Goal: Transaction & Acquisition: Purchase product/service

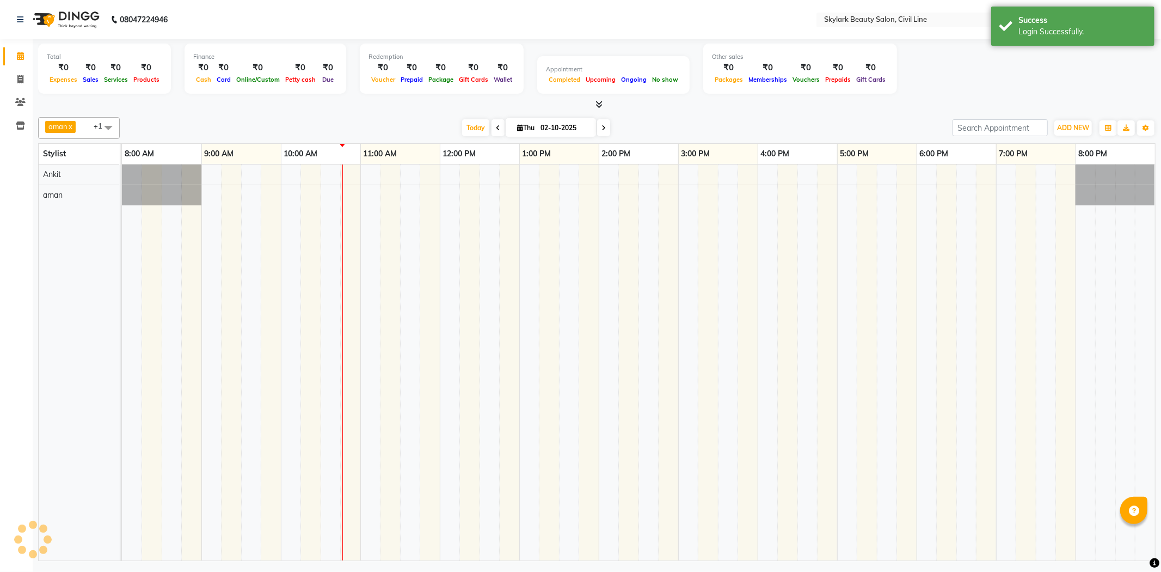
select select "en"
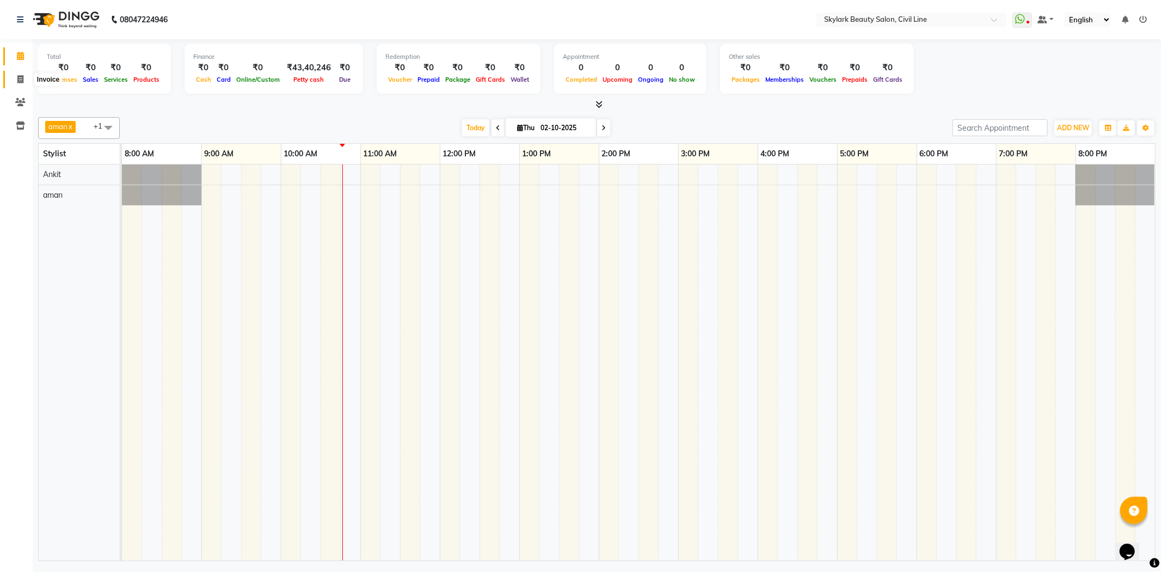
click at [20, 81] on icon at bounding box center [20, 79] width 6 height 8
select select "service"
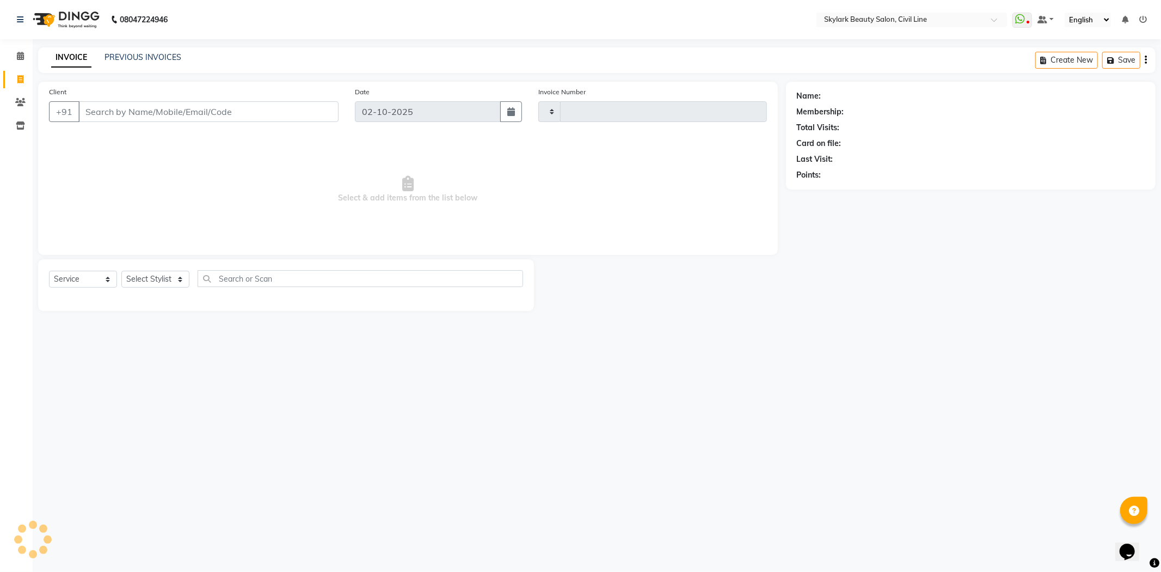
type input "7070"
select select "4588"
click at [20, 102] on icon at bounding box center [20, 102] width 10 height 8
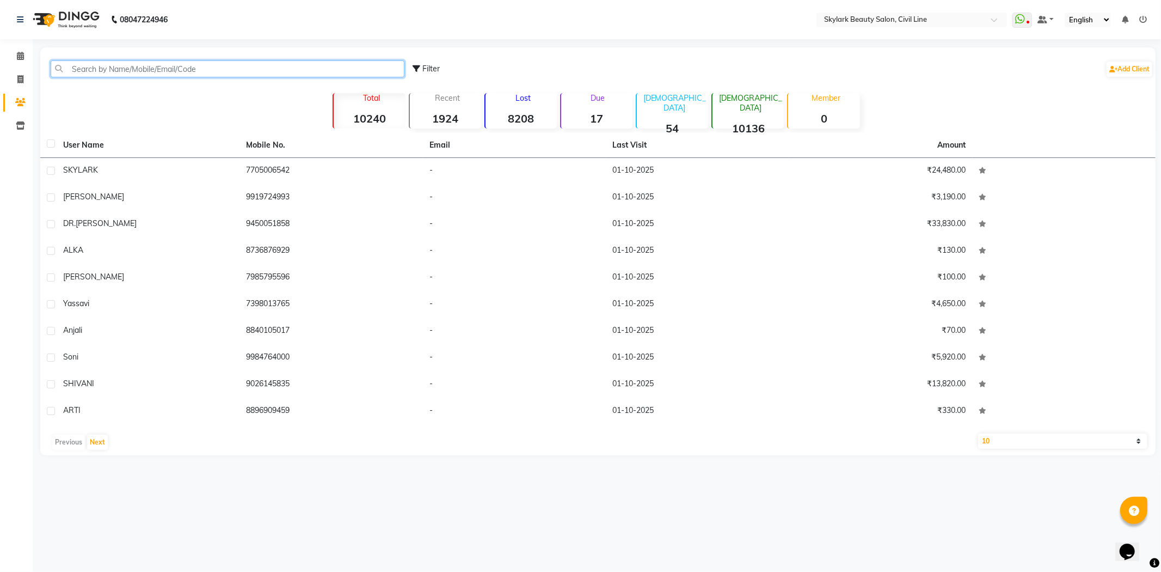
click at [175, 71] on input "text" at bounding box center [228, 68] width 354 height 17
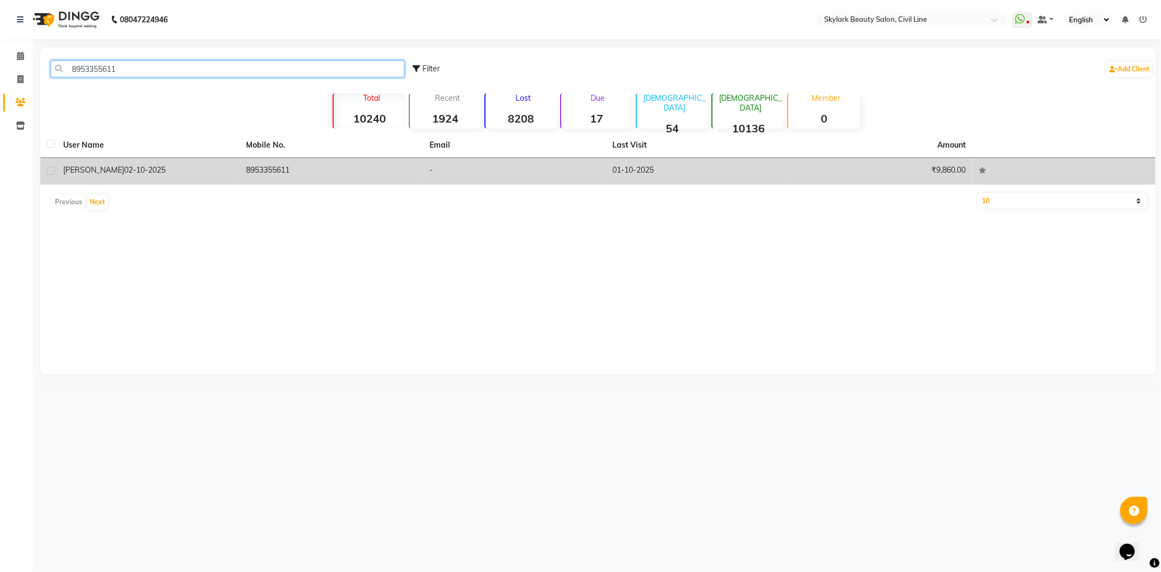
type input "8953355611"
click at [278, 165] on td "8953355611" at bounding box center [331, 171] width 183 height 27
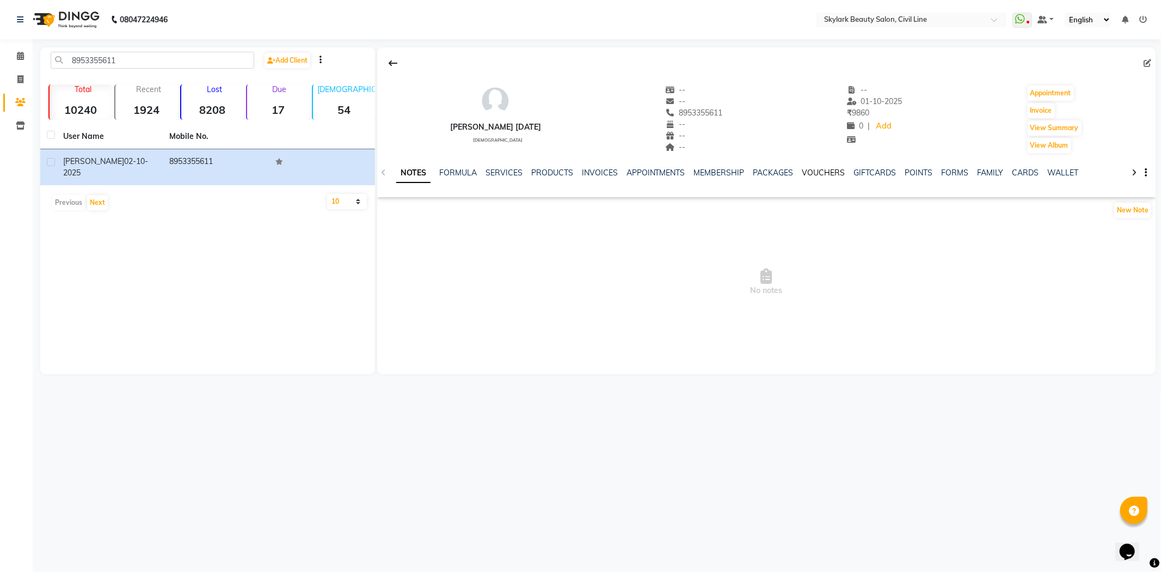
click at [814, 171] on link "VOUCHERS" at bounding box center [823, 173] width 43 height 10
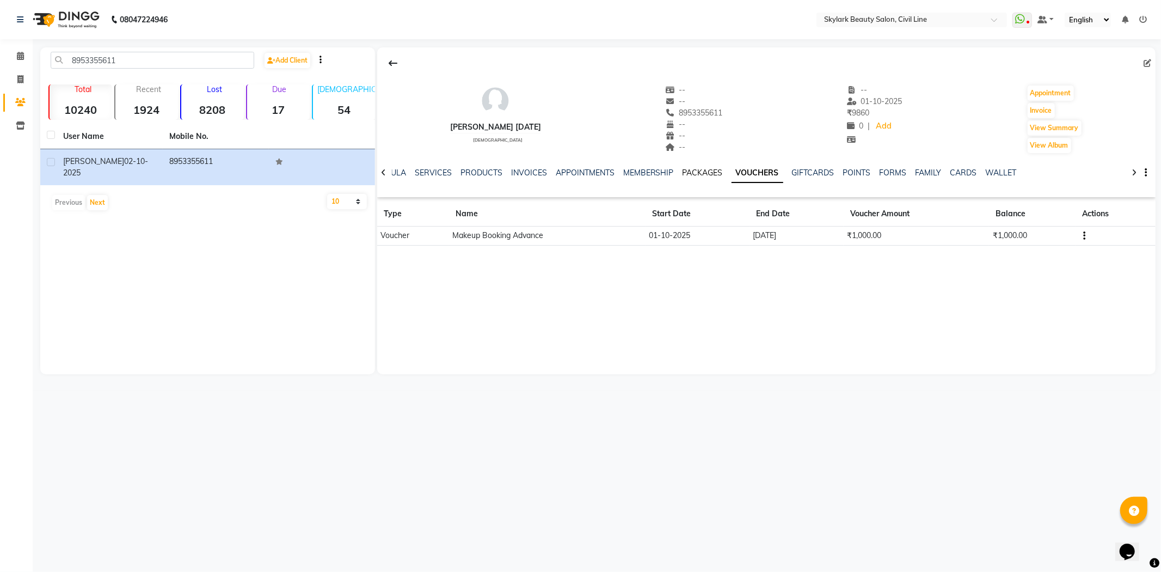
click at [698, 173] on link "PACKAGES" at bounding box center [703, 173] width 40 height 10
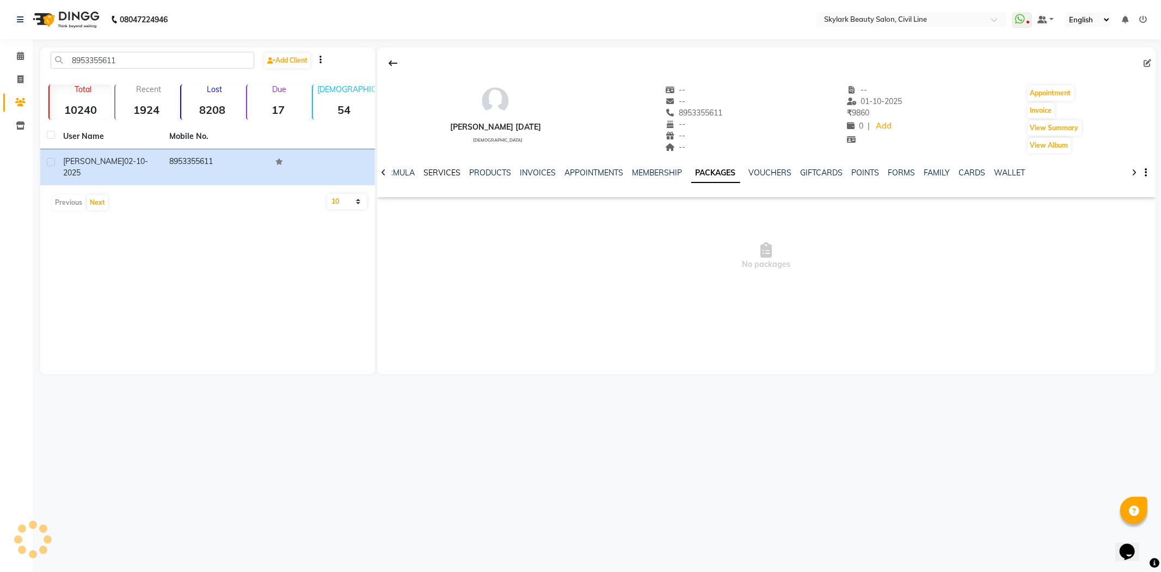
click at [435, 173] on link "SERVICES" at bounding box center [441, 173] width 37 height 10
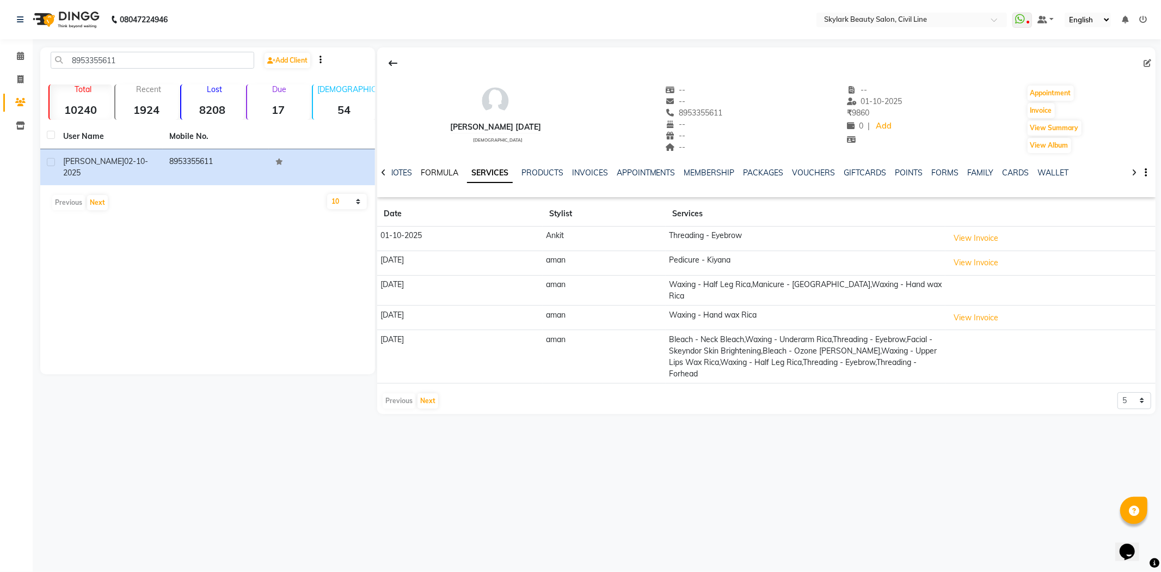
click at [435, 173] on link "FORMULA" at bounding box center [440, 173] width 38 height 10
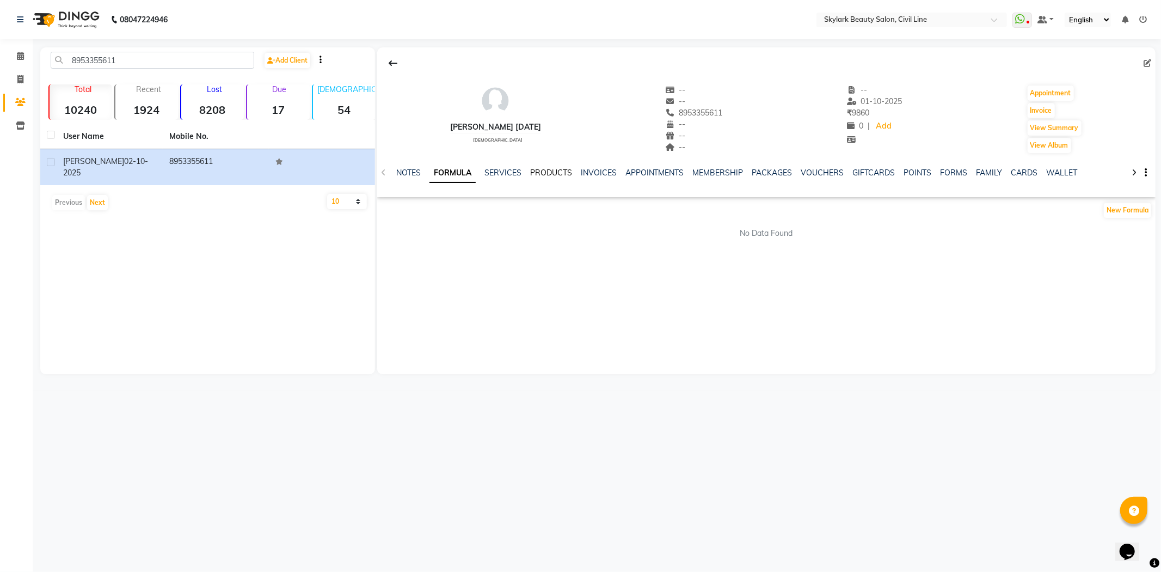
click at [556, 171] on link "PRODUCTS" at bounding box center [551, 173] width 42 height 10
click at [578, 171] on link "INVOICES" at bounding box center [582, 173] width 36 height 10
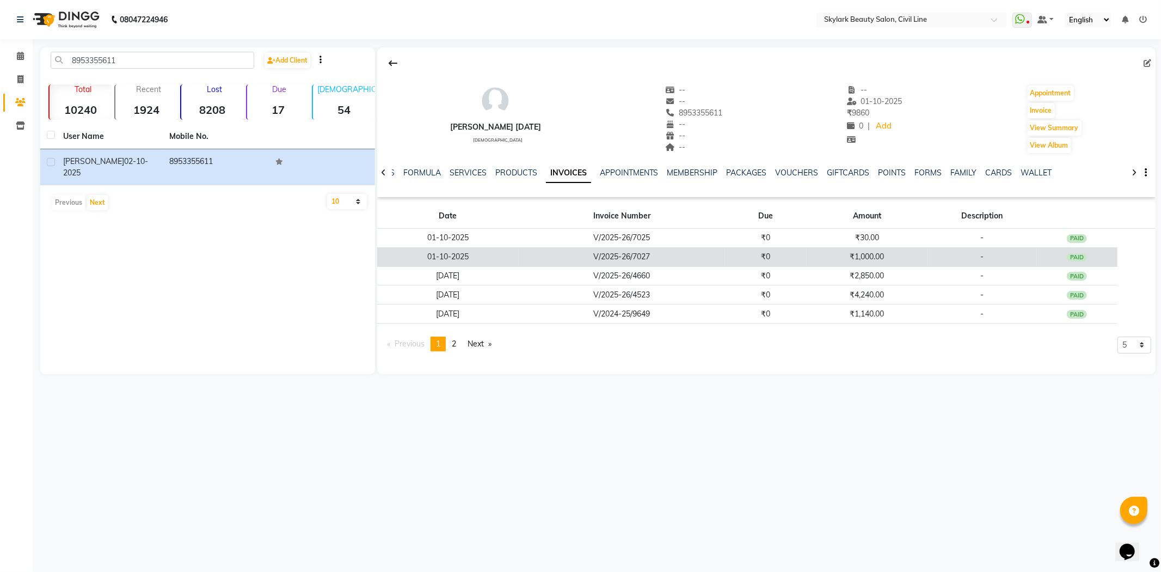
click at [563, 259] on td "V/2025-26/7027" at bounding box center [622, 256] width 206 height 19
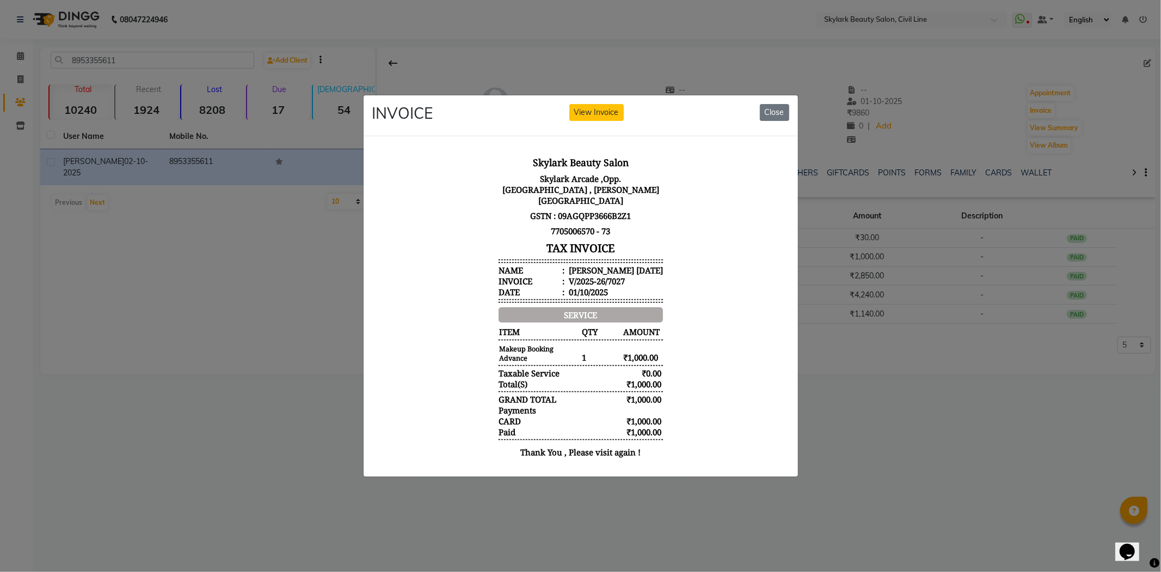
click at [842, 484] on ngb-modal-window "INVOICE View Invoice Close" at bounding box center [580, 286] width 1161 height 572
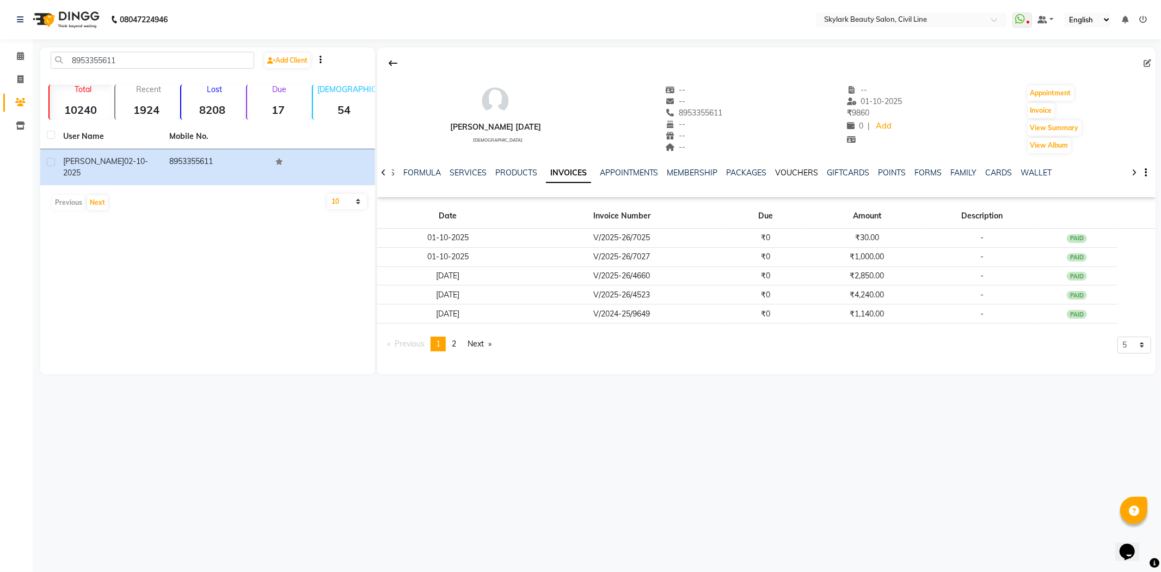
click at [799, 171] on link "VOUCHERS" at bounding box center [797, 173] width 43 height 10
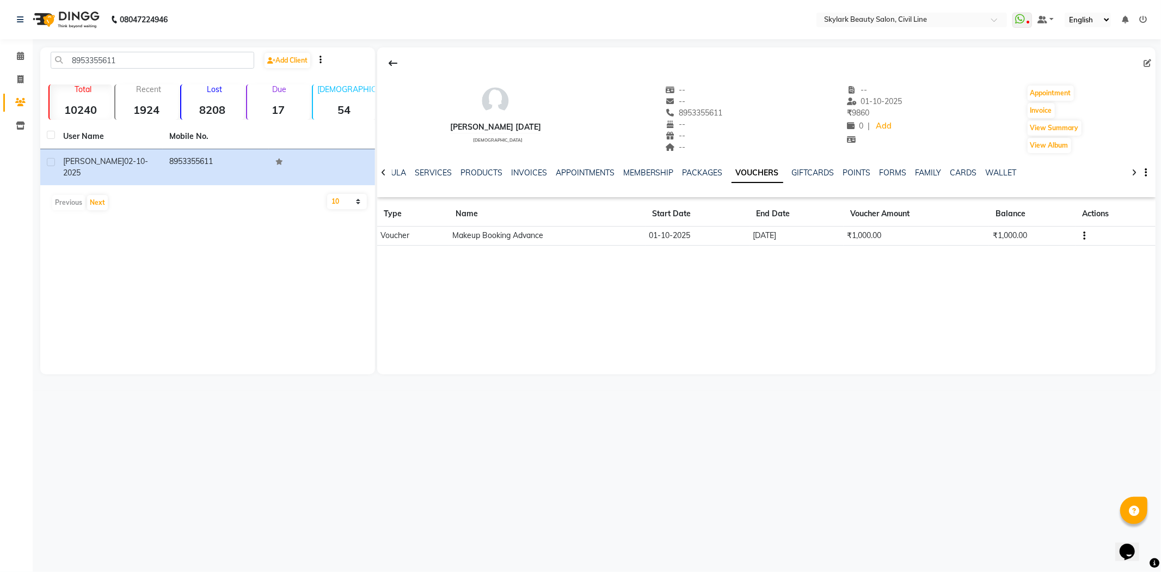
click at [543, 239] on td "Makeup Booking Advance" at bounding box center [547, 235] width 196 height 19
click at [609, 235] on td "Makeup Booking Advance" at bounding box center [547, 235] width 196 height 19
click at [683, 235] on td "01-10-2025" at bounding box center [698, 235] width 104 height 19
click at [795, 289] on div "[PERSON_NAME] [DATE] [DEMOGRAPHIC_DATA] -- -- 8953355611 -- -- -- -- [DATE] ₹ 9…" at bounding box center [766, 210] width 778 height 327
click at [705, 271] on div "[PERSON_NAME] [DATE] [DEMOGRAPHIC_DATA] -- -- 8953355611 -- -- -- -- [DATE] ₹ 9…" at bounding box center [766, 210] width 778 height 327
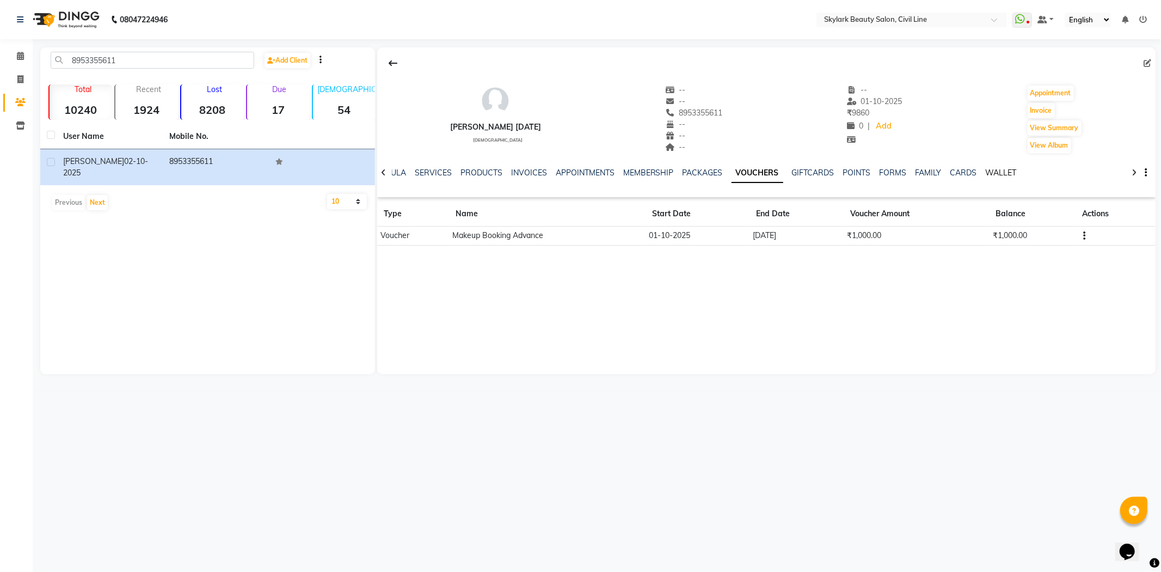
click at [994, 169] on link "WALLET" at bounding box center [1001, 173] width 31 height 10
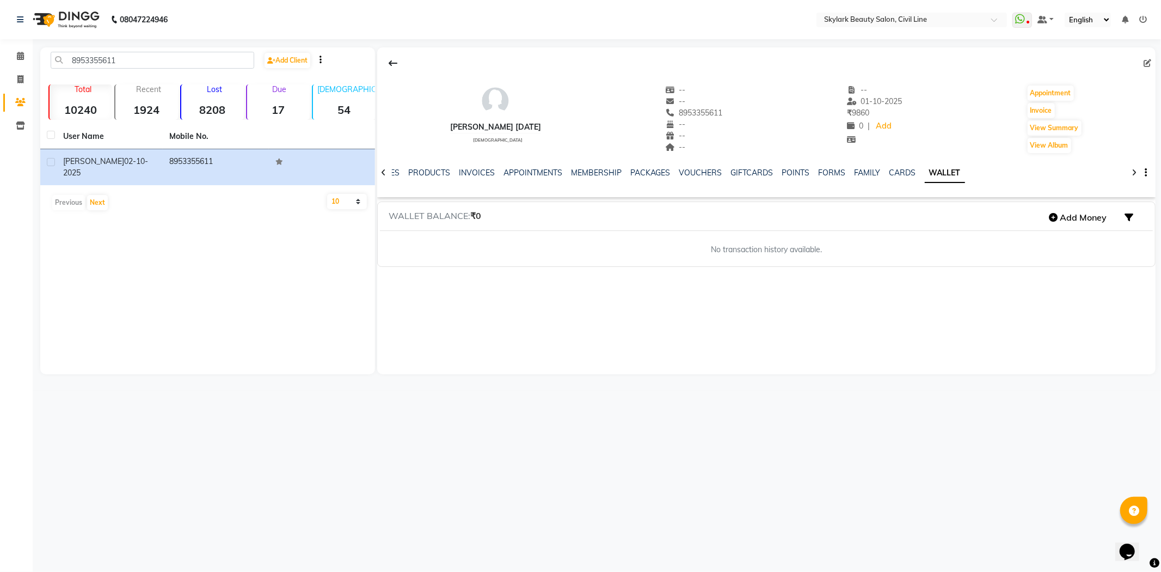
click at [881, 166] on div "NOTES FORMULA SERVICES PRODUCTS INVOICES APPOINTMENTS MEMBERSHIP PACKAGES VOUCH…" at bounding box center [766, 173] width 778 height 38
click at [895, 172] on link "CARDS" at bounding box center [902, 173] width 27 height 10
click at [874, 172] on link "FAMILY" at bounding box center [876, 173] width 26 height 10
click at [846, 172] on link "FORMS" at bounding box center [849, 173] width 27 height 10
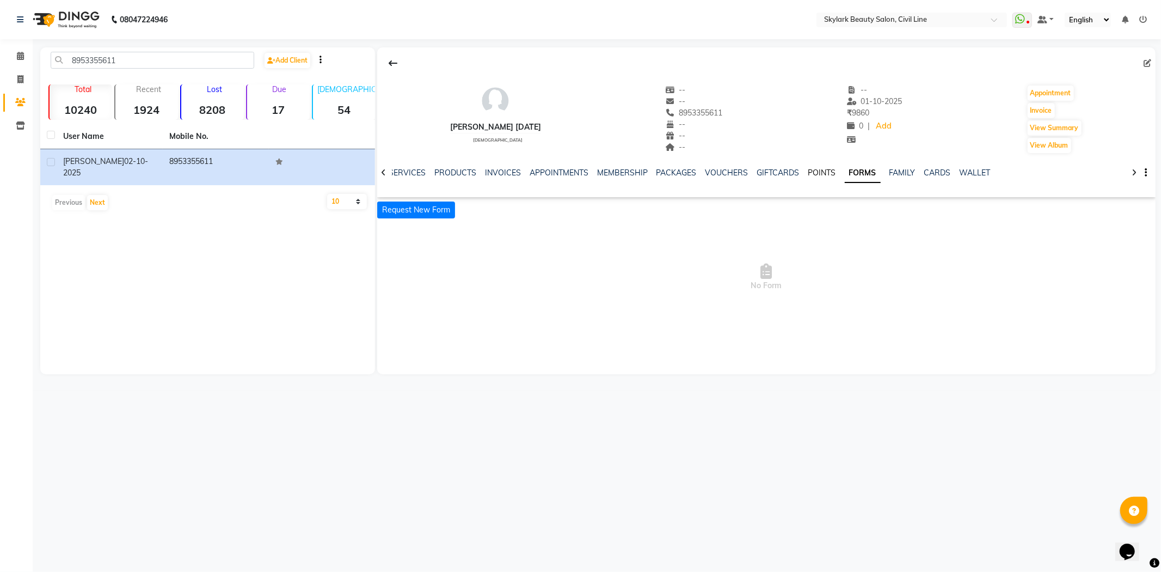
click at [818, 172] on link "POINTS" at bounding box center [822, 173] width 28 height 10
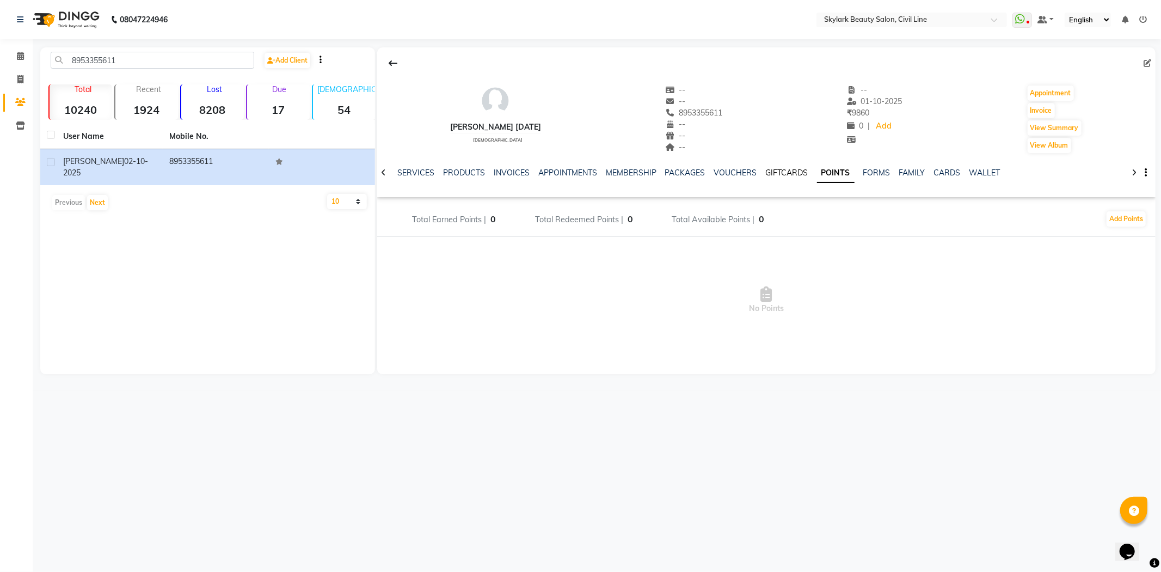
click at [797, 172] on link "GIFTCARDS" at bounding box center [787, 173] width 42 height 10
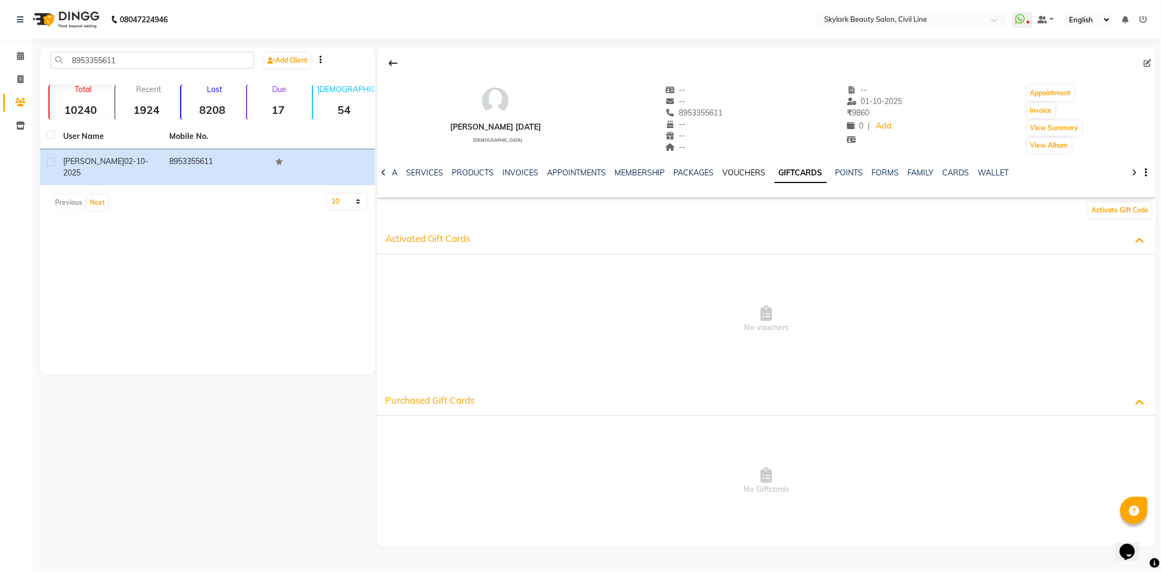
click at [753, 172] on link "VOUCHERS" at bounding box center [744, 173] width 43 height 10
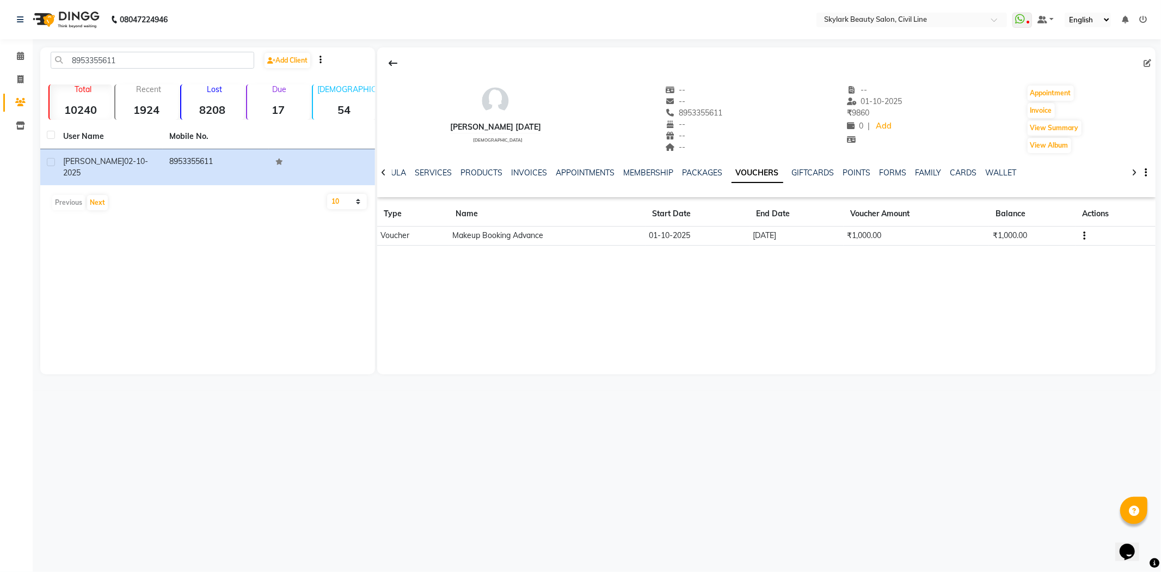
click at [935, 238] on td "₹1,000.00" at bounding box center [916, 235] width 145 height 19
click at [886, 285] on div "[PERSON_NAME] [DATE] [DEMOGRAPHIC_DATA] -- -- 8953355611 -- -- -- -- [DATE] ₹ 9…" at bounding box center [766, 210] width 778 height 327
click at [517, 171] on link "INVOICES" at bounding box center [529, 173] width 36 height 10
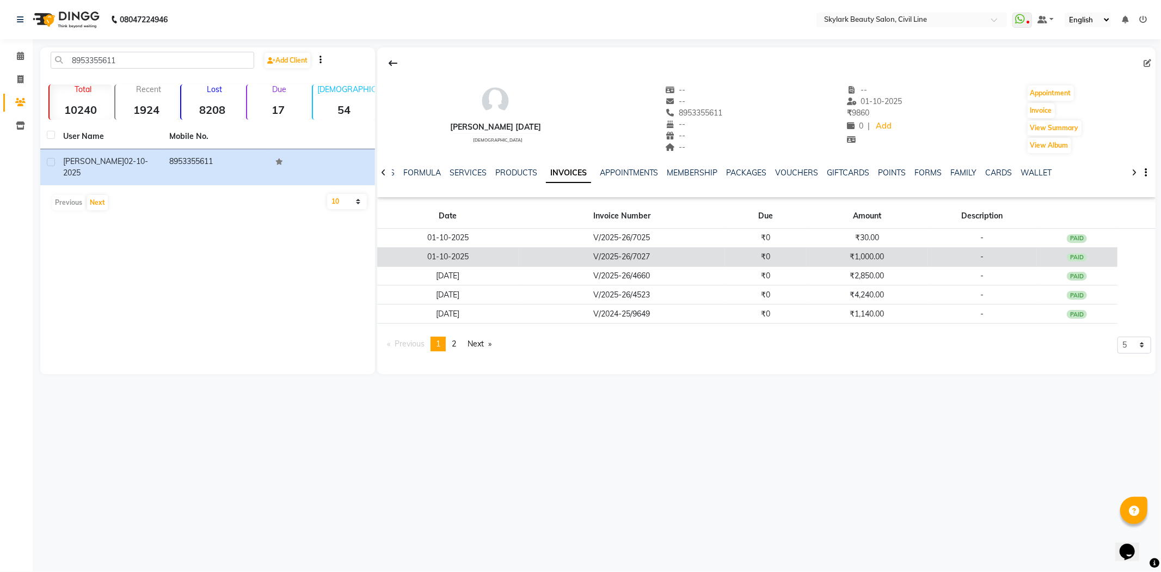
click at [696, 262] on td "V/2025-26/7027" at bounding box center [622, 256] width 206 height 19
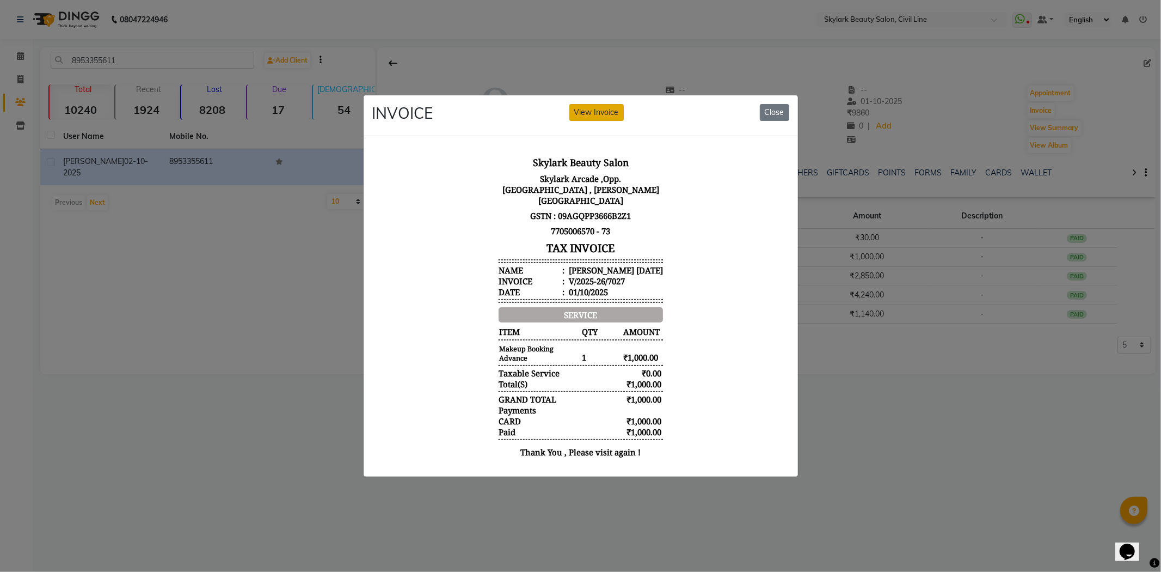
click at [597, 115] on button "View Invoice" at bounding box center [596, 112] width 54 height 17
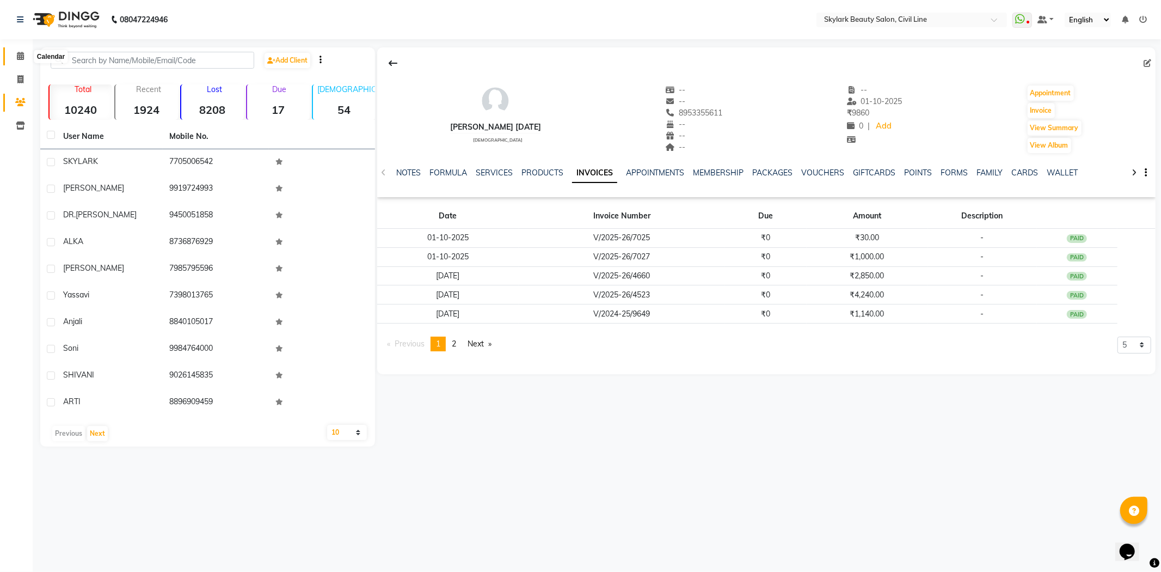
click at [18, 57] on icon at bounding box center [20, 56] width 7 height 8
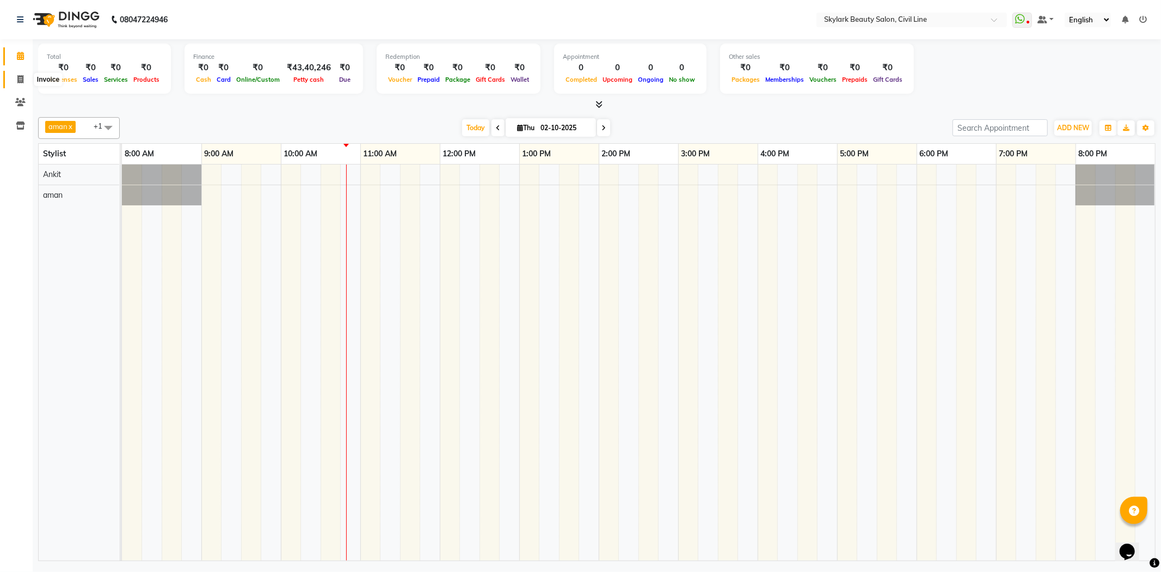
click at [17, 83] on icon at bounding box center [20, 79] width 6 height 8
select select "service"
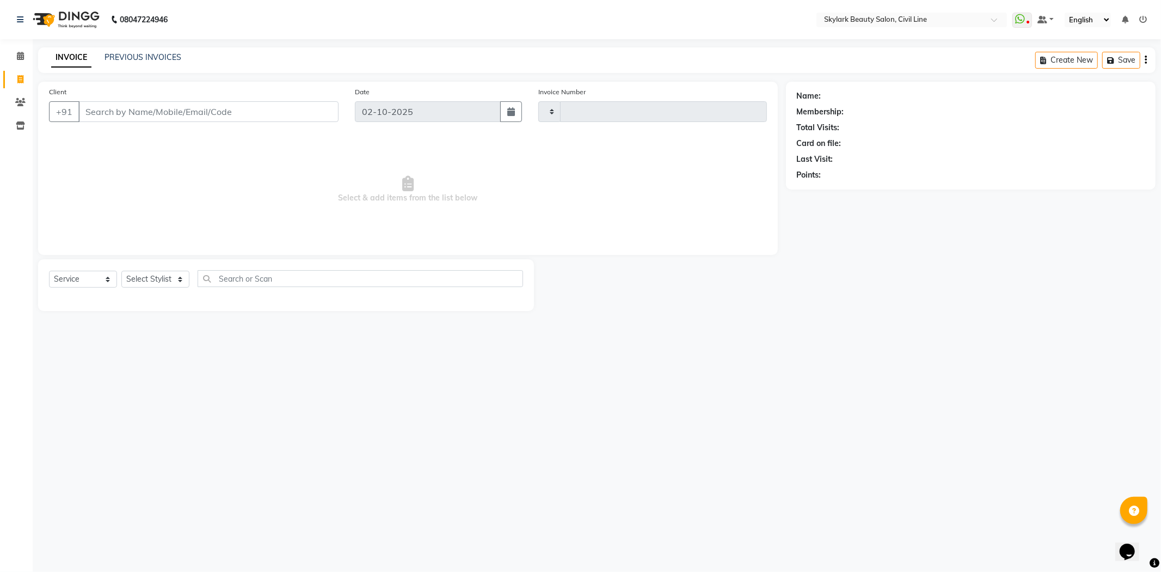
type input "7070"
select select "4588"
click at [107, 285] on select "Select Service Product Membership Package Voucher Prepaid Gift Card" at bounding box center [83, 279] width 68 height 17
click at [185, 276] on select "Select Stylist [PERSON_NAME] [PERSON_NAME] [PERSON_NAME] WASU" at bounding box center [155, 279] width 68 height 17
click at [121, 271] on select "Select Stylist [PERSON_NAME] [PERSON_NAME] [PERSON_NAME] WASU" at bounding box center [155, 279] width 68 height 17
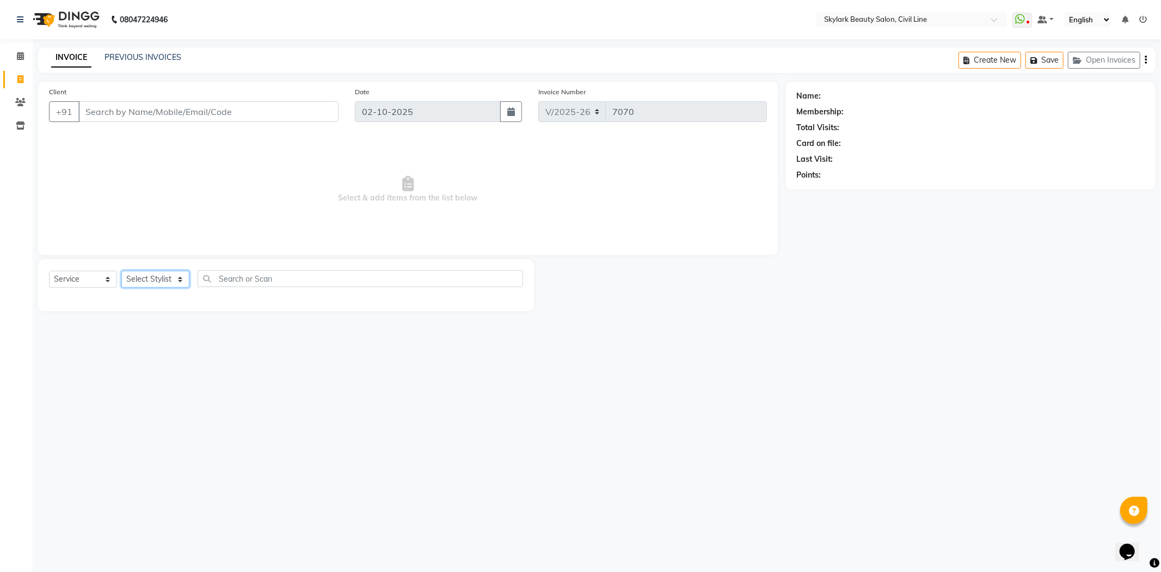
click at [165, 279] on select "Select Stylist [PERSON_NAME] [PERSON_NAME] [PERSON_NAME] WASU" at bounding box center [155, 279] width 68 height 17
select select "85071"
click at [121, 271] on select "Select Stylist [PERSON_NAME] [PERSON_NAME] [PERSON_NAME] WASU" at bounding box center [155, 279] width 68 height 17
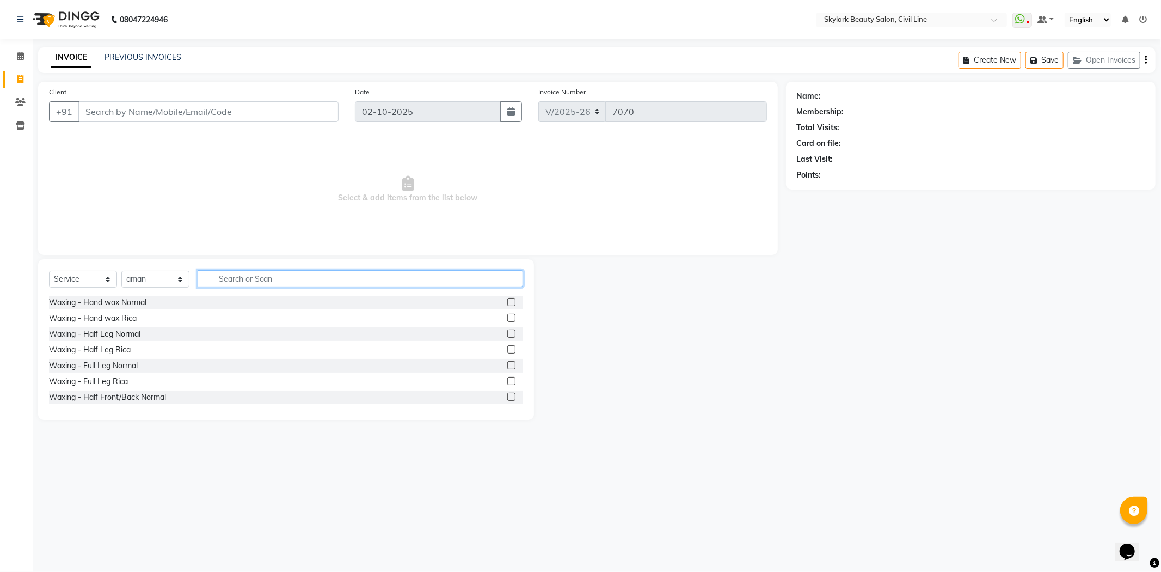
click at [285, 281] on input "text" at bounding box center [360, 278] width 325 height 17
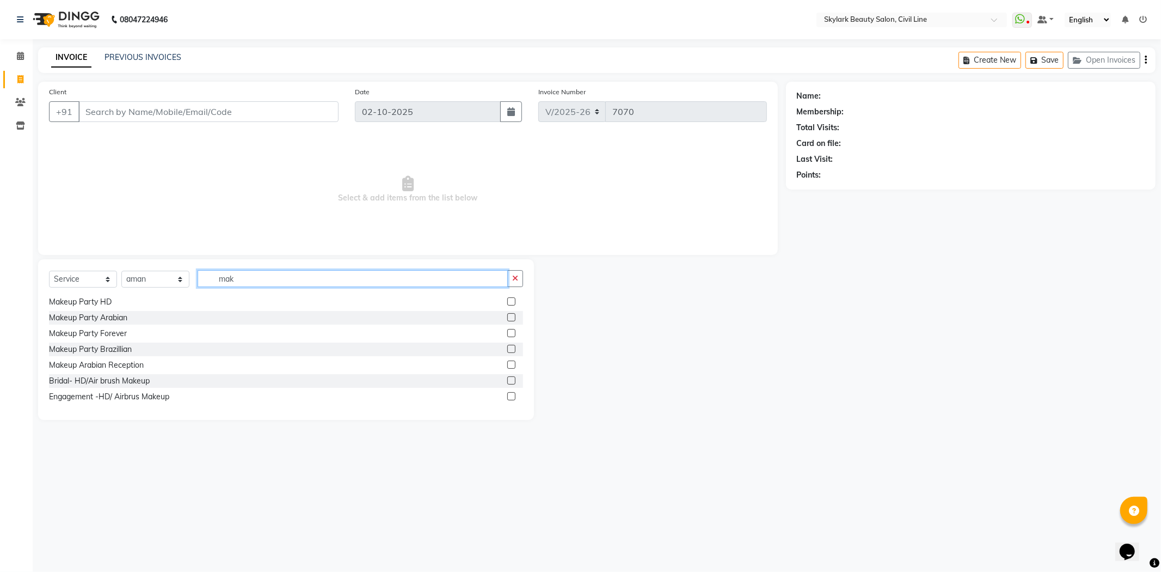
scroll to position [112, 0]
type input "mak"
click at [19, 57] on icon at bounding box center [20, 56] width 7 height 8
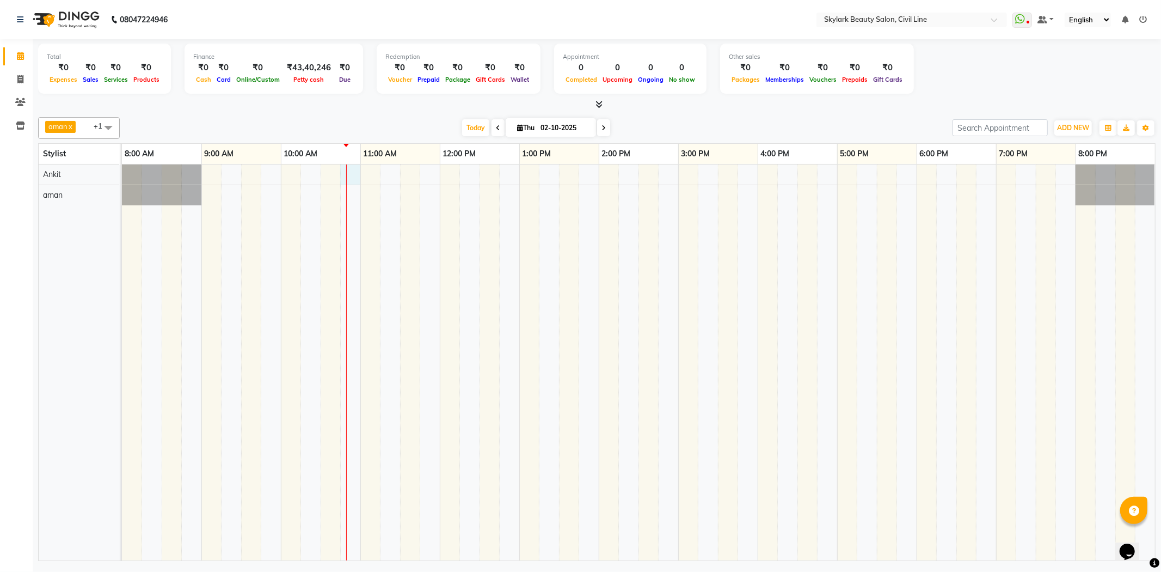
click at [349, 173] on div at bounding box center [638, 362] width 1033 height 396
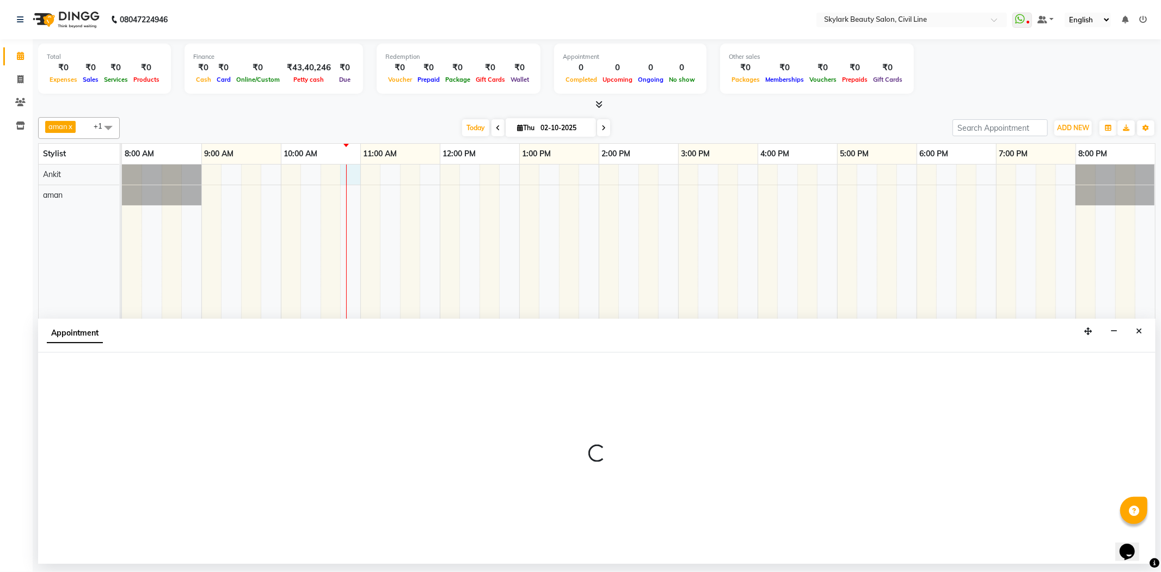
select select "28120"
select select "645"
select select "tentative"
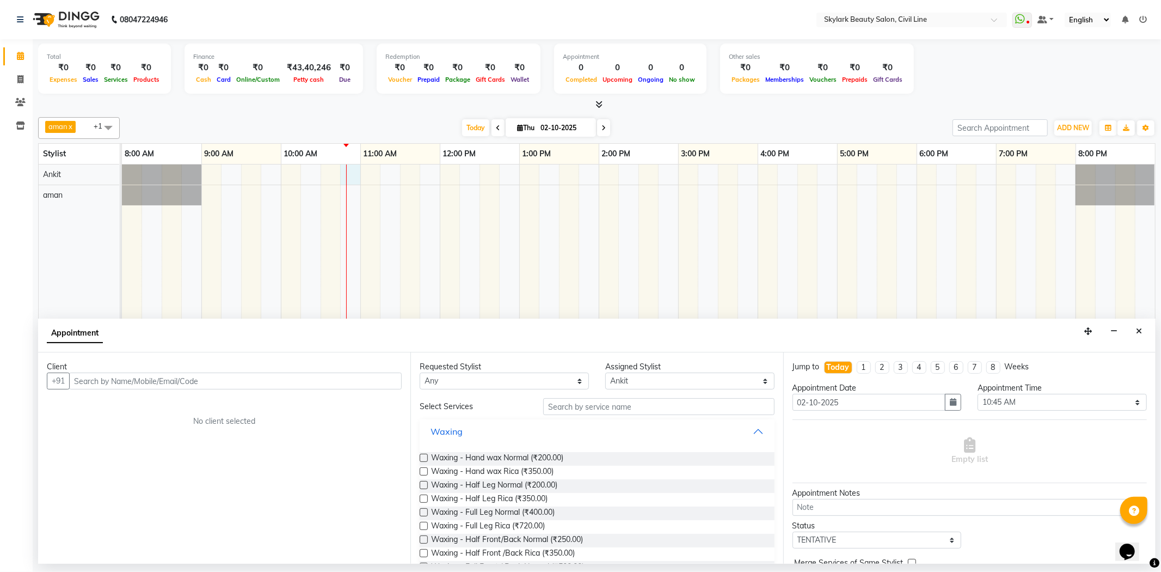
click at [657, 425] on button "Waxing" at bounding box center [597, 431] width 346 height 20
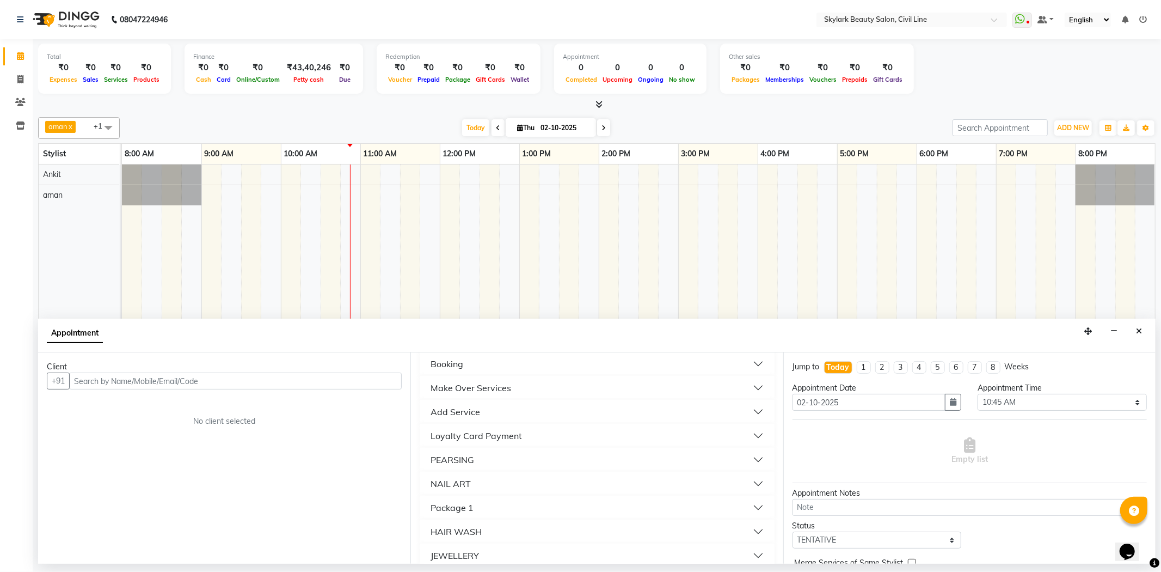
scroll to position [222, 0]
click at [480, 417] on button "Booking" at bounding box center [597, 425] width 346 height 20
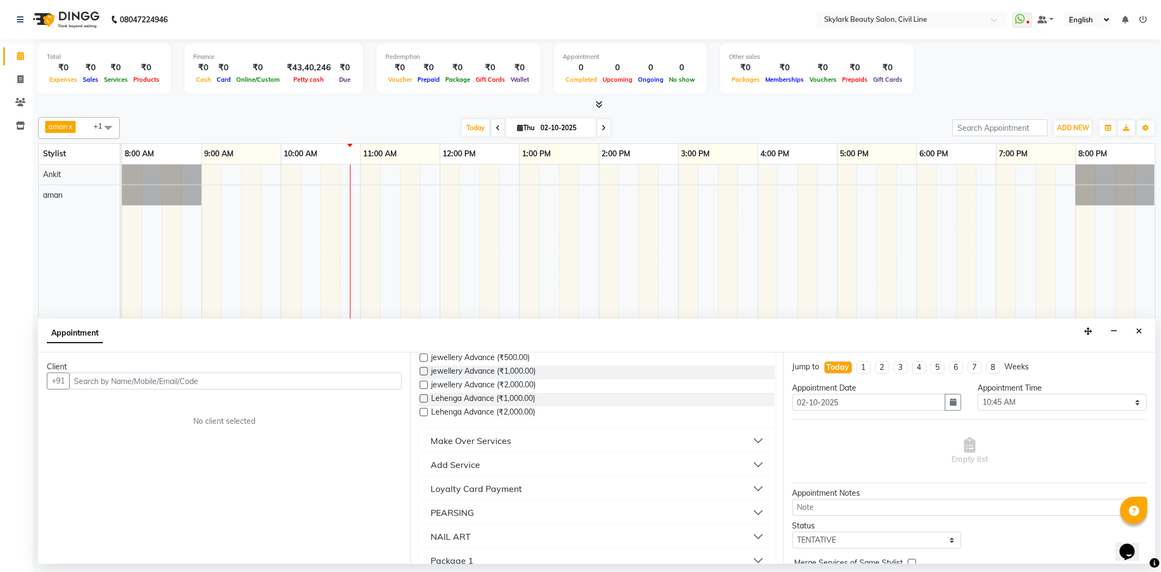
scroll to position [403, 0]
click at [536, 445] on button "Make Over Services" at bounding box center [597, 449] width 346 height 20
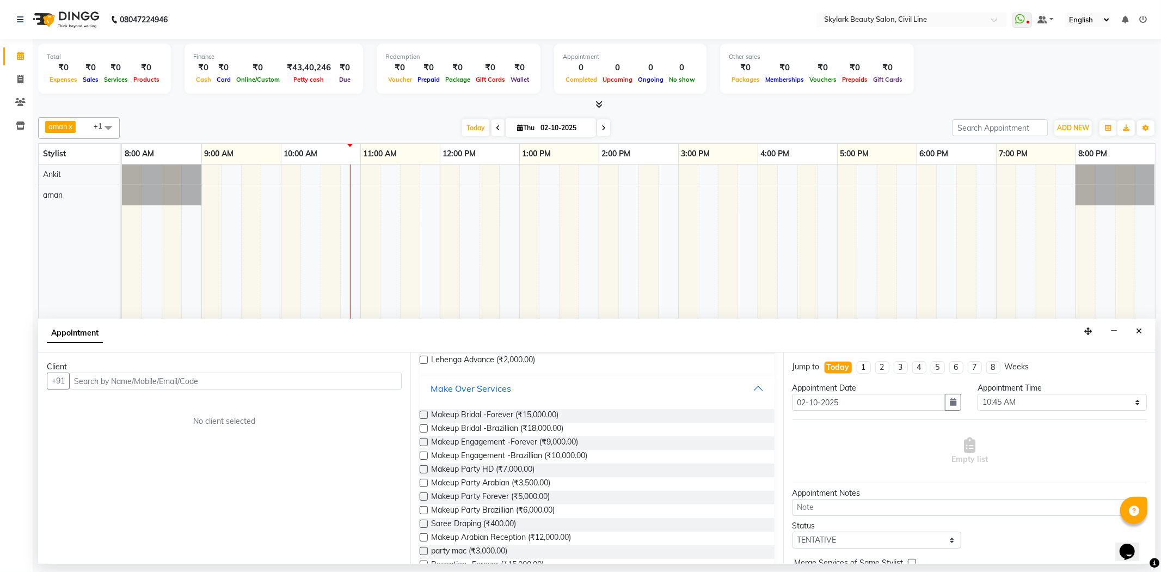
scroll to position [524, 0]
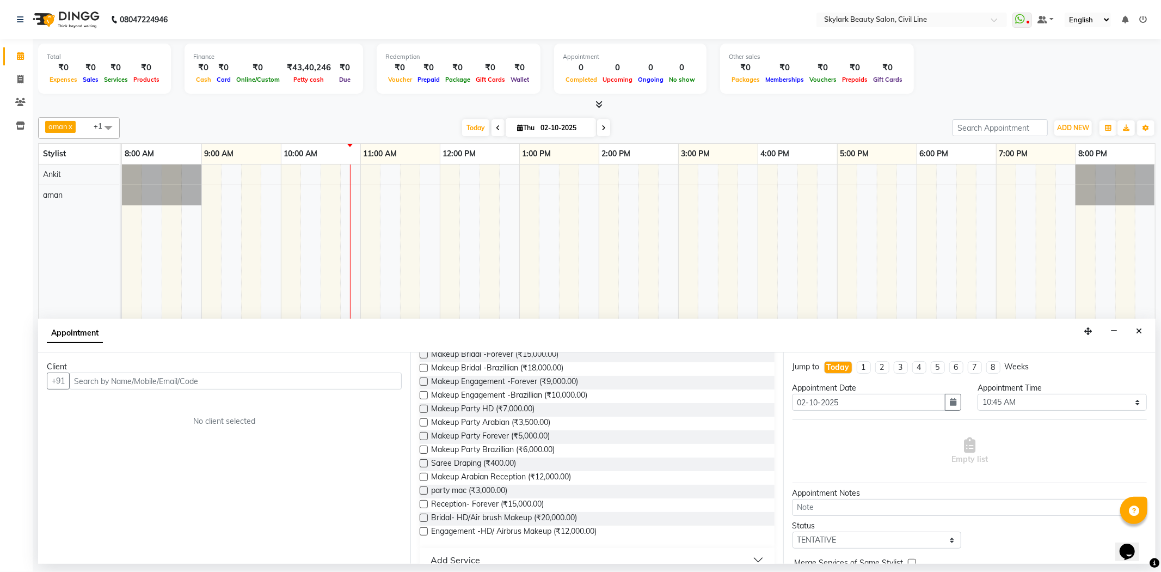
click at [1020, 88] on div "Total ₹0 Expenses ₹0 Sales ₹0 Services ₹0 Products Finance ₹0 Cash ₹0 Card ₹0 O…" at bounding box center [596, 70] width 1117 height 53
click at [1145, 325] on button "Close" at bounding box center [1139, 331] width 16 height 17
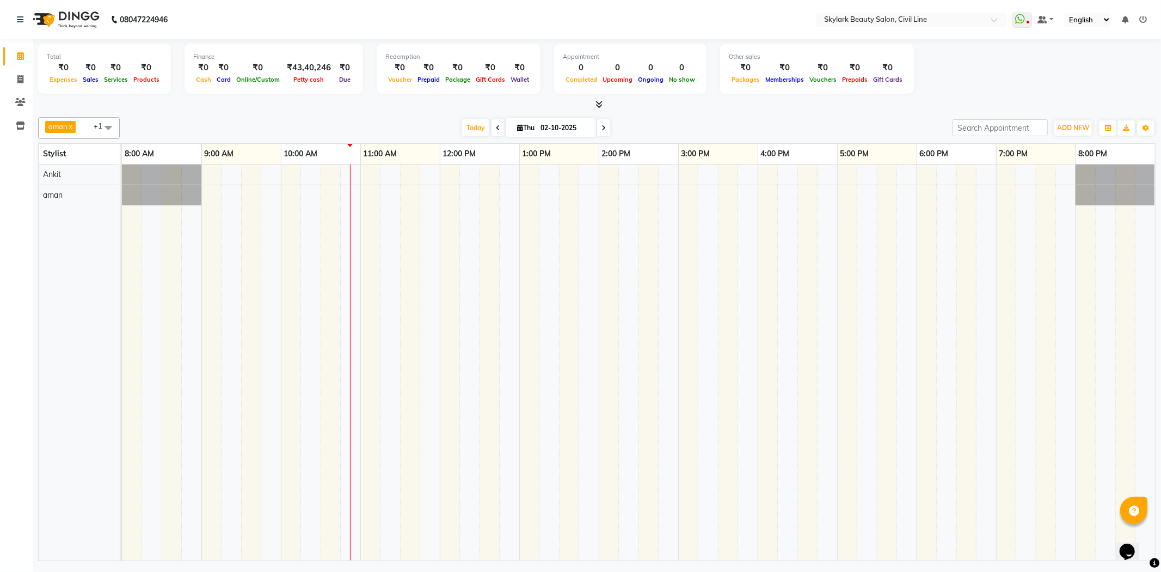
click at [392, 66] on div "₹0" at bounding box center [399, 68] width 29 height 13
click at [1004, 124] on input "search" at bounding box center [1000, 127] width 95 height 17
type input "8953355611"
click at [13, 101] on span at bounding box center [20, 102] width 19 height 13
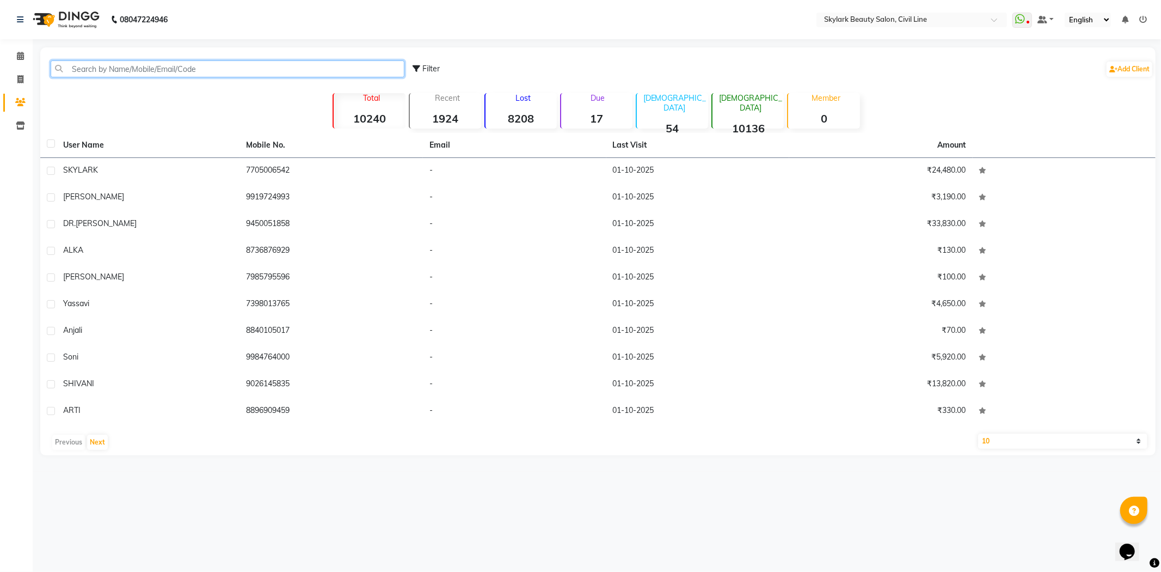
click at [315, 69] on input "text" at bounding box center [228, 68] width 354 height 17
click at [20, 79] on icon at bounding box center [20, 79] width 6 height 8
select select "service"
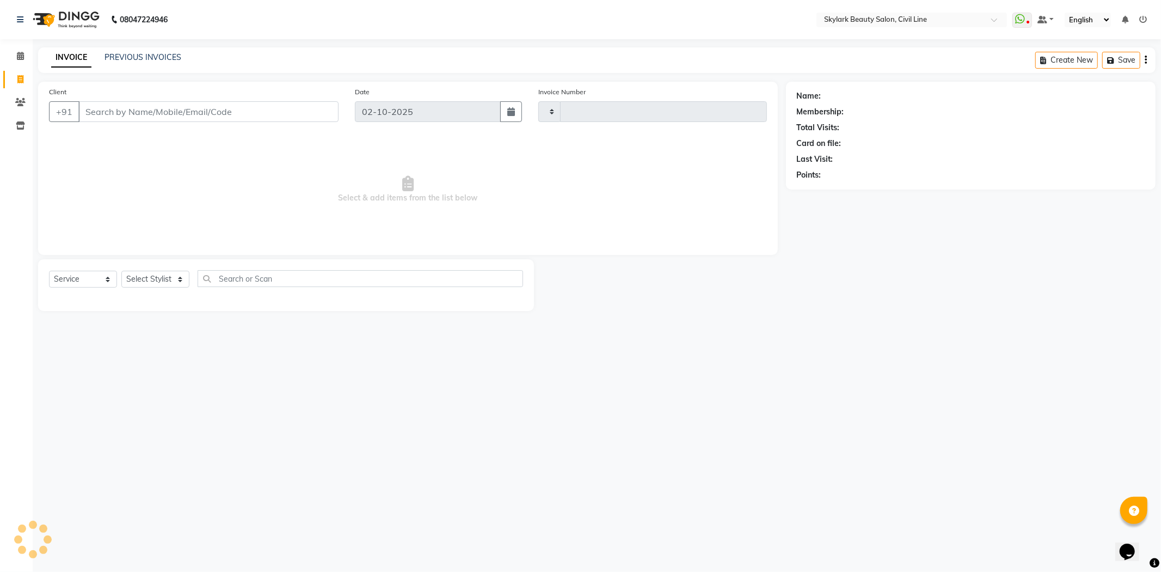
type input "7070"
select select "4588"
click at [167, 278] on select "Select Stylist [PERSON_NAME] [PERSON_NAME] [PERSON_NAME] WASU" at bounding box center [155, 279] width 68 height 17
select select "85071"
click at [121, 271] on select "Select Stylist [PERSON_NAME] [PERSON_NAME] [PERSON_NAME] WASU" at bounding box center [155, 279] width 68 height 17
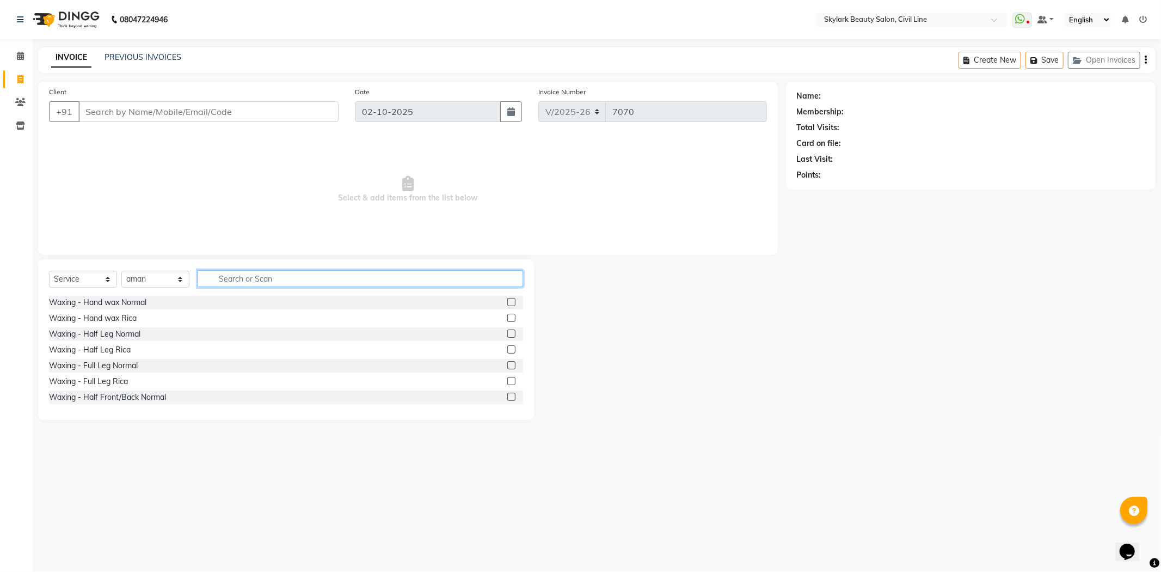
click at [255, 275] on input "text" at bounding box center [360, 278] width 325 height 17
type input "hair wash"
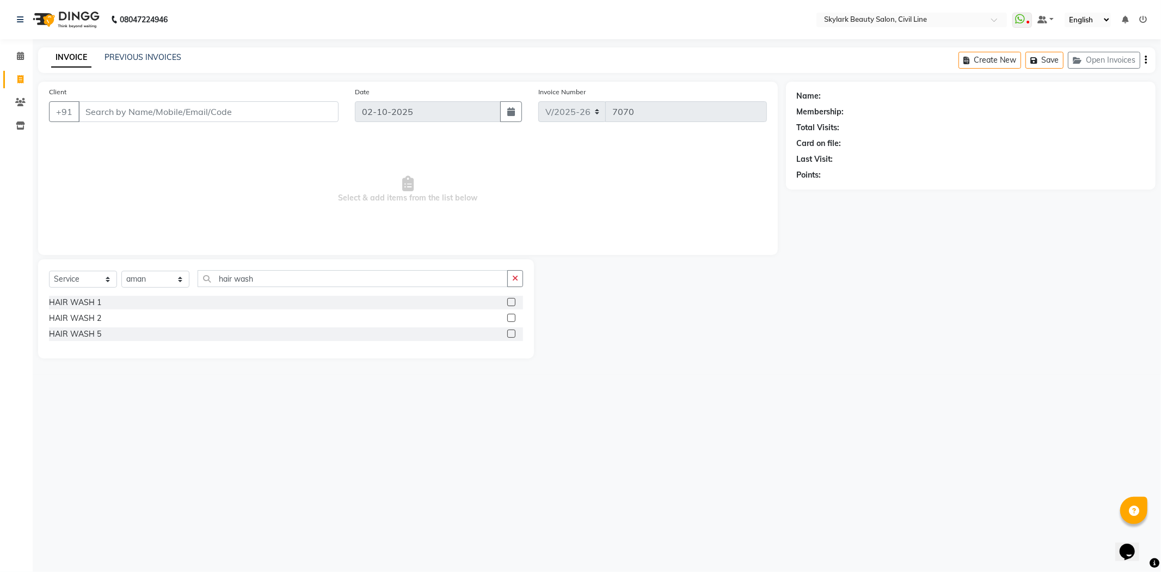
click at [509, 301] on label at bounding box center [511, 302] width 8 height 8
click at [509, 301] on input "checkbox" at bounding box center [510, 302] width 7 height 7
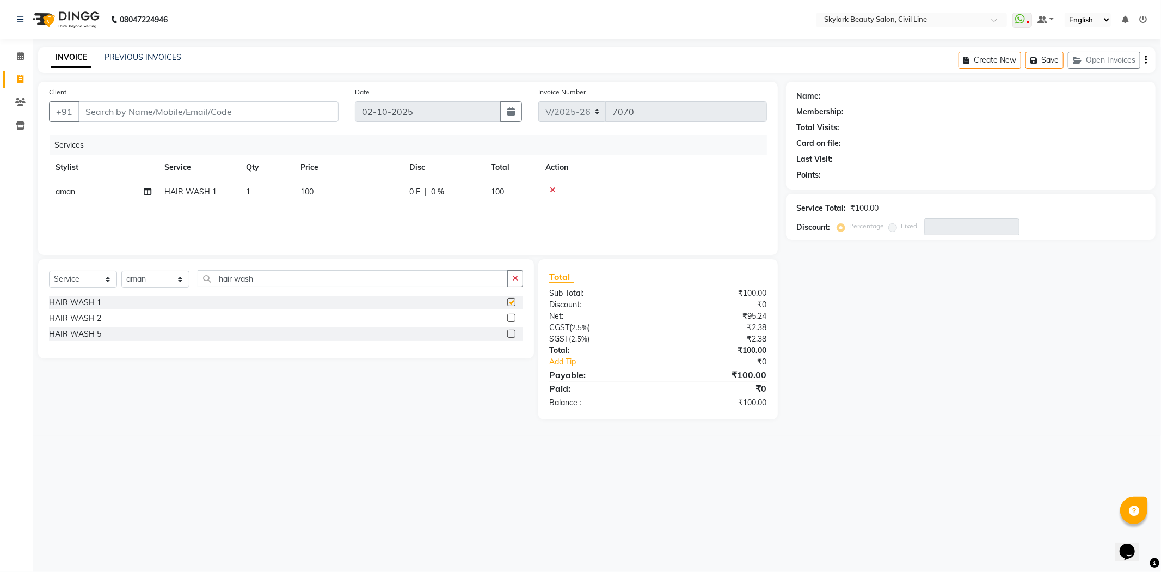
checkbox input "false"
click at [304, 110] on input "Client" at bounding box center [208, 111] width 260 height 21
type input "7"
type input "0"
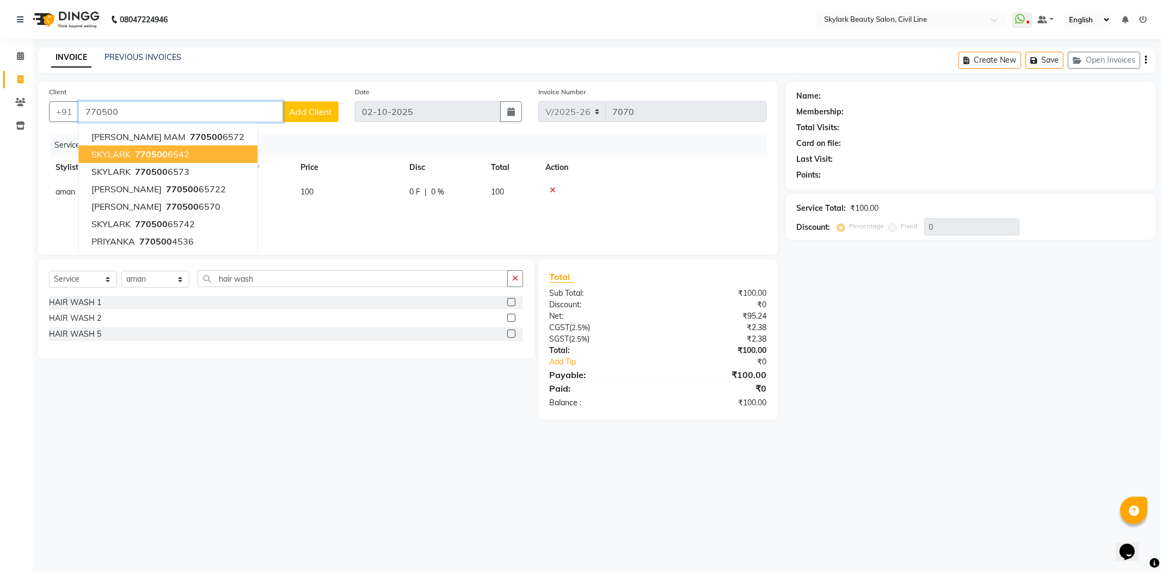
click at [176, 156] on ngb-highlight "770500 6542" at bounding box center [161, 154] width 57 height 11
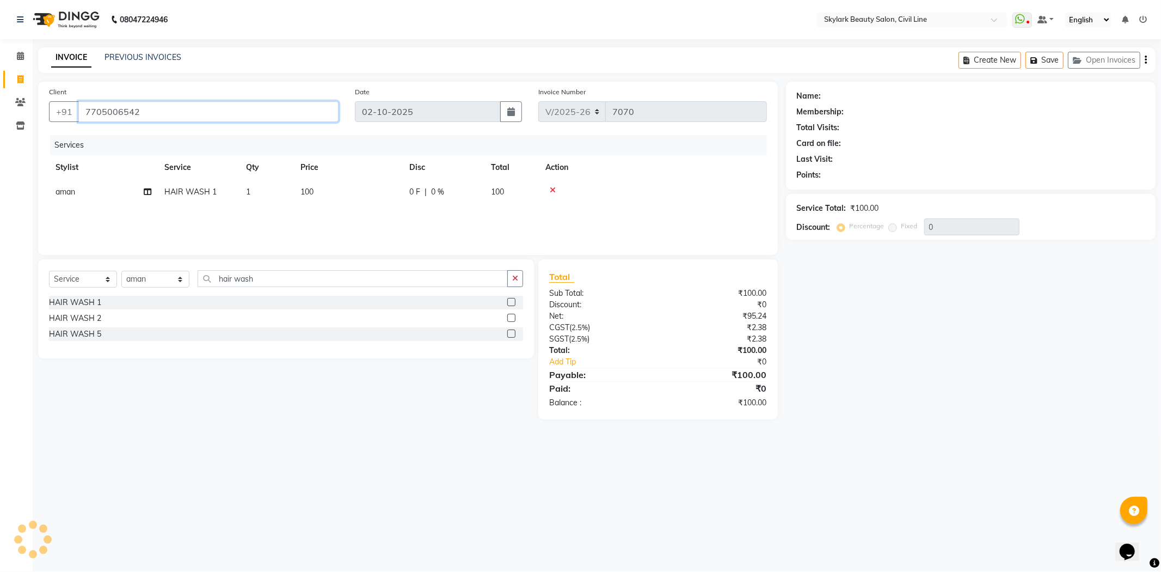
type input "7705006542"
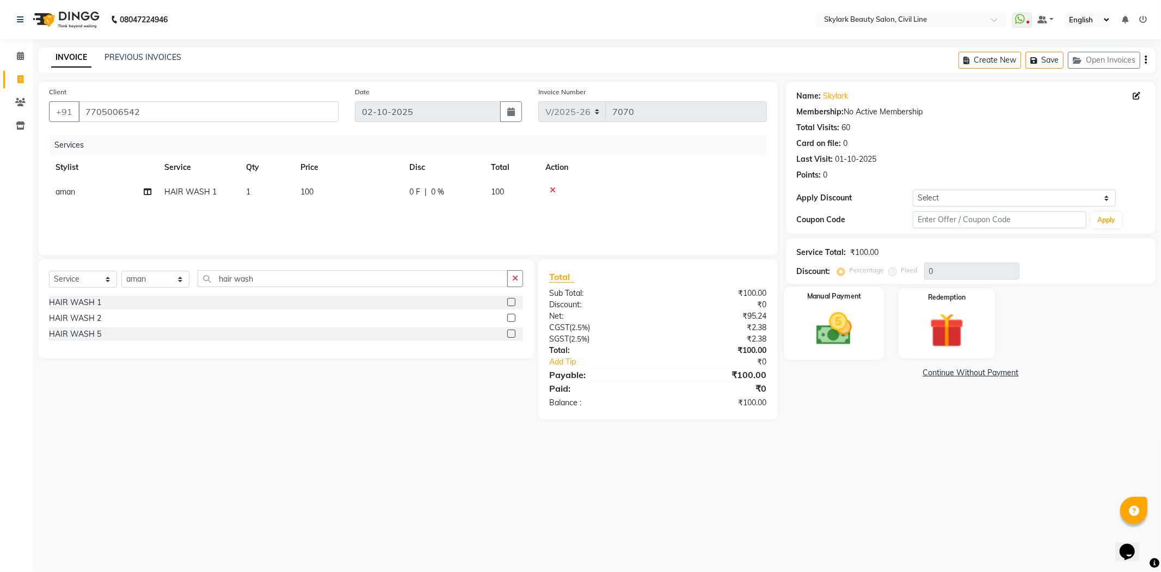
click at [828, 328] on img at bounding box center [834, 328] width 58 height 41
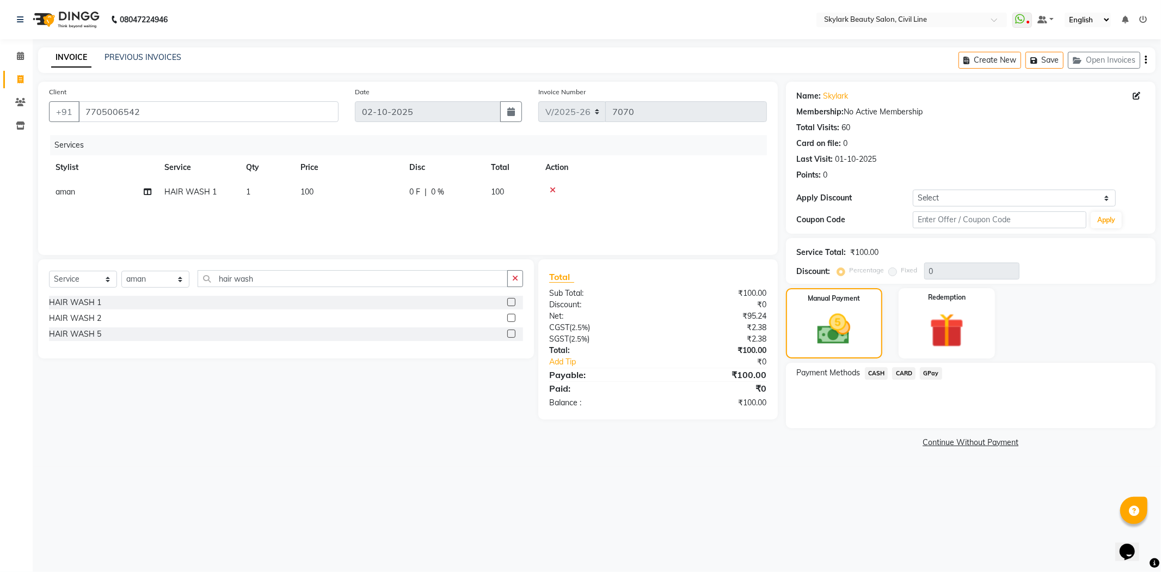
click at [879, 372] on span "CASH" at bounding box center [876, 373] width 23 height 13
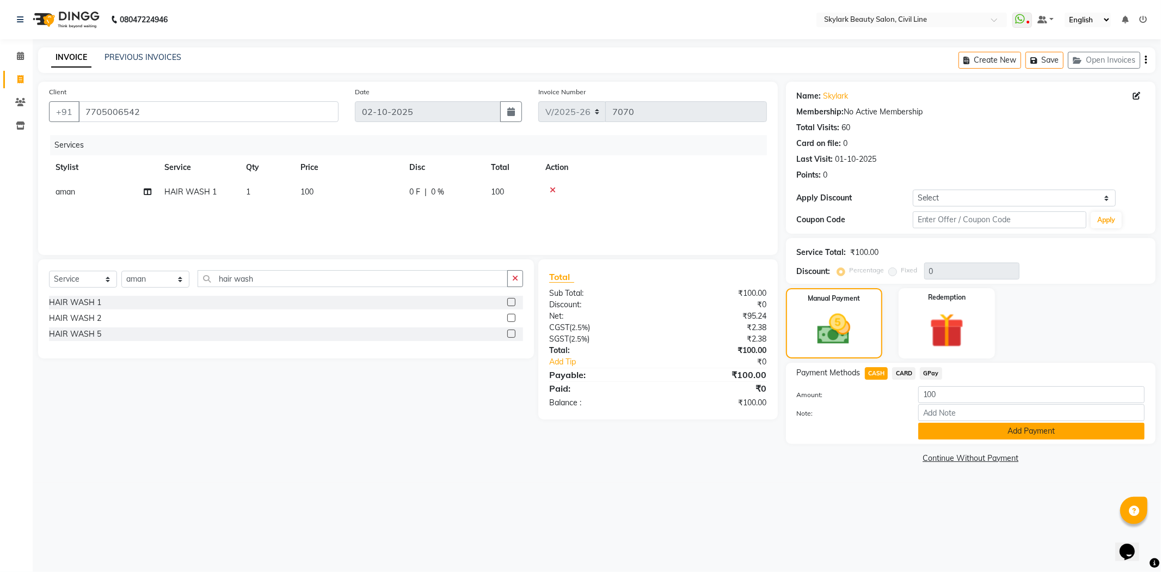
click at [966, 429] on button "Add Payment" at bounding box center [1031, 430] width 226 height 17
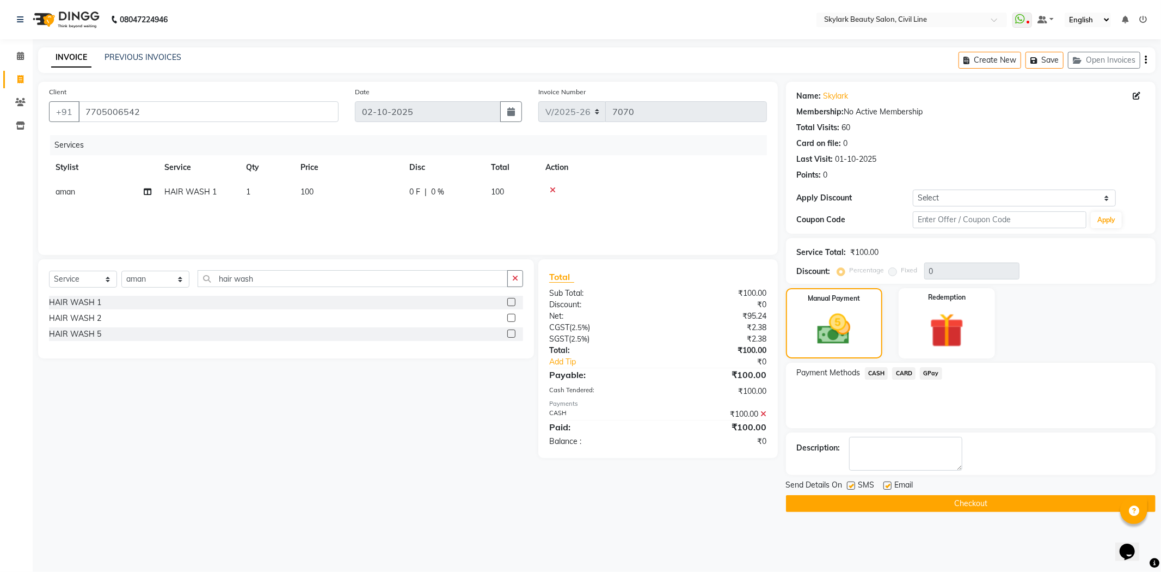
click at [955, 502] on button "Checkout" at bounding box center [971, 503] width 370 height 17
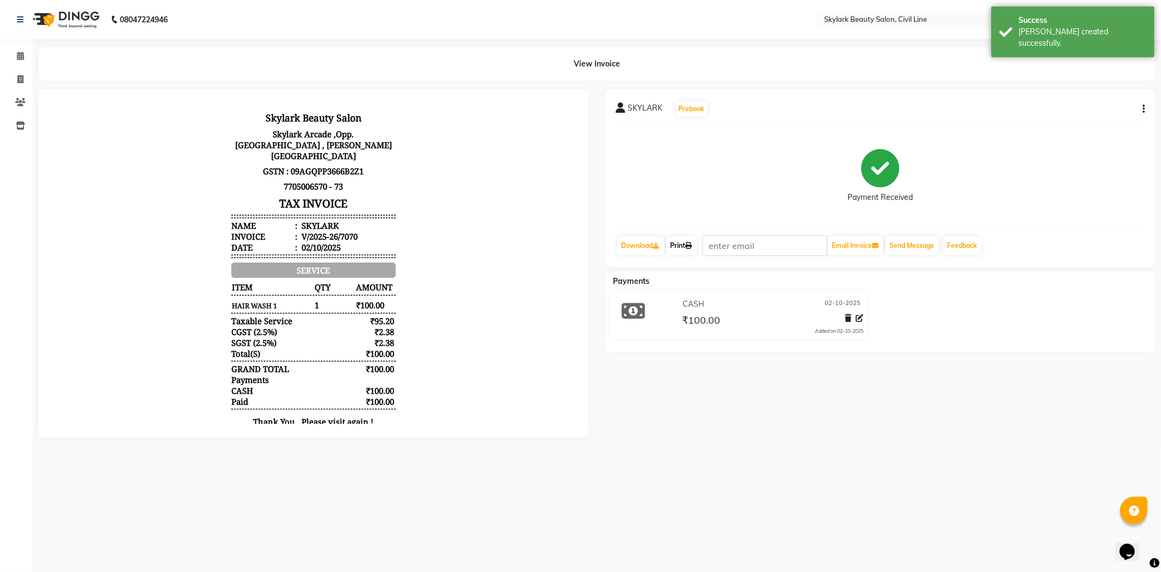
click at [690, 245] on icon at bounding box center [689, 245] width 7 height 7
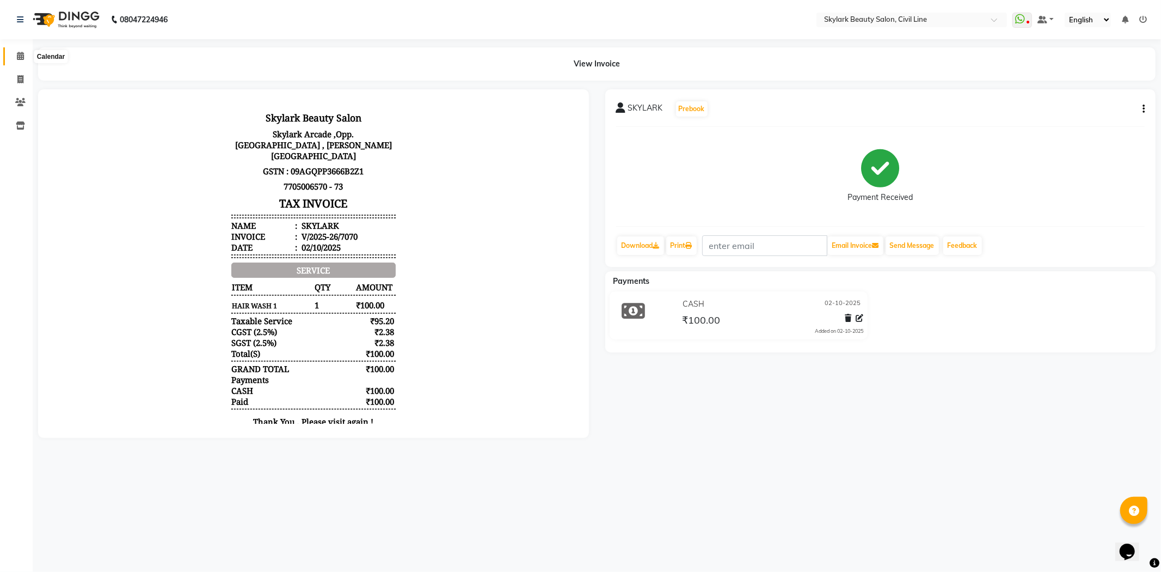
click at [19, 51] on span at bounding box center [20, 56] width 19 height 13
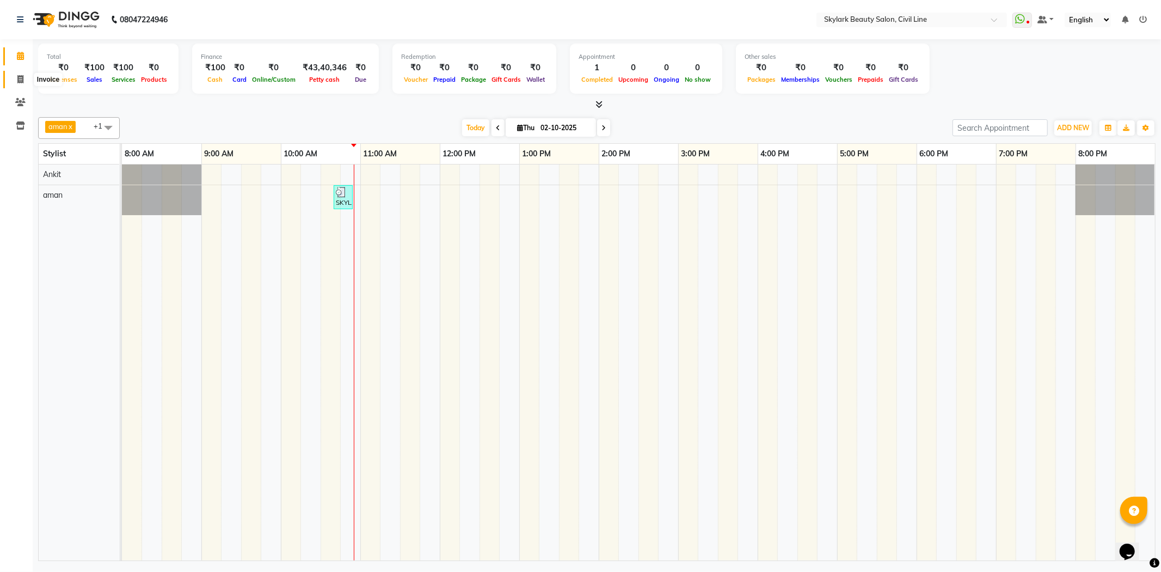
click at [15, 77] on span at bounding box center [20, 79] width 19 height 13
select select "4588"
select select "service"
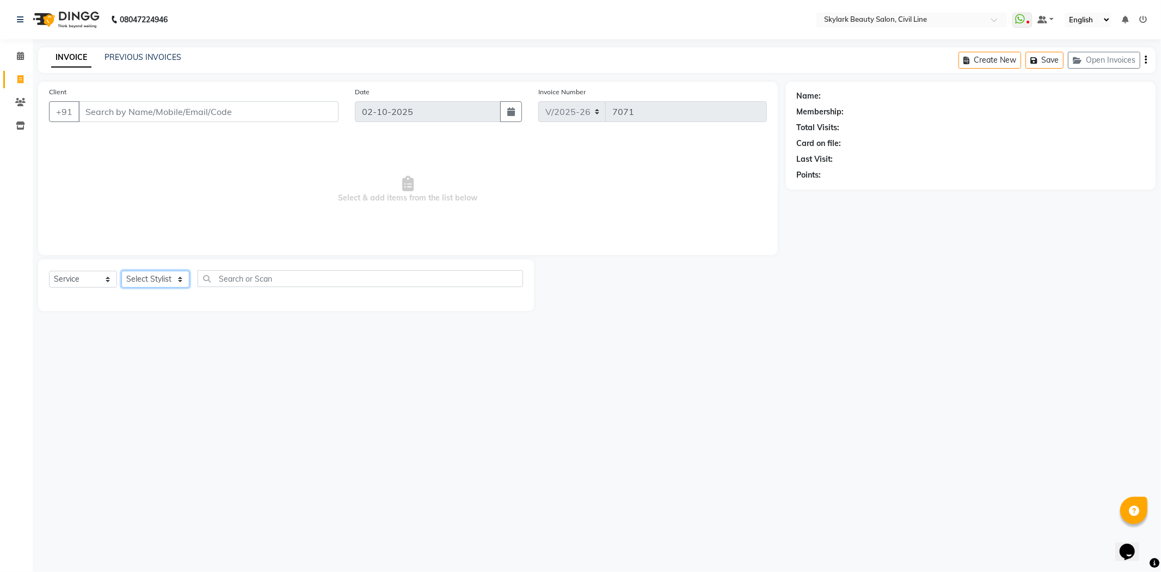
click at [182, 282] on select "Select Stylist [PERSON_NAME] [PERSON_NAME] [PERSON_NAME] WASU" at bounding box center [155, 279] width 68 height 17
select select "85071"
click at [121, 271] on select "Select Stylist [PERSON_NAME] [PERSON_NAME] [PERSON_NAME] WASU" at bounding box center [155, 279] width 68 height 17
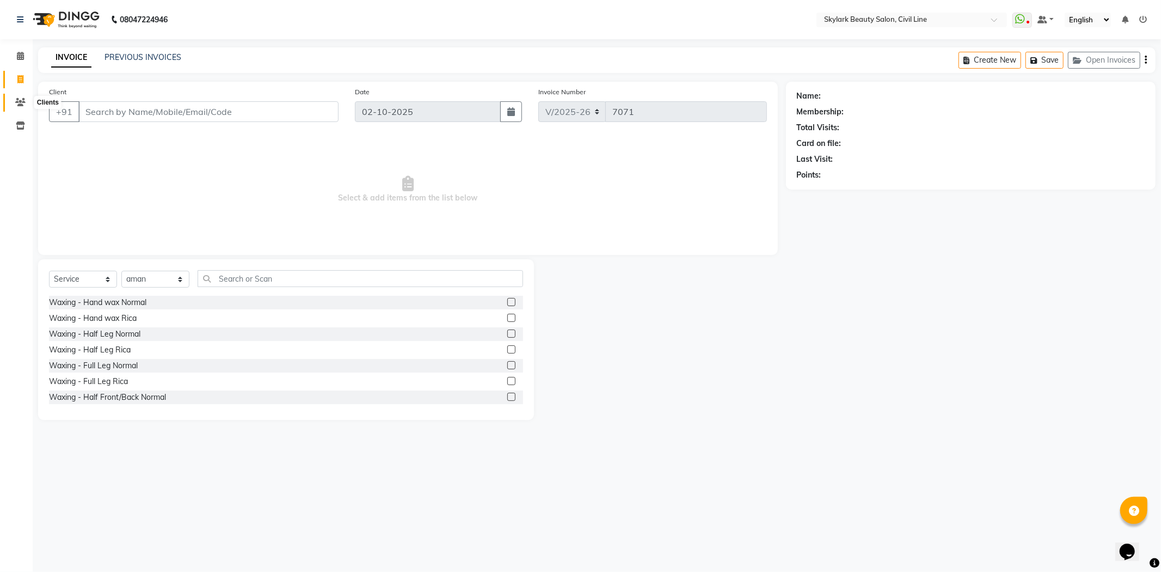
click at [19, 101] on icon at bounding box center [20, 102] width 10 height 8
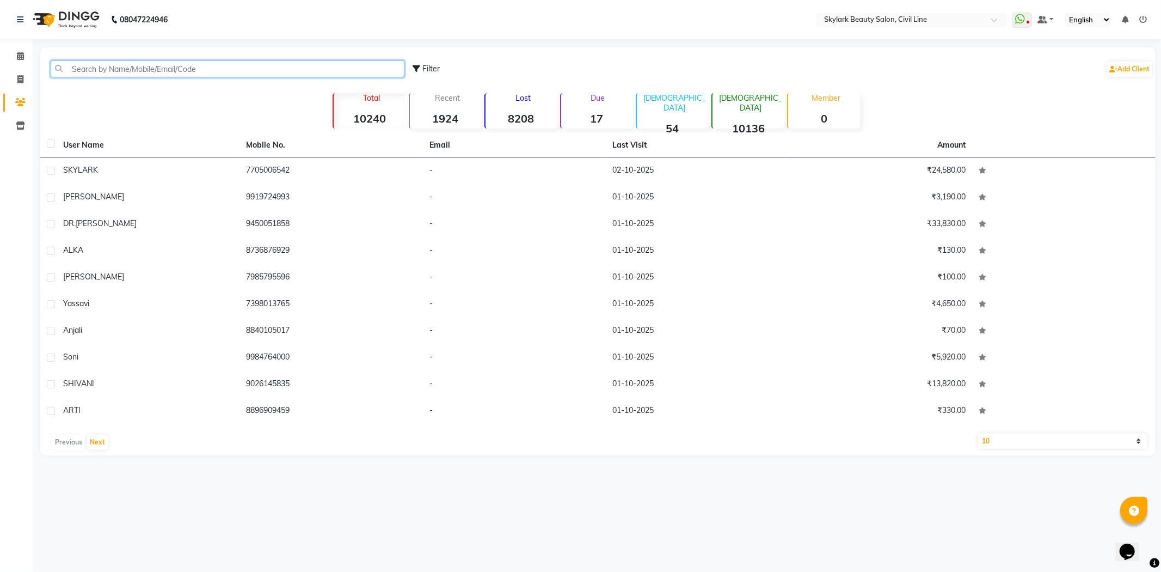
click at [284, 69] on input "text" at bounding box center [228, 68] width 354 height 17
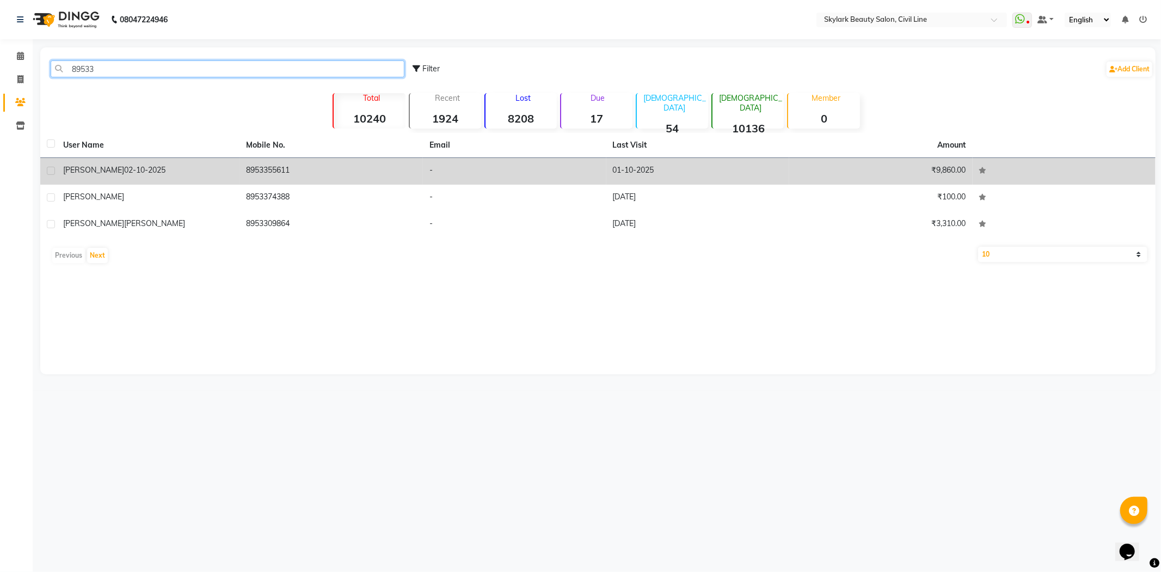
type input "89533"
click at [862, 164] on td "₹9,860.00" at bounding box center [880, 171] width 183 height 27
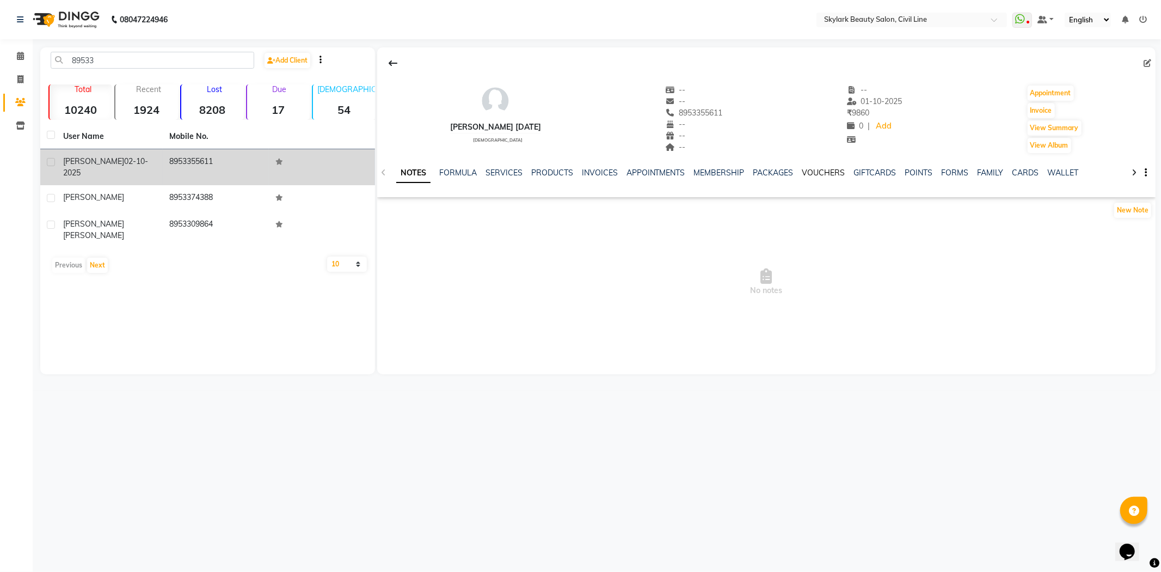
click at [820, 175] on link "VOUCHERS" at bounding box center [823, 173] width 43 height 10
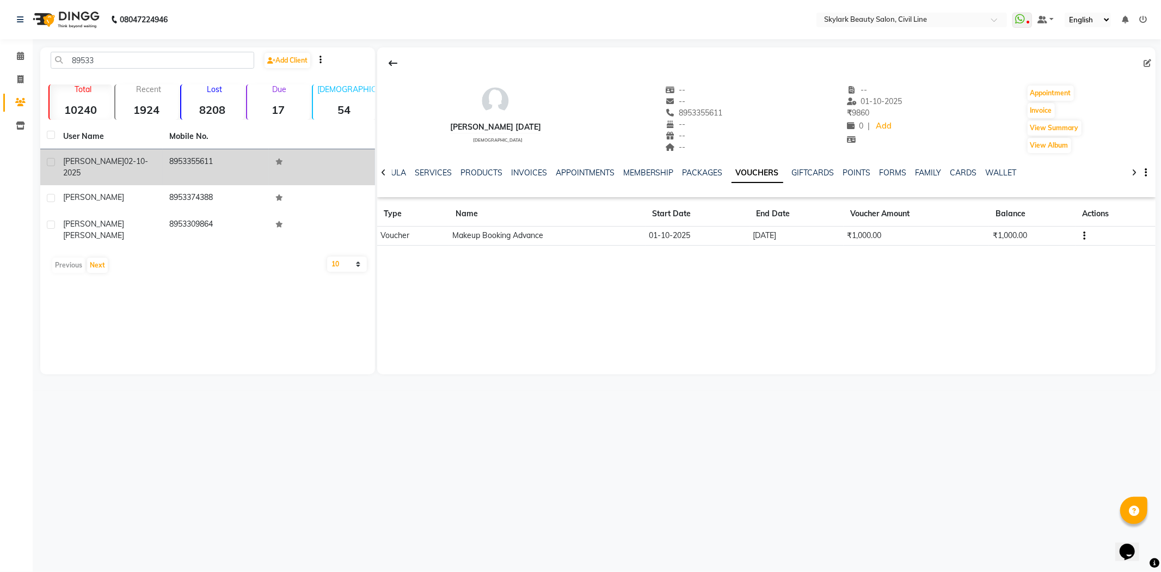
click at [863, 235] on td "₹1,000.00" at bounding box center [916, 235] width 145 height 19
click at [526, 173] on link "INVOICES" at bounding box center [529, 173] width 36 height 10
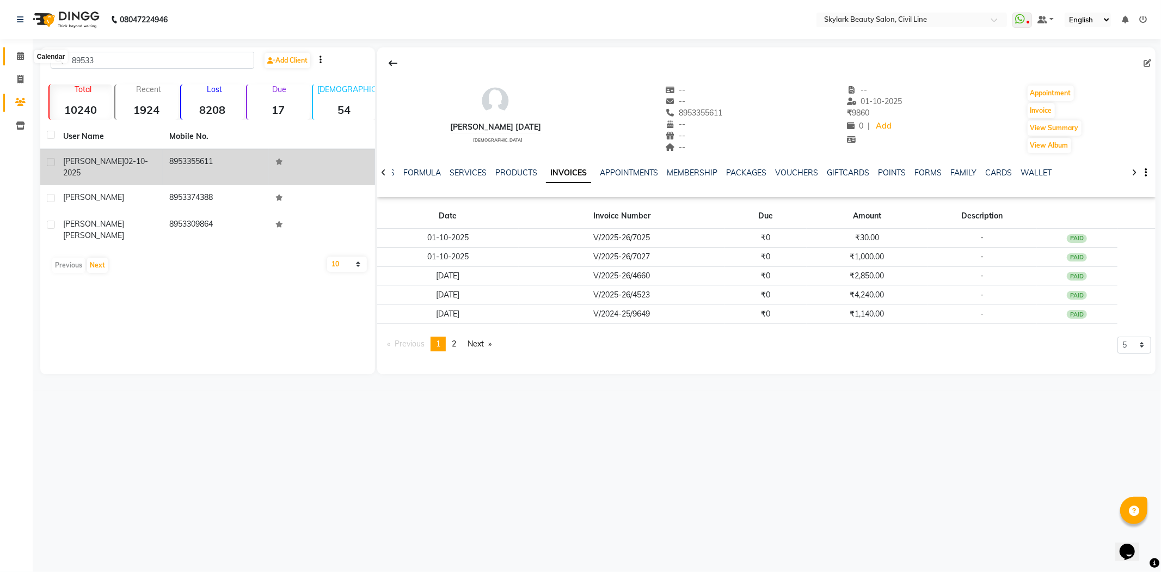
click at [19, 57] on icon at bounding box center [20, 56] width 7 height 8
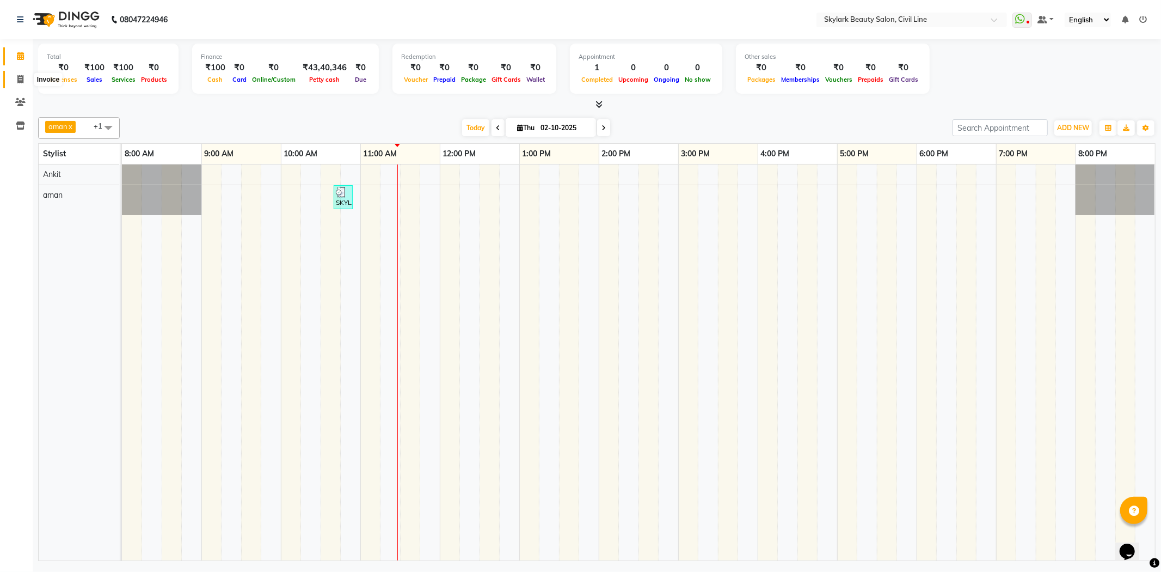
click at [17, 80] on icon at bounding box center [20, 79] width 6 height 8
select select "4588"
select select "service"
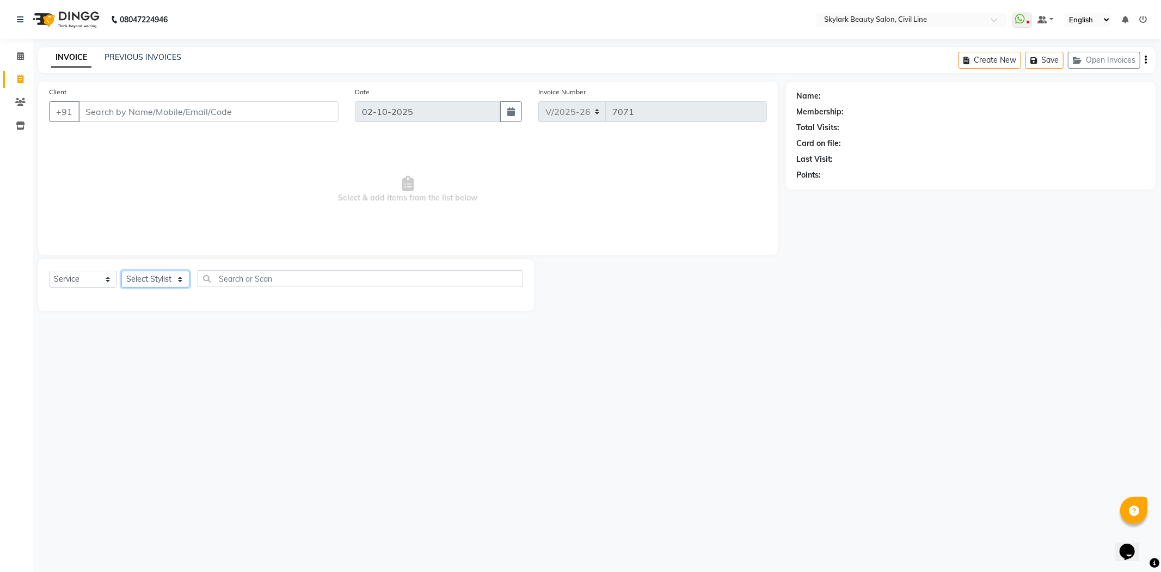
click at [173, 274] on select "Select Stylist [PERSON_NAME] [PERSON_NAME] [PERSON_NAME] WASU" at bounding box center [155, 279] width 68 height 17
select select "85071"
click at [121, 271] on select "Select Stylist [PERSON_NAME] [PERSON_NAME] [PERSON_NAME] WASU" at bounding box center [155, 279] width 68 height 17
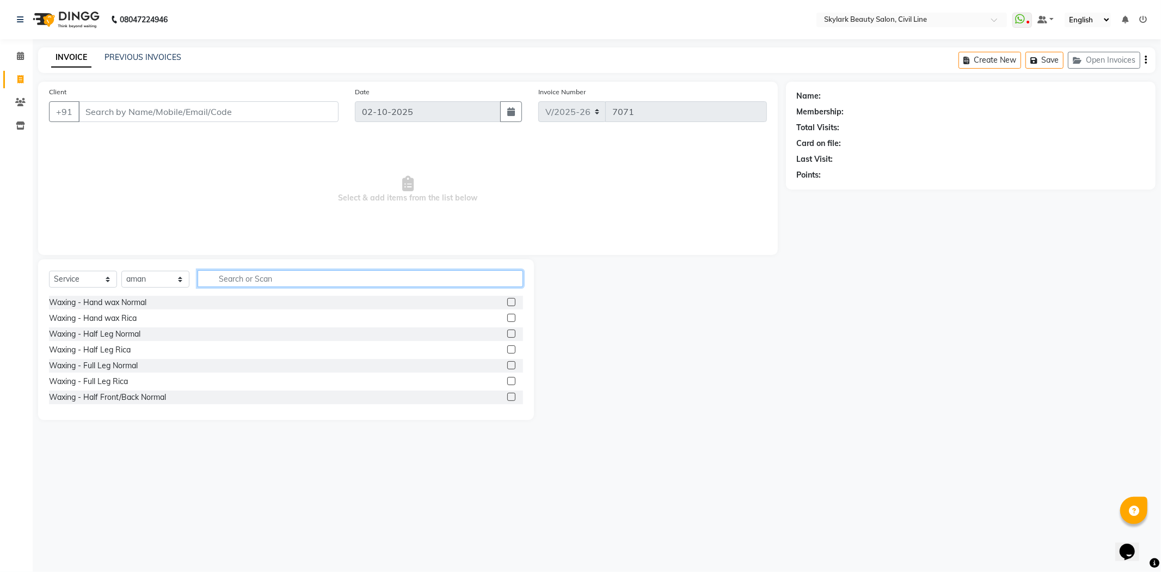
click at [396, 275] on input "text" at bounding box center [360, 278] width 325 height 17
type input "par"
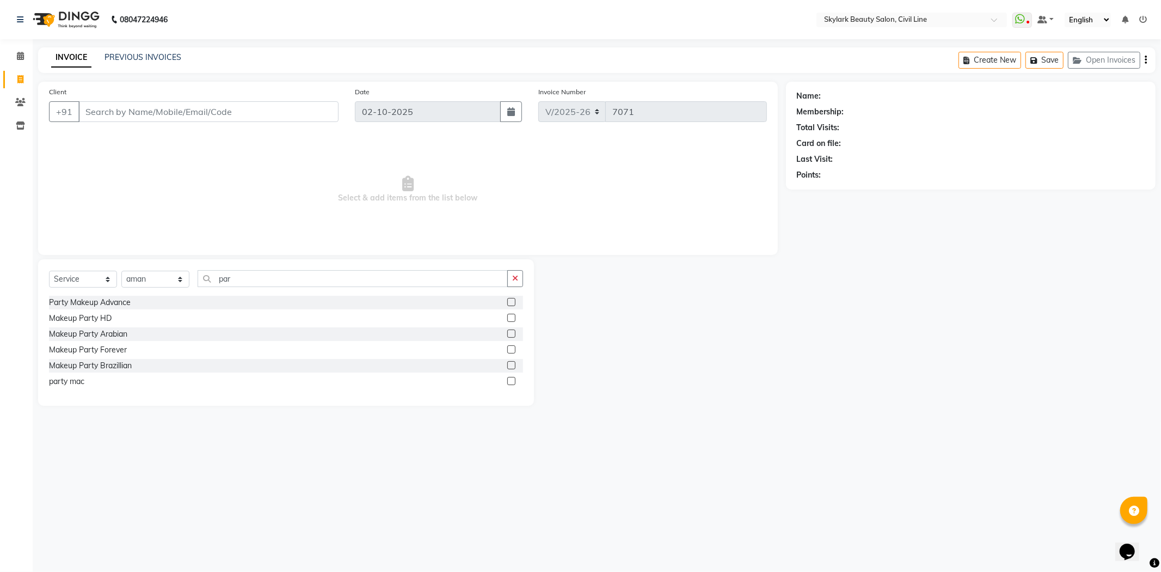
click at [511, 384] on label at bounding box center [511, 381] width 8 height 8
click at [511, 384] on input "checkbox" at bounding box center [510, 381] width 7 height 7
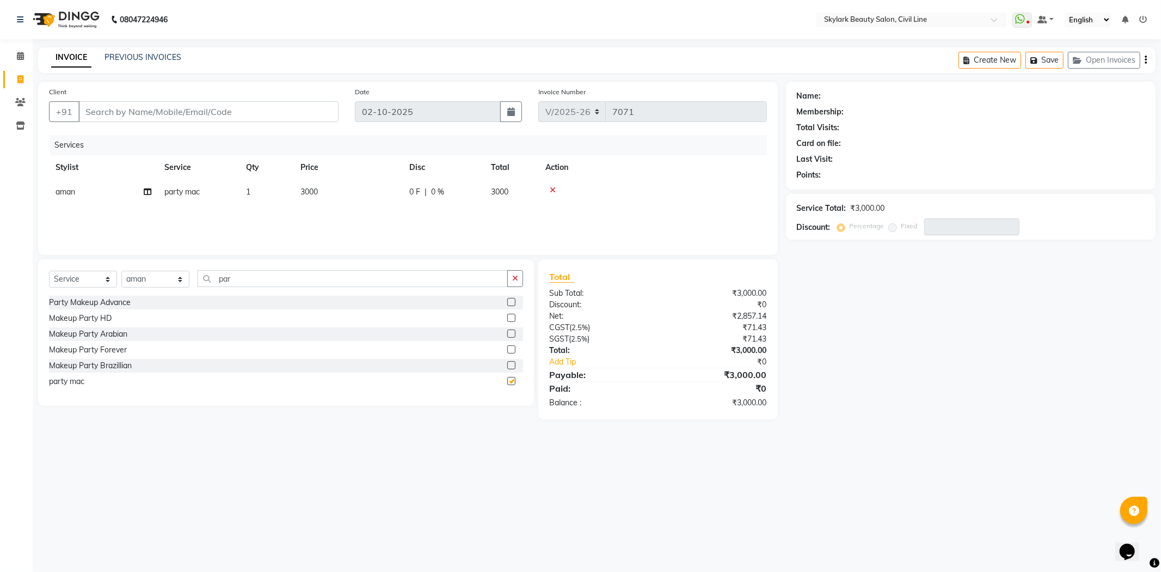
checkbox input "false"
click at [234, 107] on input "Client" at bounding box center [208, 111] width 260 height 21
type input "8"
type input "0"
type input "8953355611"
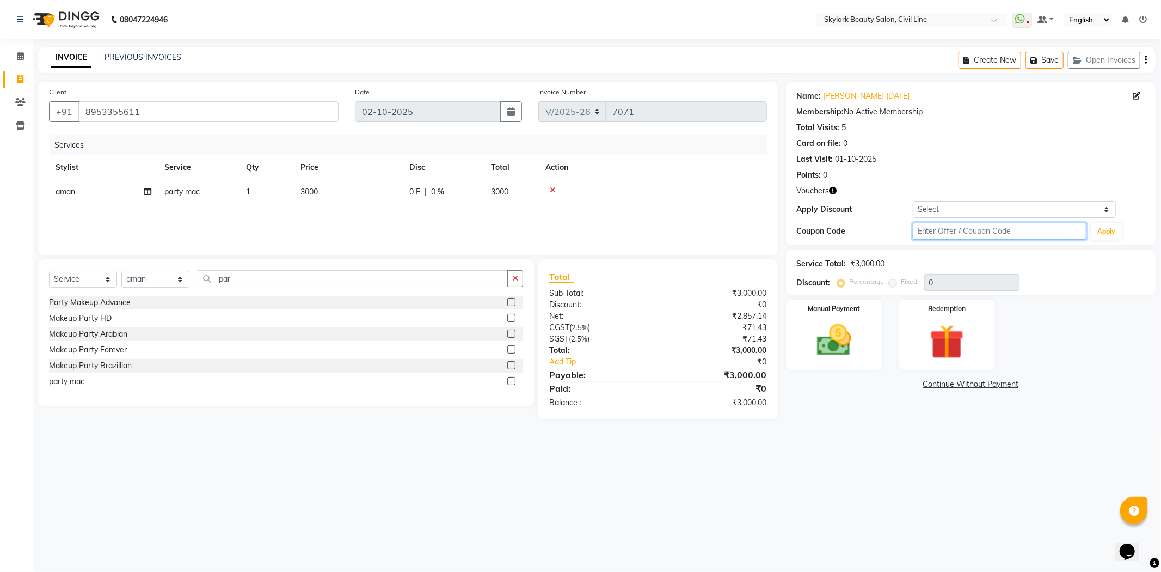
click at [1014, 233] on input "text" at bounding box center [1000, 231] width 174 height 17
click at [833, 192] on icon "button" at bounding box center [834, 191] width 8 height 8
click at [786, 204] on span "(₹1,000.00)" at bounding box center [798, 199] width 40 height 9
click at [346, 186] on td "3000" at bounding box center [348, 192] width 109 height 24
click at [964, 232] on input "text" at bounding box center [1000, 231] width 174 height 17
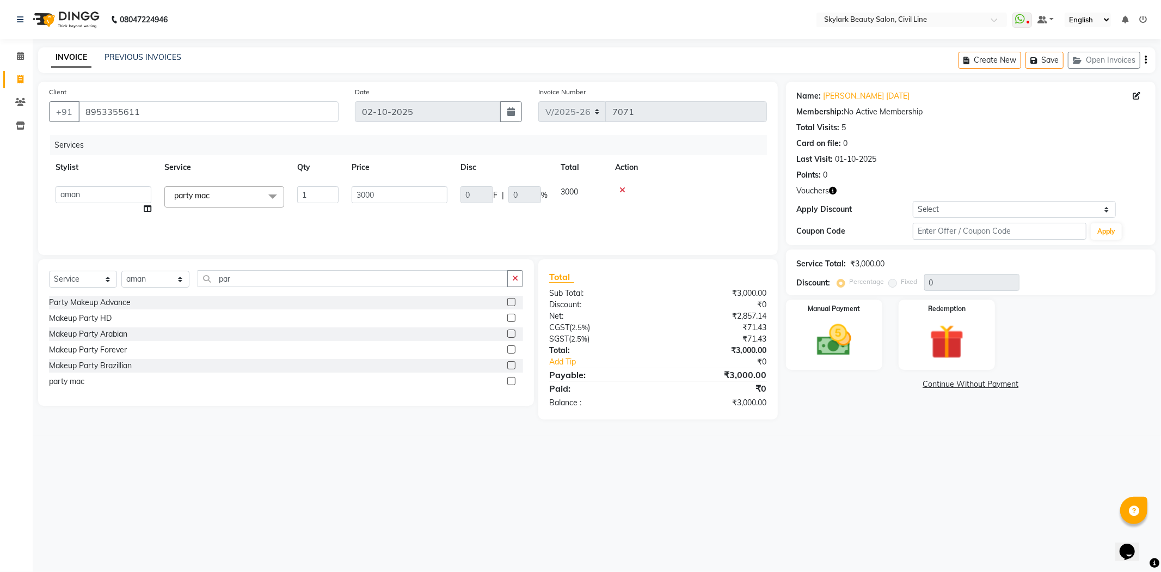
click at [835, 194] on icon "button" at bounding box center [834, 191] width 8 height 8
click at [784, 192] on div "1. Makeup Booking Advance (₹1,000.00)" at bounding box center [750, 200] width 147 height 20
click at [782, 208] on div "Client [PHONE_NUMBER] Date [DATE] Invoice Number V/2025 V/[PHONE_NUMBER] Servic…" at bounding box center [408, 250] width 756 height 337
click at [1107, 211] on select "Select Coupon → Package 10 Coupon → Review 5 Coupon → Birthday Offer" at bounding box center [1014, 209] width 203 height 17
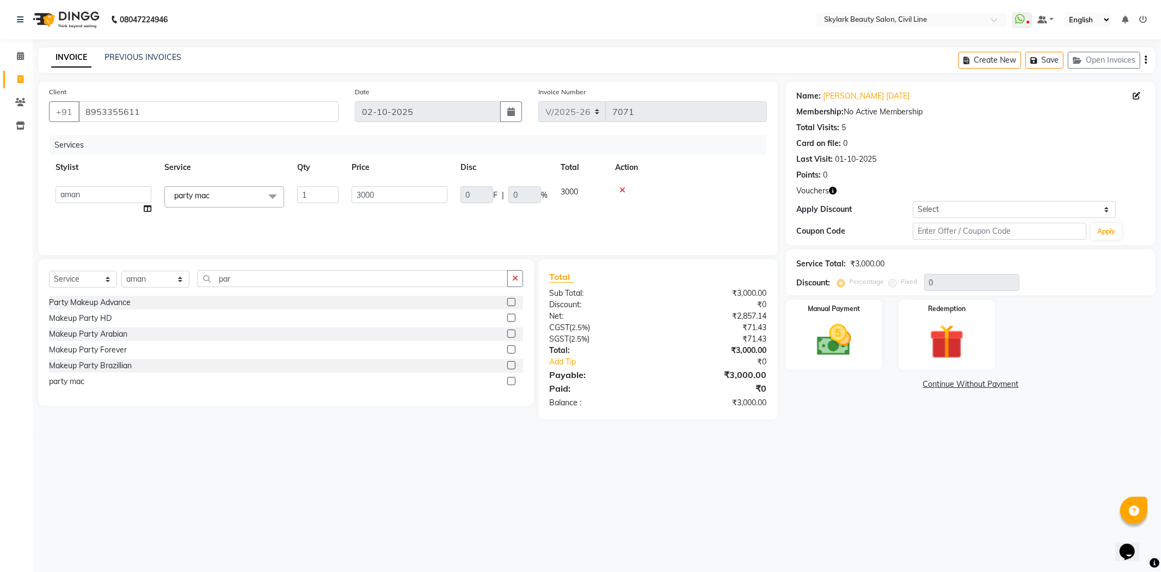
click at [1057, 324] on div "Manual Payment Redemption" at bounding box center [971, 334] width 386 height 70
click at [122, 53] on link "PREVIOUS INVOICES" at bounding box center [143, 57] width 77 height 10
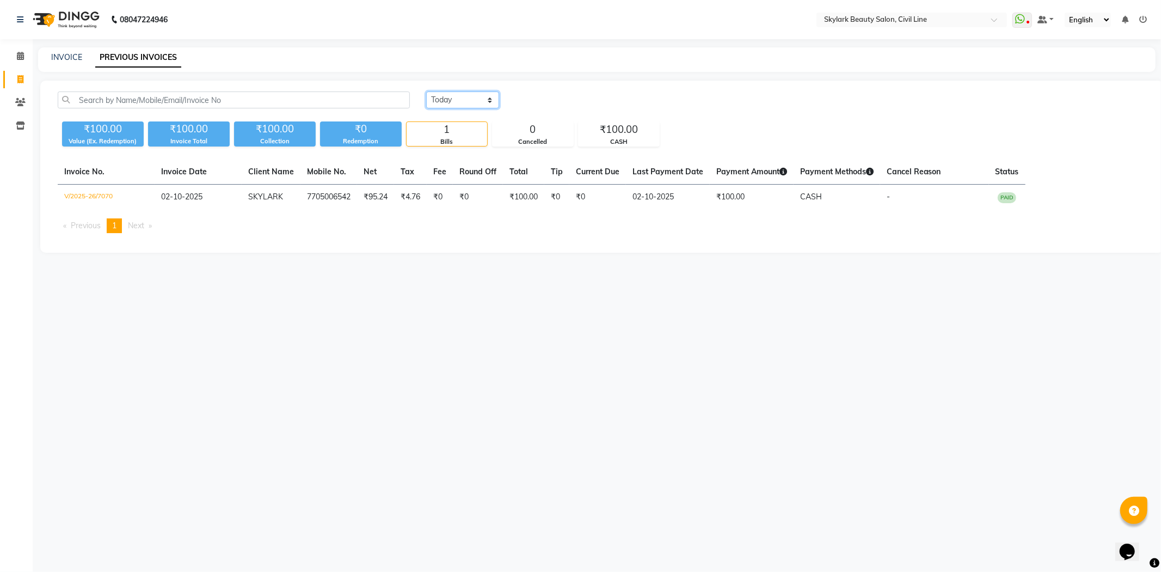
click at [490, 101] on select "[DATE] [DATE] Custom Range" at bounding box center [462, 99] width 73 height 17
click at [426, 91] on select "[DATE] [DATE] Custom Range" at bounding box center [462, 99] width 73 height 17
click at [499, 99] on select "[DATE] [DATE] Custom Range" at bounding box center [467, 100] width 82 height 17
click at [426, 92] on select "[DATE] [DATE] Custom Range" at bounding box center [467, 100] width 82 height 17
click at [488, 103] on select "[DATE] [DATE] Custom Range" at bounding box center [462, 99] width 73 height 17
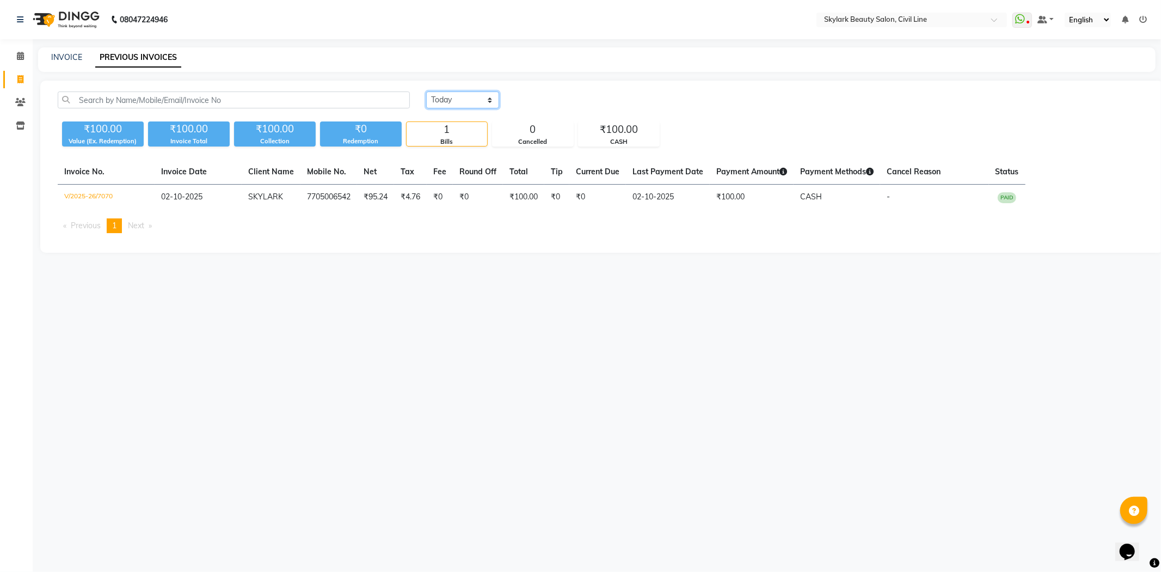
select select "[DATE]"
click at [426, 91] on select "[DATE] [DATE] Custom Range" at bounding box center [462, 99] width 73 height 17
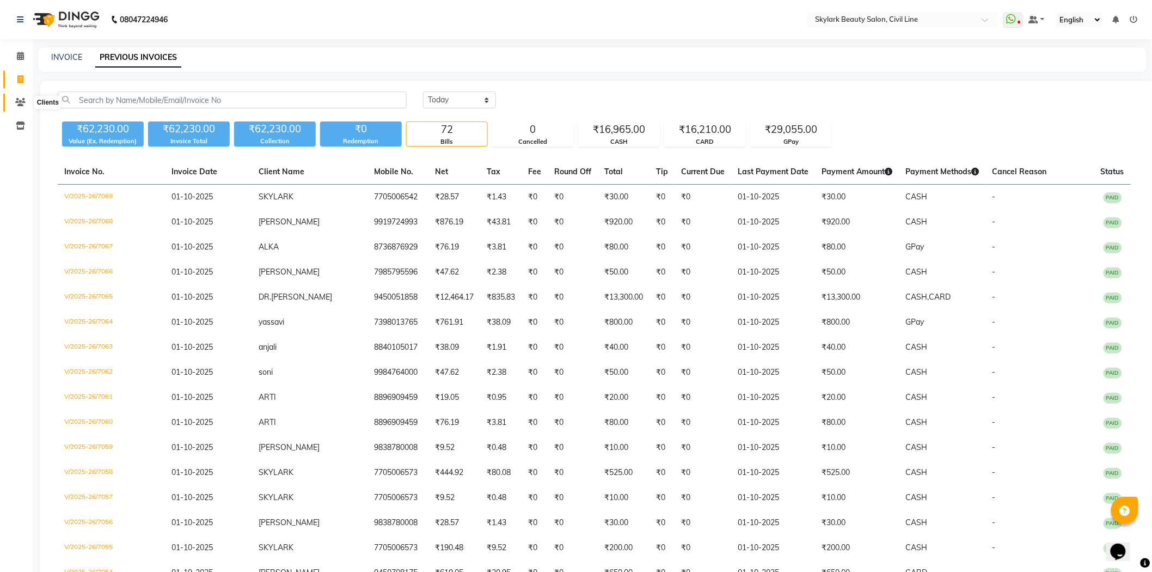
click at [19, 99] on icon at bounding box center [20, 102] width 10 height 8
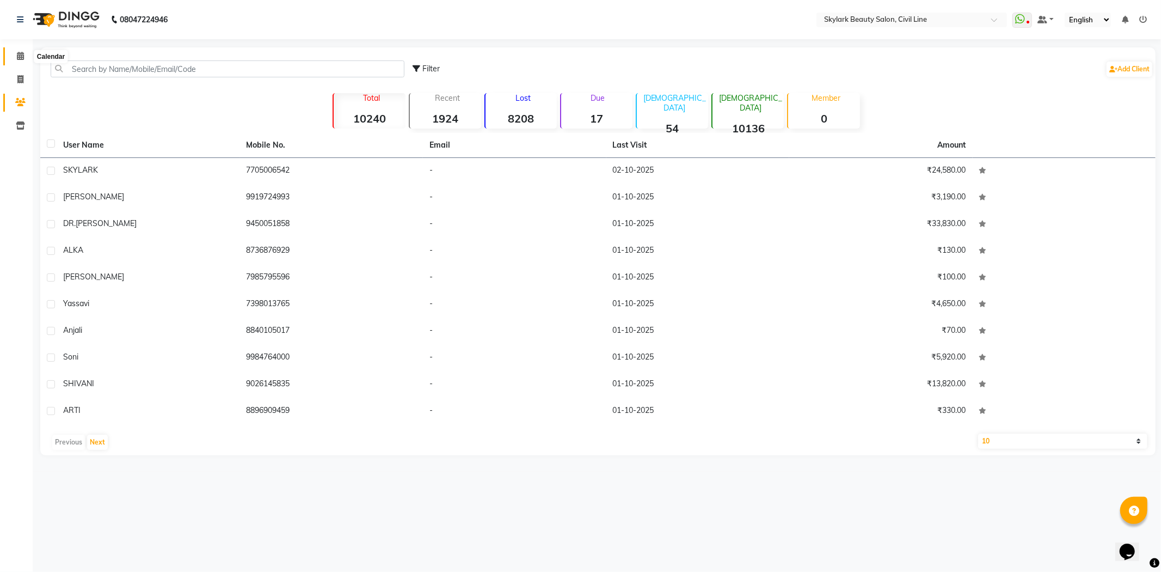
click at [17, 56] on icon at bounding box center [20, 56] width 7 height 8
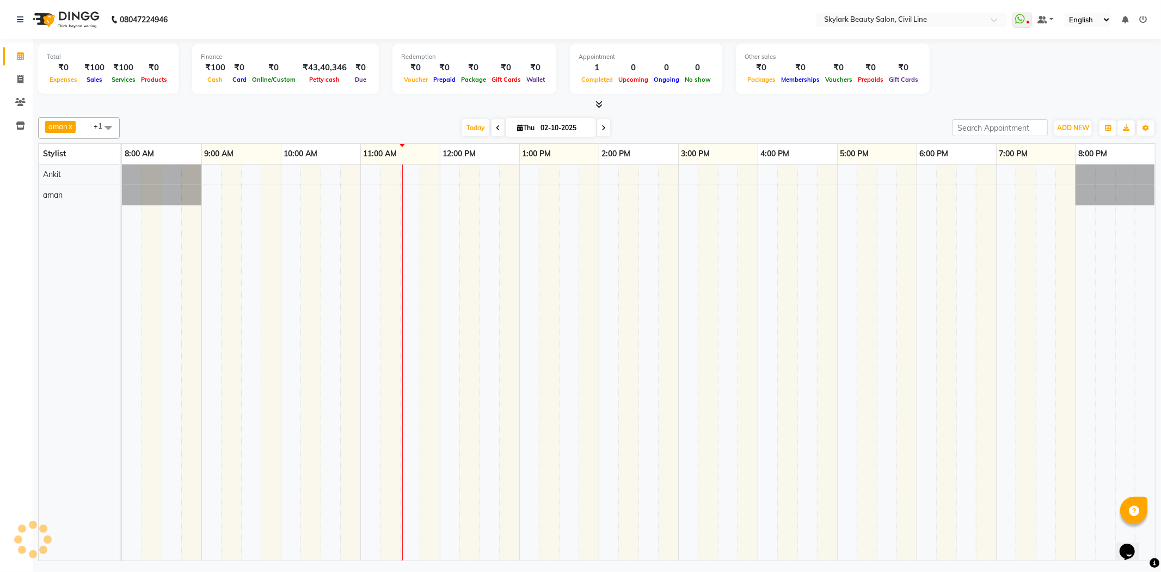
click at [25, 49] on link "Calendar" at bounding box center [16, 56] width 26 height 18
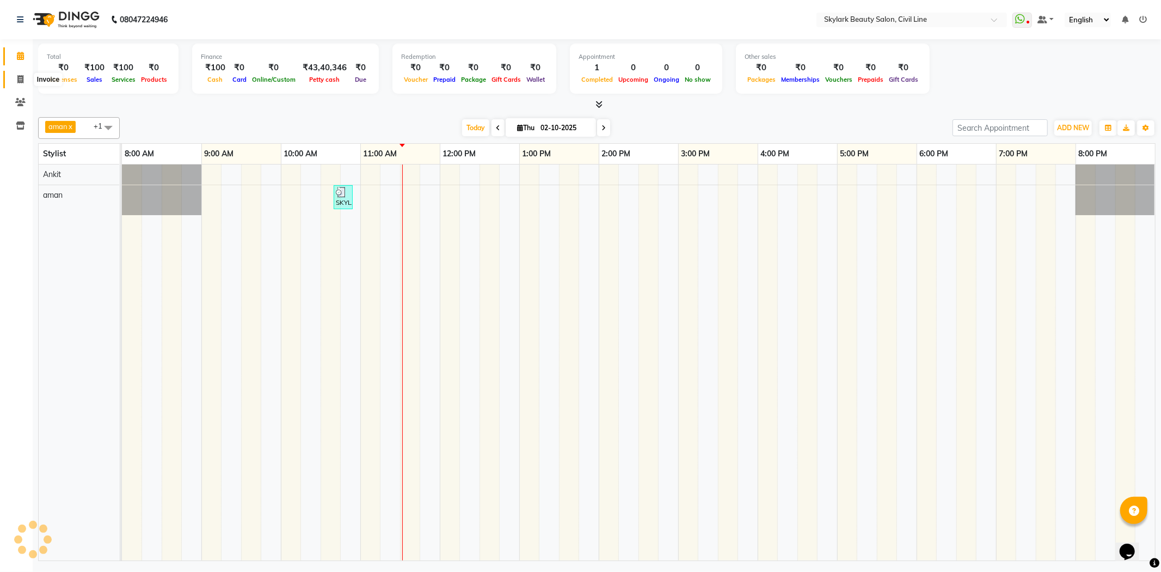
click at [15, 77] on span at bounding box center [20, 79] width 19 height 13
select select "service"
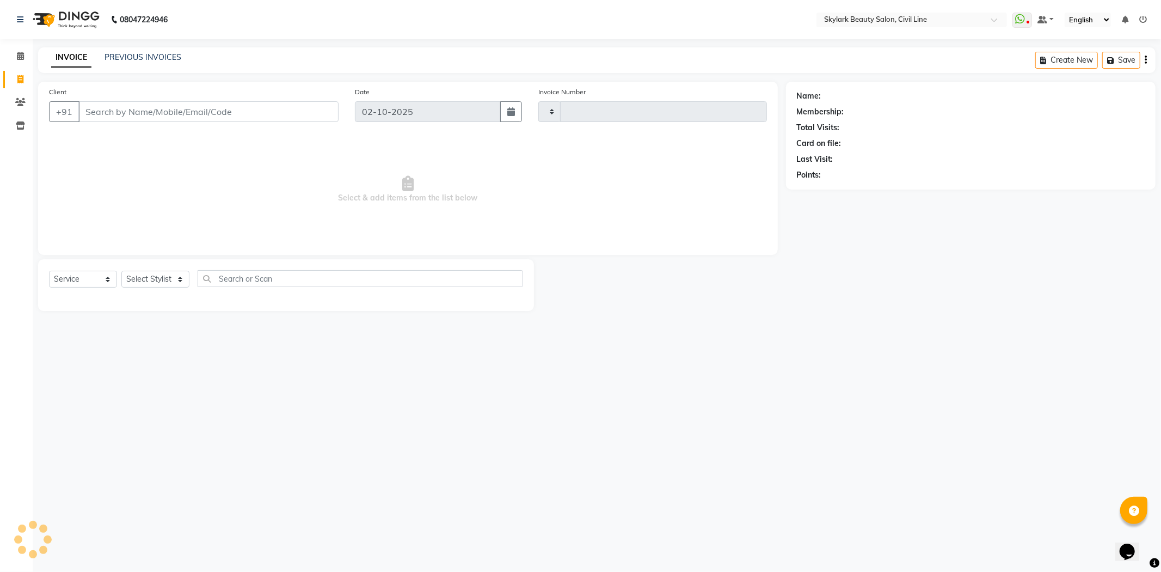
type input "7071"
select select "4588"
click at [266, 119] on input "Client" at bounding box center [208, 111] width 260 height 21
type input "8953355611"
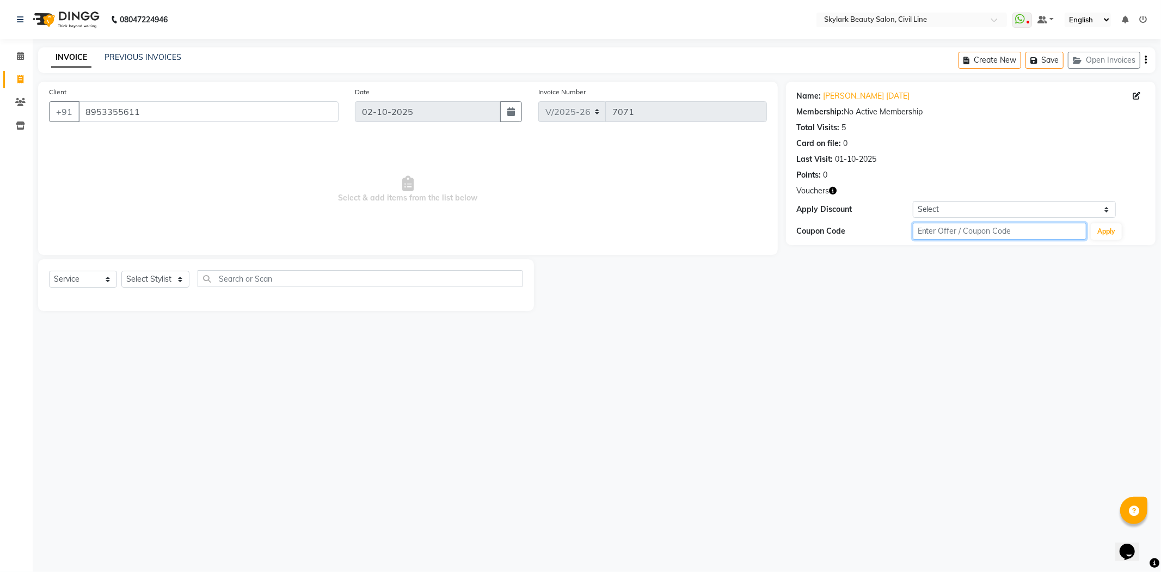
click at [992, 235] on input "text" at bounding box center [1000, 231] width 174 height 17
click at [1104, 235] on button "Apply" at bounding box center [1106, 231] width 31 height 16
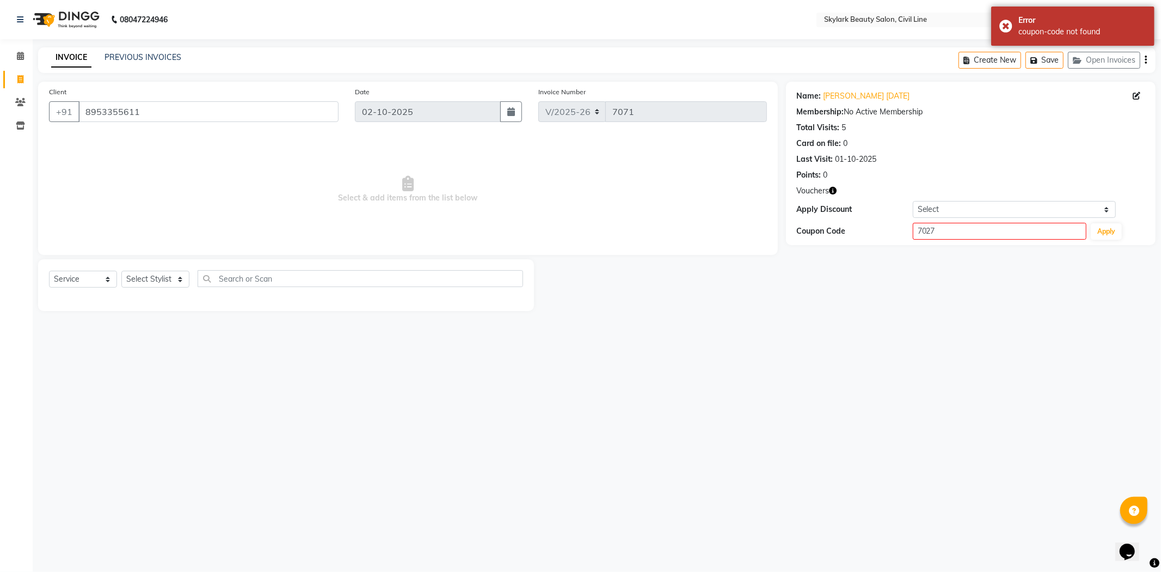
click at [1036, 253] on div "Name: [PERSON_NAME] [DATE] Membership: No Active Membership Total Visits: 5 Car…" at bounding box center [975, 196] width 378 height 229
click at [1058, 231] on input "7027" at bounding box center [1000, 231] width 174 height 17
type input "7"
click at [156, 271] on select "Select Stylist [PERSON_NAME] [PERSON_NAME] [PERSON_NAME] WASU" at bounding box center [155, 279] width 68 height 17
select select "85071"
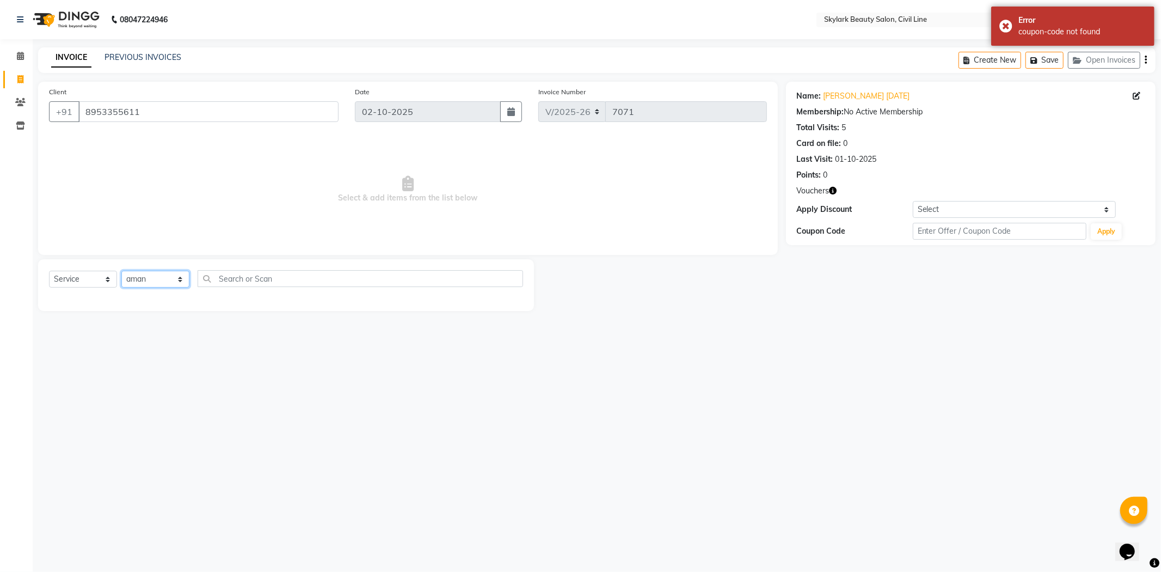
click at [121, 271] on select "Select Stylist [PERSON_NAME] [PERSON_NAME] [PERSON_NAME] WASU" at bounding box center [155, 279] width 68 height 17
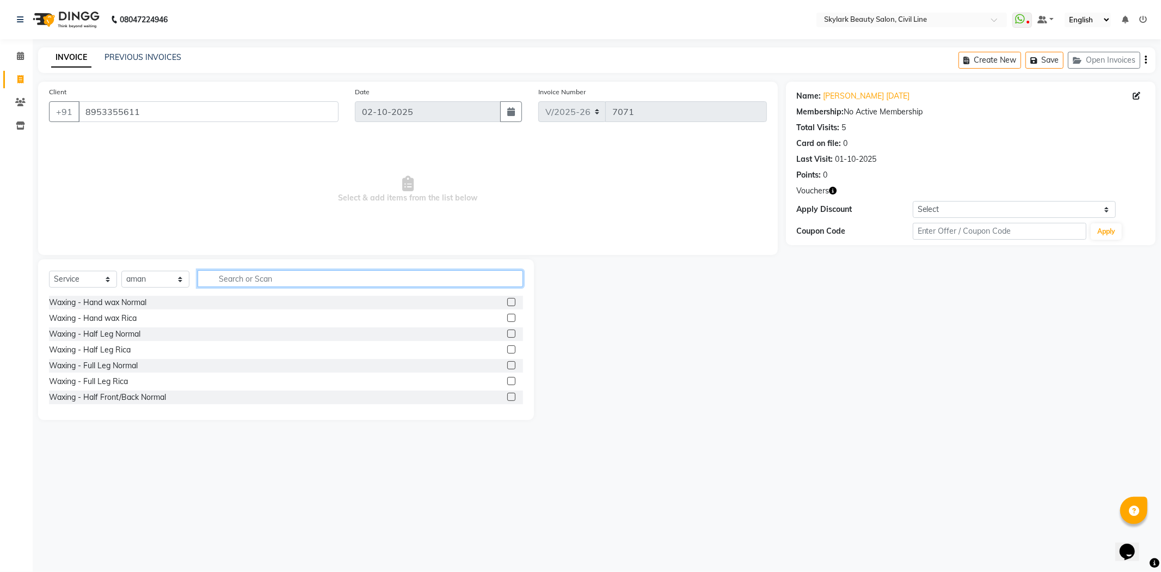
click at [253, 279] on input "text" at bounding box center [360, 278] width 325 height 17
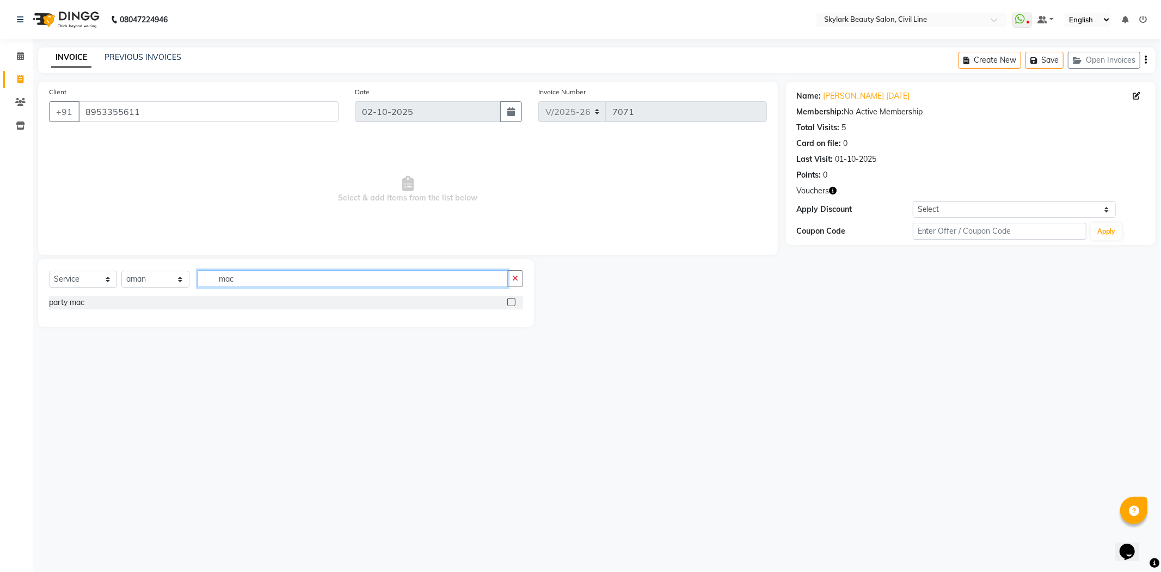
type input "mac"
click at [510, 305] on label at bounding box center [511, 302] width 8 height 8
click at [510, 305] on input "checkbox" at bounding box center [510, 302] width 7 height 7
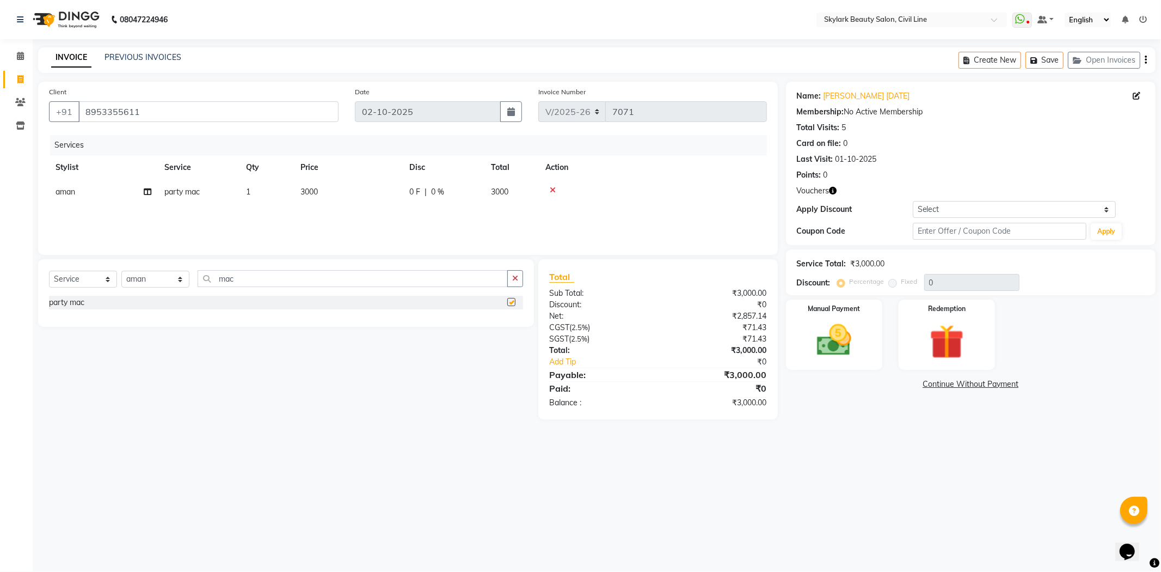
checkbox input "false"
click at [857, 331] on img at bounding box center [834, 340] width 58 height 41
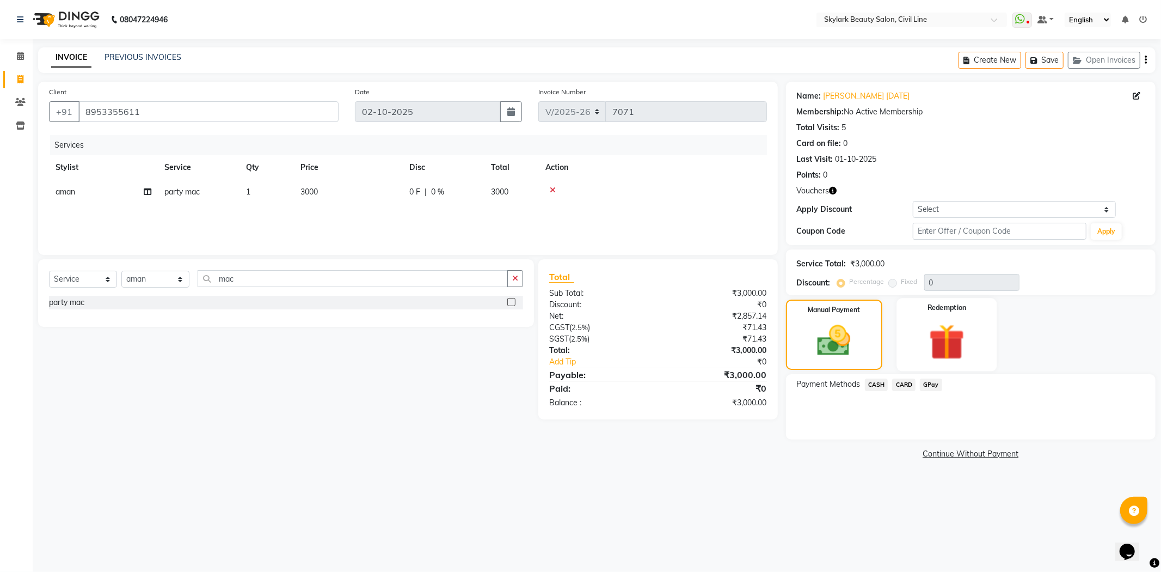
click at [931, 327] on img at bounding box center [947, 342] width 58 height 45
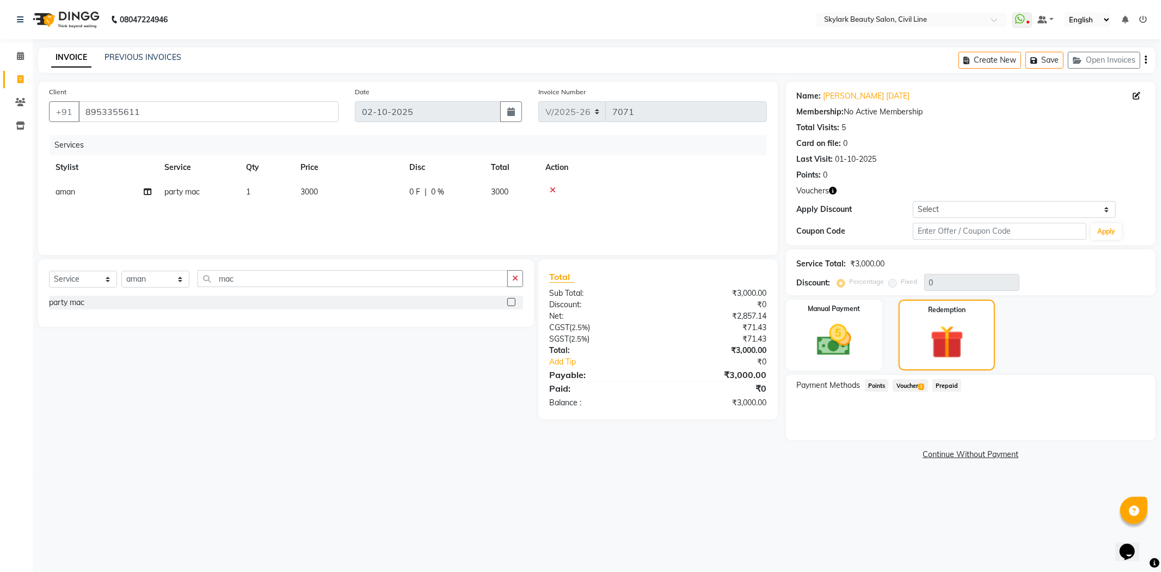
click at [334, 194] on td "3000" at bounding box center [348, 192] width 109 height 24
click at [408, 195] on input "3000" at bounding box center [400, 194] width 96 height 17
type input "3"
type input "2000"
click at [440, 219] on div "Services Stylist Service Qty Price Disc Total Action aman party mac 1 2000 0 F …" at bounding box center [408, 189] width 718 height 109
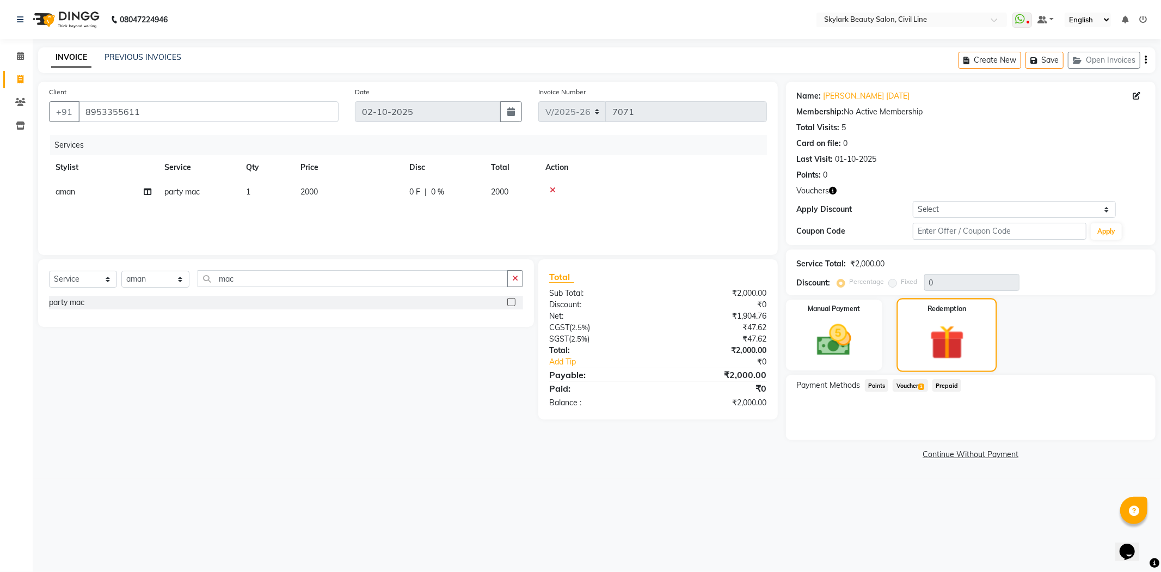
click at [924, 360] on img at bounding box center [947, 343] width 57 height 44
click at [916, 384] on span "Voucher 1" at bounding box center [910, 385] width 35 height 13
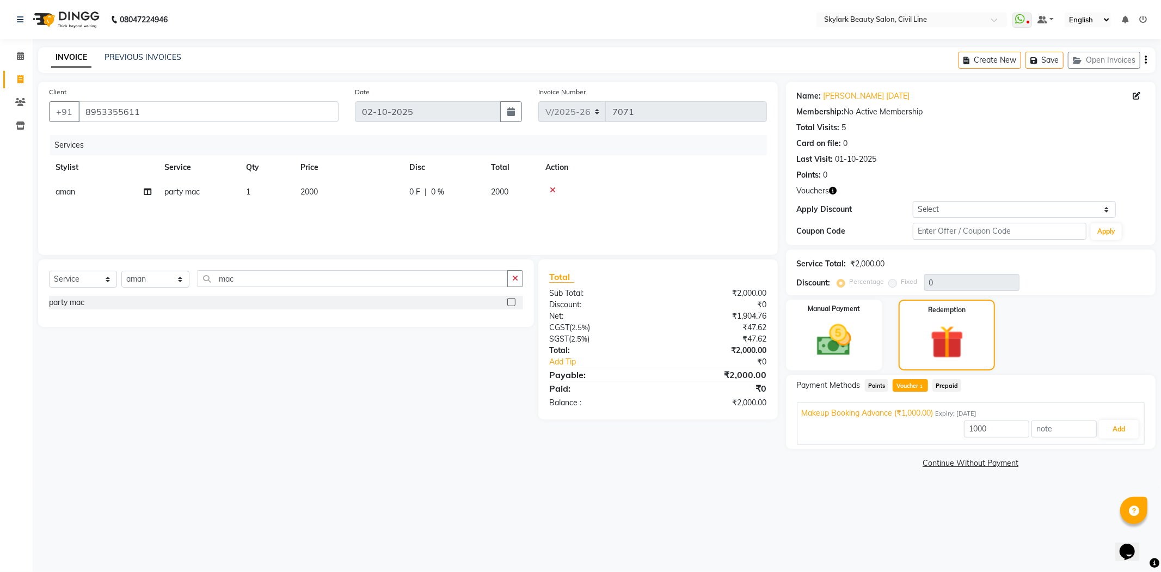
click at [916, 384] on span "Voucher 1" at bounding box center [910, 385] width 35 height 13
click at [867, 465] on link "Continue Without Payment" at bounding box center [970, 462] width 365 height 11
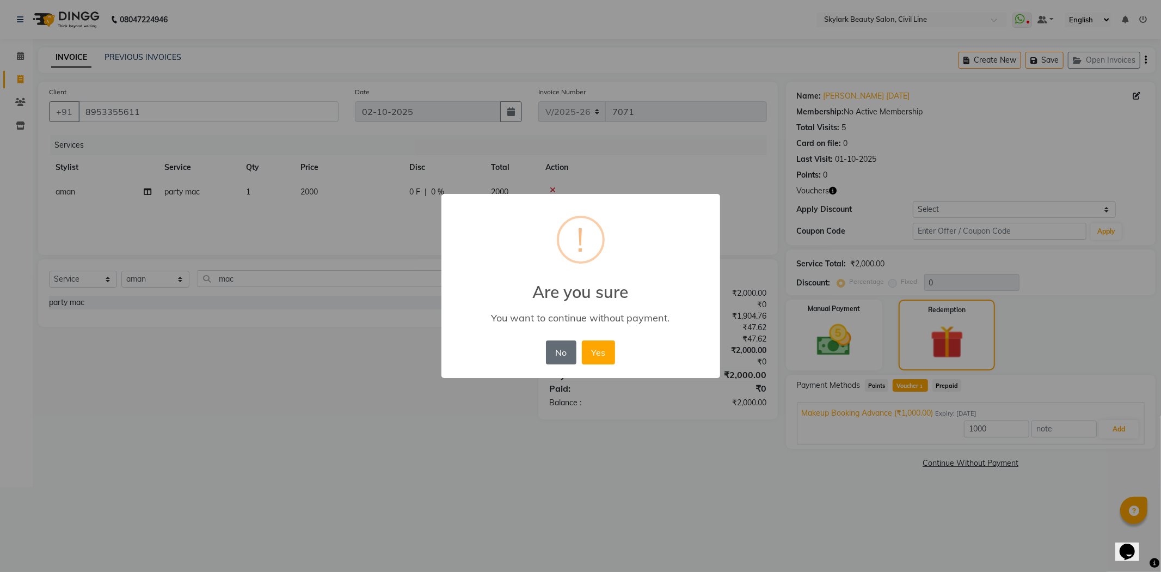
click at [567, 352] on button "No" at bounding box center [561, 352] width 30 height 24
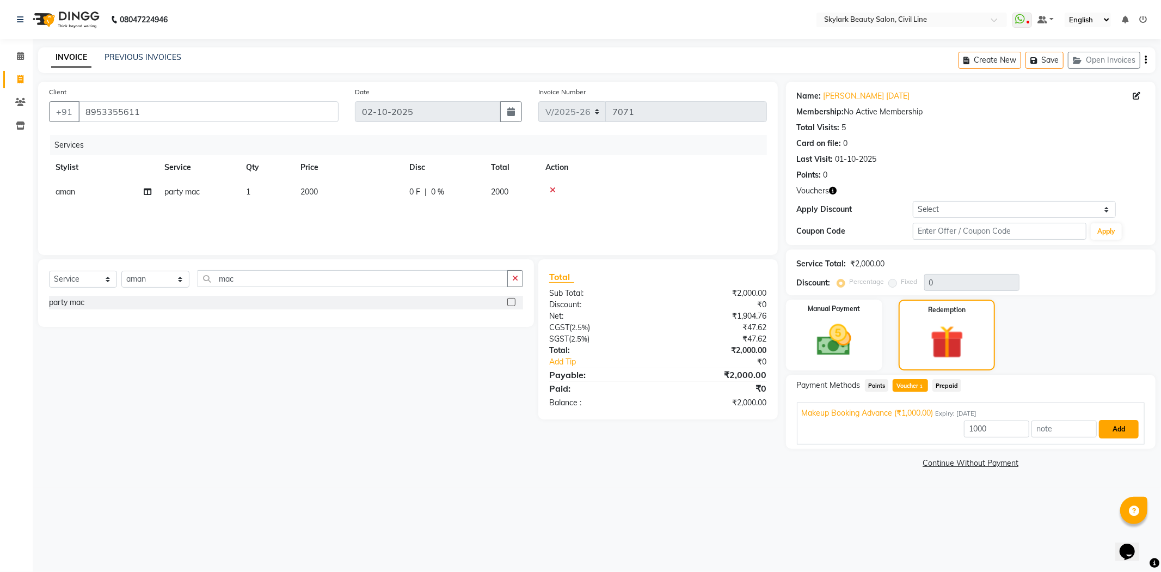
click at [1121, 431] on button "Add" at bounding box center [1119, 429] width 40 height 19
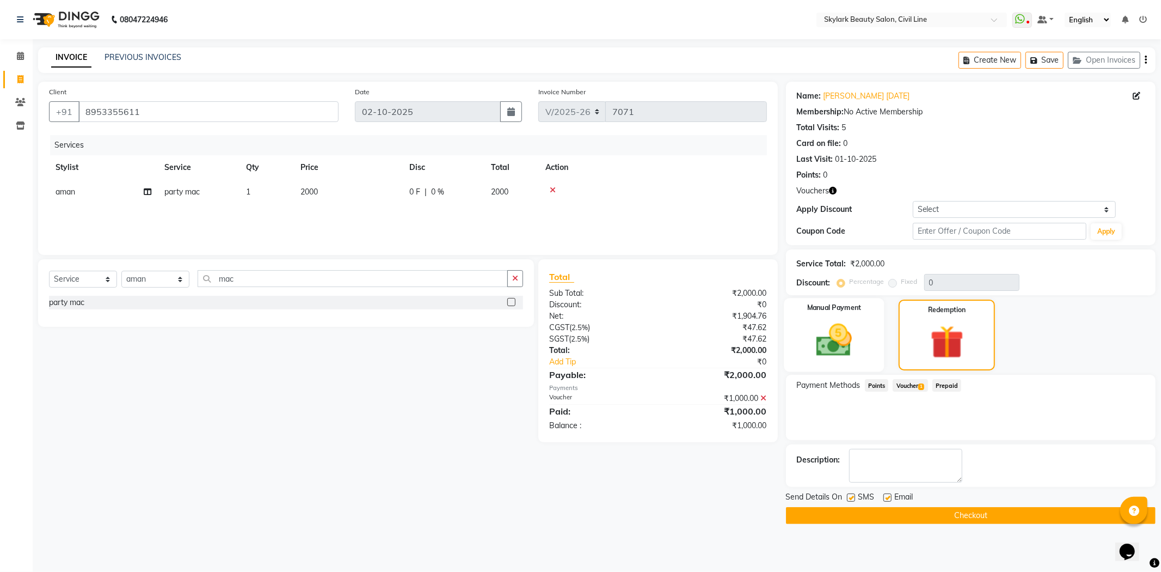
click at [875, 355] on div "Manual Payment" at bounding box center [834, 335] width 100 height 74
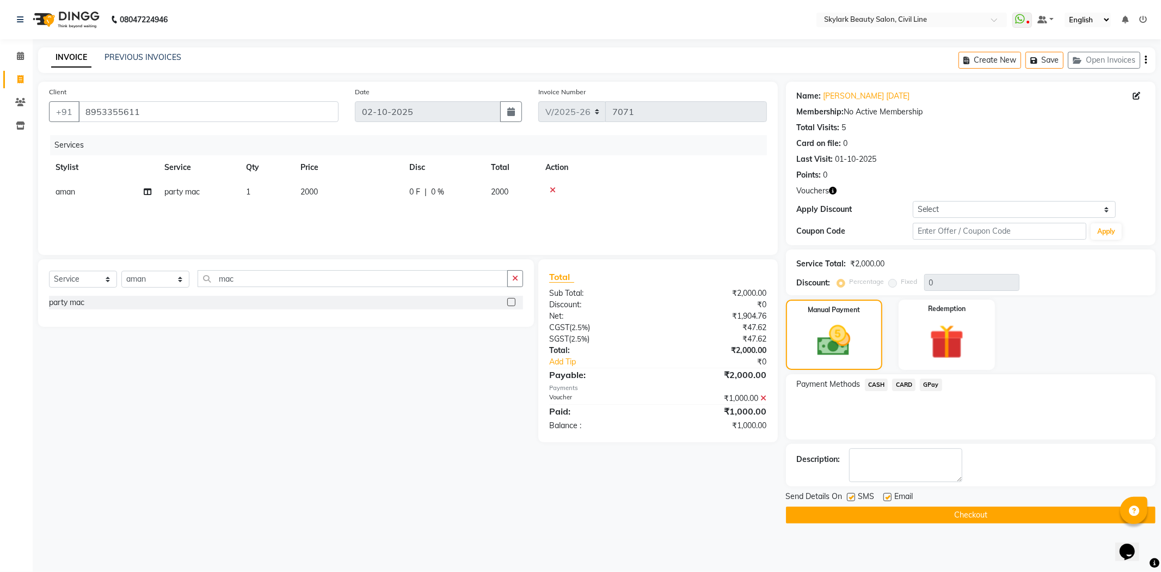
click at [899, 382] on span "CARD" at bounding box center [903, 384] width 23 height 13
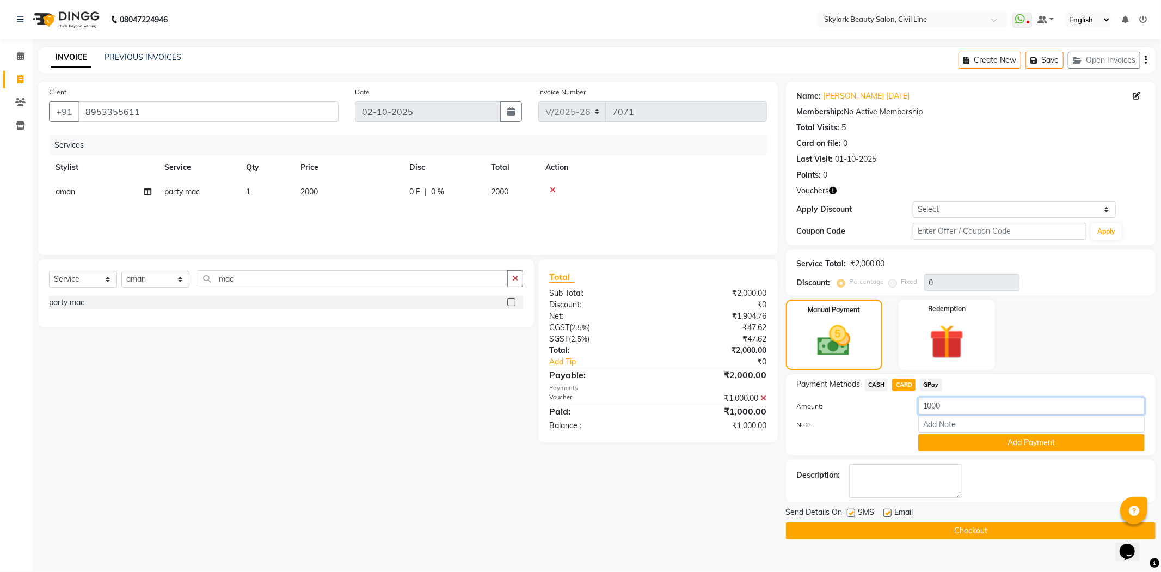
click at [1011, 414] on input "1000" at bounding box center [1031, 405] width 226 height 17
type input "1"
type input "2000"
click at [1036, 439] on button "Add Payment" at bounding box center [1031, 442] width 226 height 17
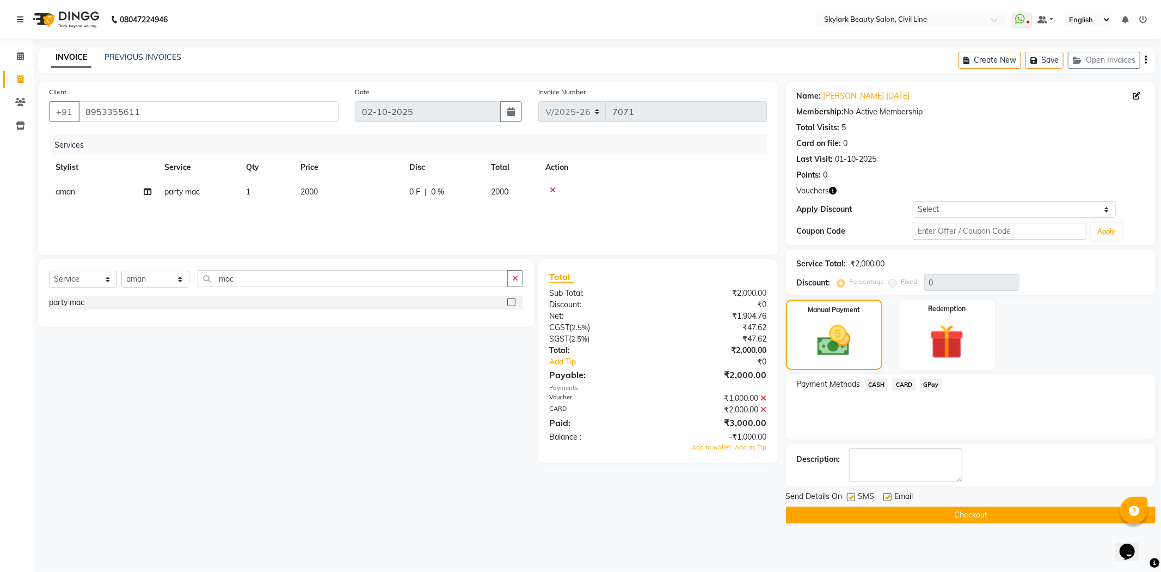
click at [766, 400] on icon at bounding box center [764, 398] width 6 height 8
click at [766, 399] on icon at bounding box center [764, 398] width 6 height 8
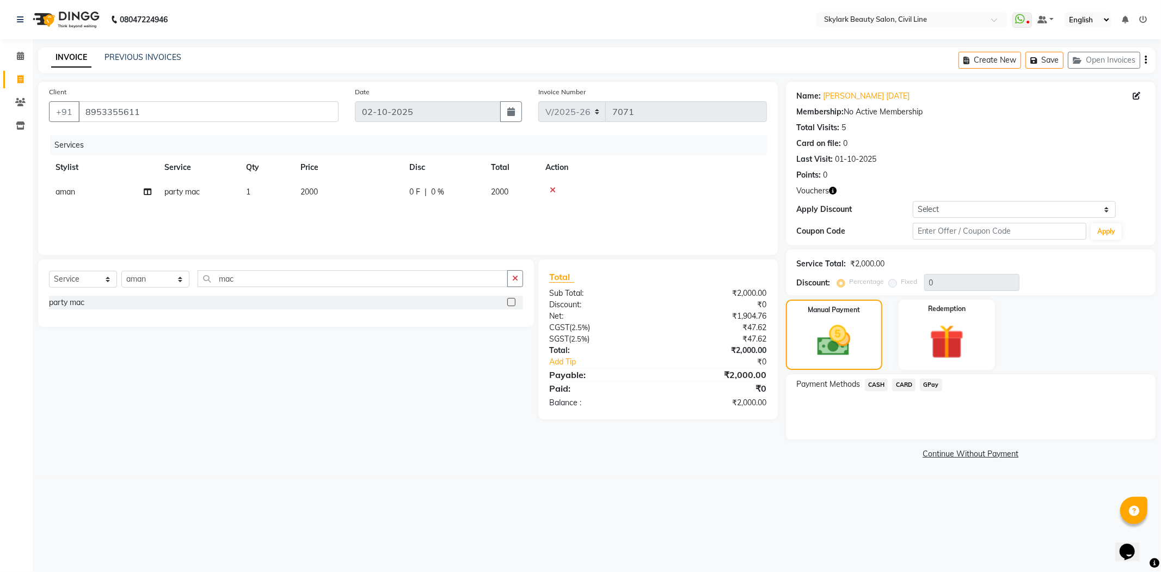
click at [335, 189] on td "2000" at bounding box center [348, 192] width 109 height 24
click at [378, 187] on input "2000" at bounding box center [400, 194] width 96 height 17
type input "2"
type input "3000"
click at [476, 227] on div "Services Stylist Service Qty Price Disc Total Action aman party mac 1 3000 0 F …" at bounding box center [408, 189] width 718 height 109
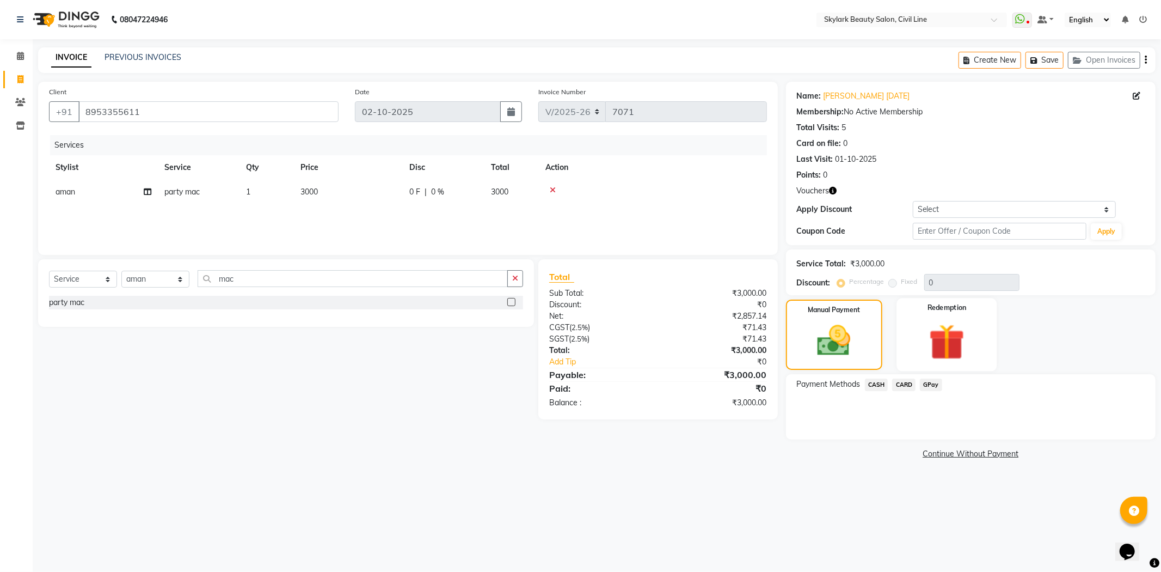
click at [920, 358] on img at bounding box center [947, 342] width 58 height 45
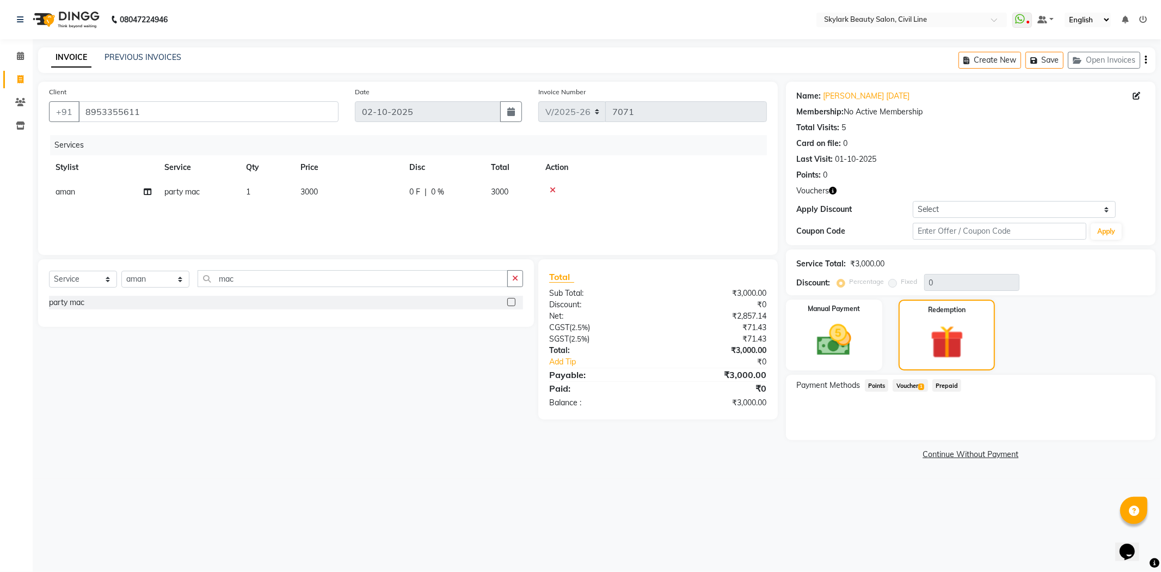
click at [920, 386] on span "Voucher 1" at bounding box center [910, 385] width 35 height 13
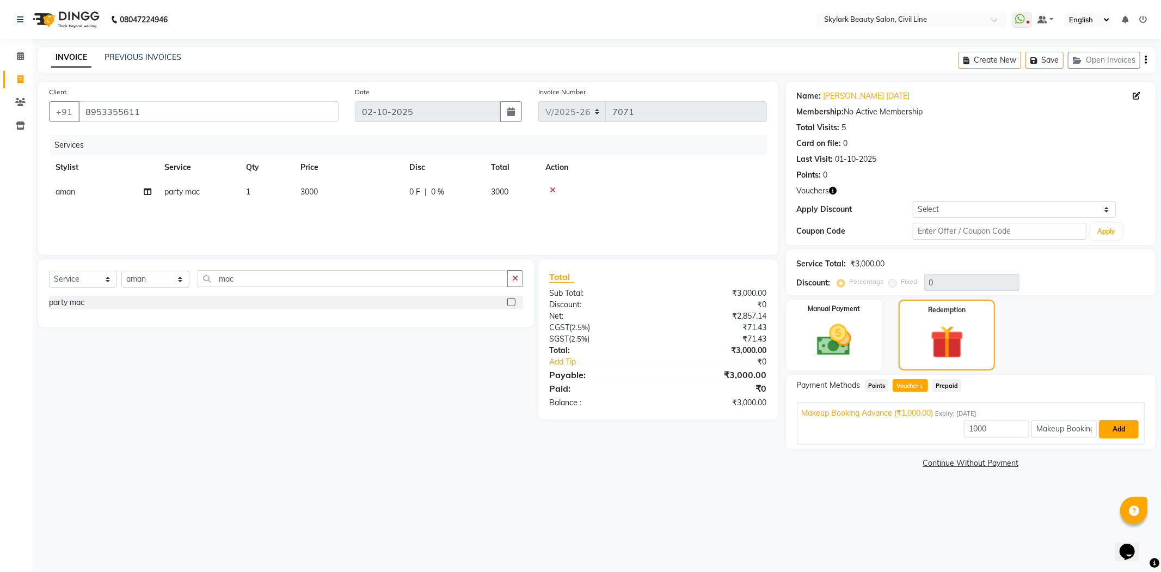
click at [1129, 433] on button "Add" at bounding box center [1119, 429] width 40 height 19
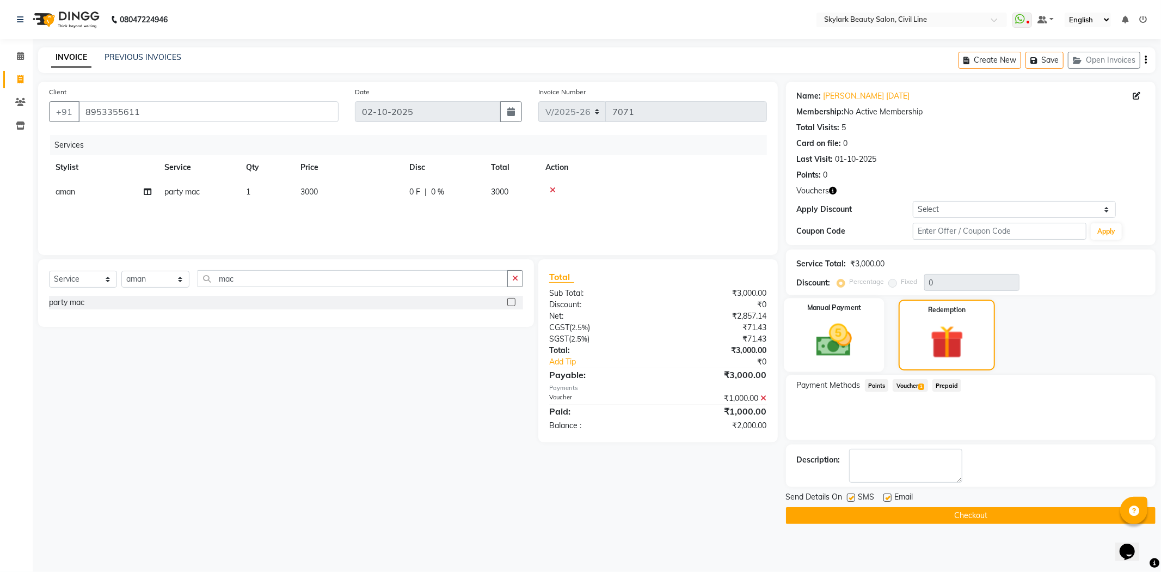
click at [848, 350] on img at bounding box center [834, 340] width 58 height 41
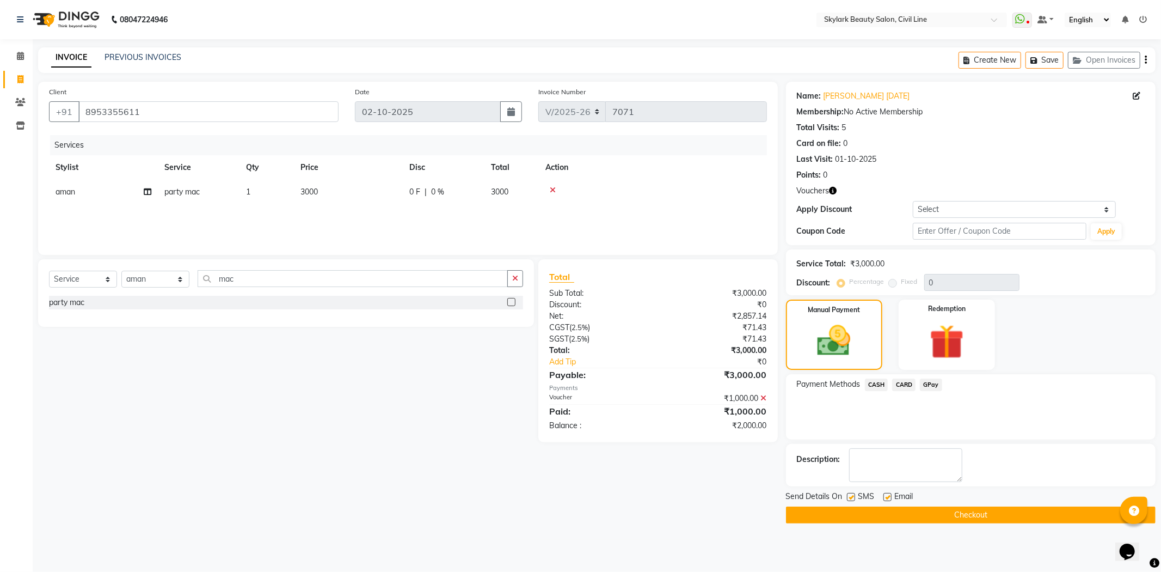
click at [902, 385] on span "CARD" at bounding box center [903, 384] width 23 height 13
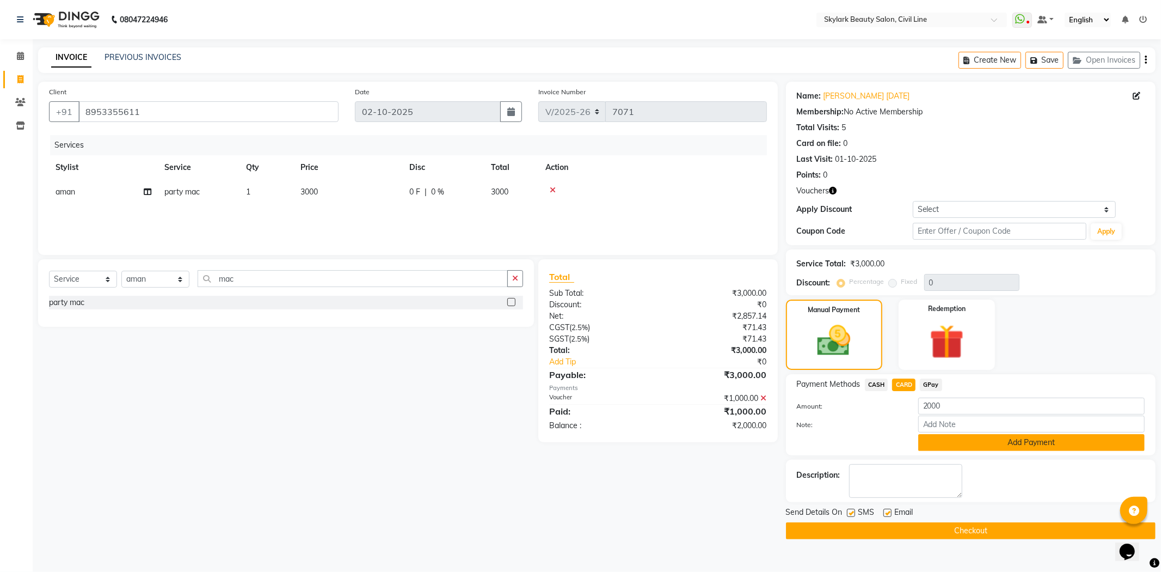
click at [993, 446] on button "Add Payment" at bounding box center [1031, 442] width 226 height 17
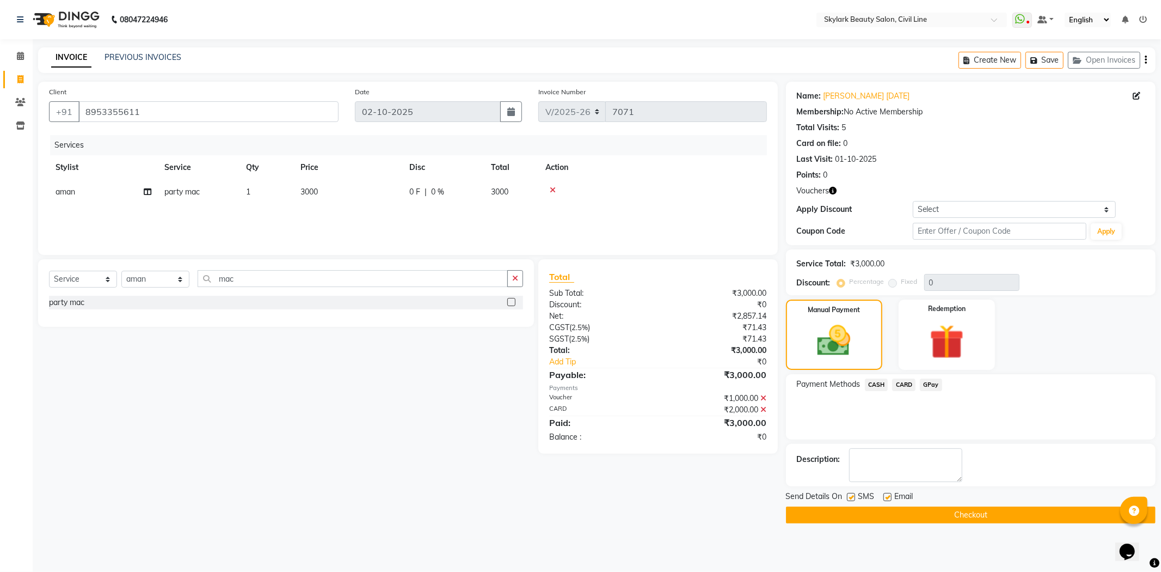
click at [931, 515] on button "Checkout" at bounding box center [971, 514] width 370 height 17
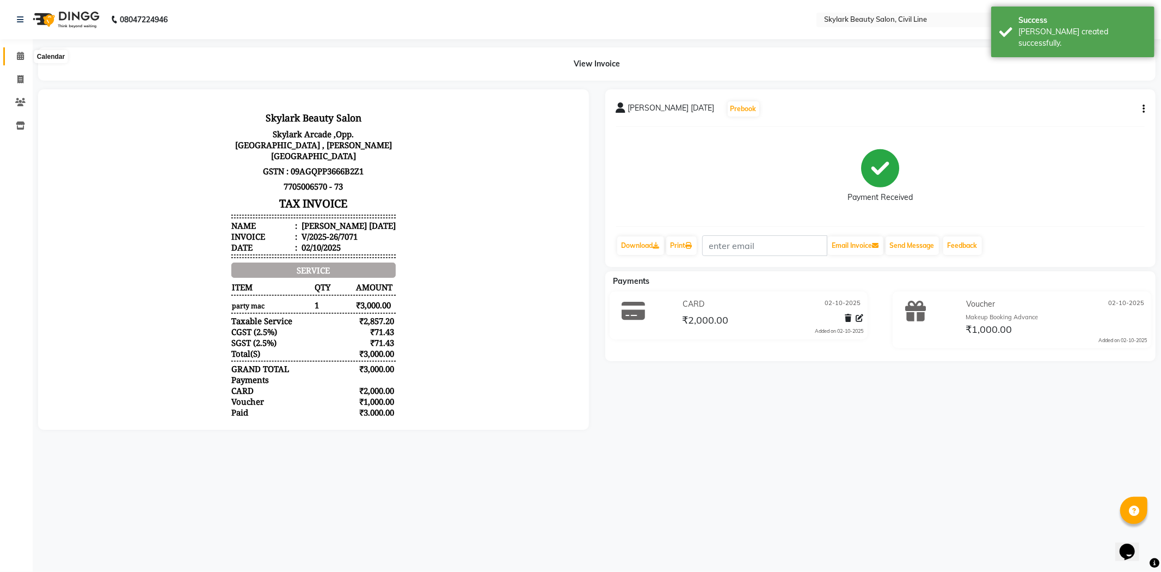
click at [22, 56] on icon at bounding box center [20, 56] width 7 height 8
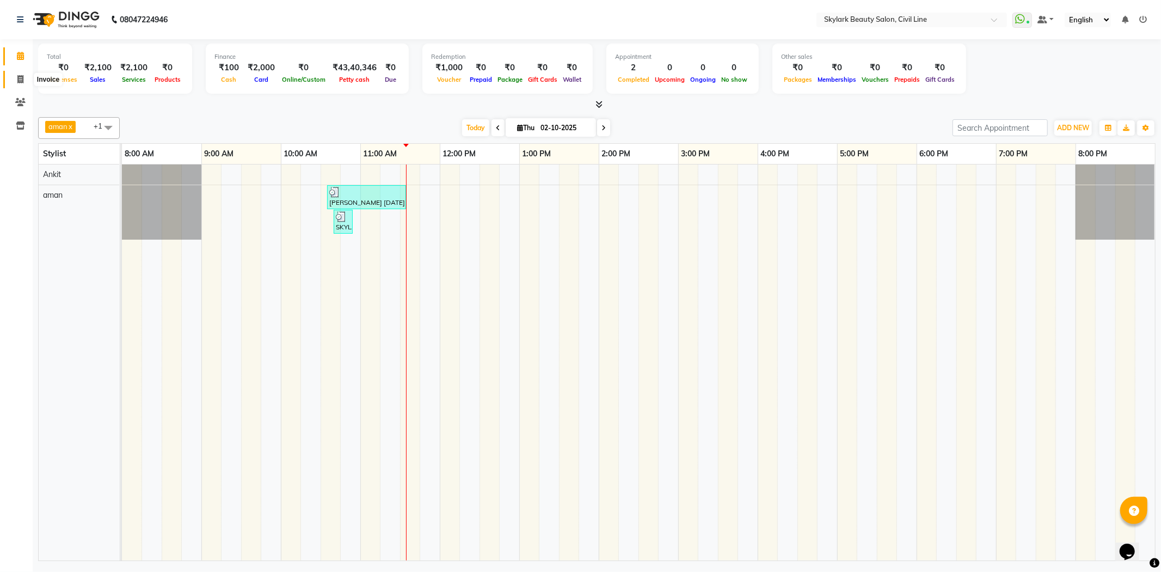
click at [20, 78] on icon at bounding box center [20, 79] width 6 height 8
select select "4588"
select select "service"
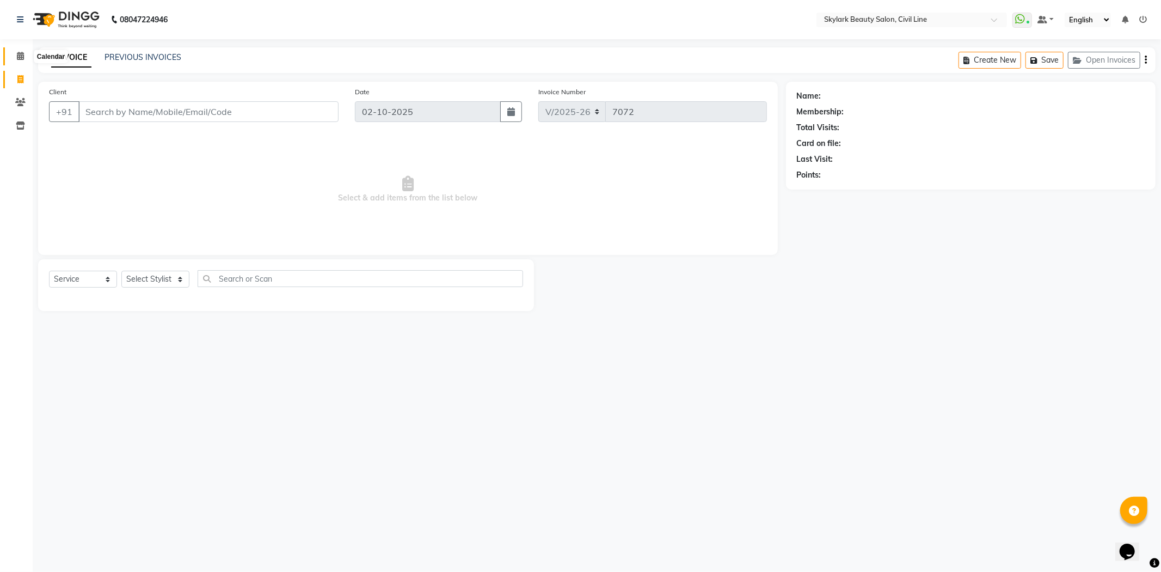
click at [22, 56] on icon at bounding box center [20, 56] width 7 height 8
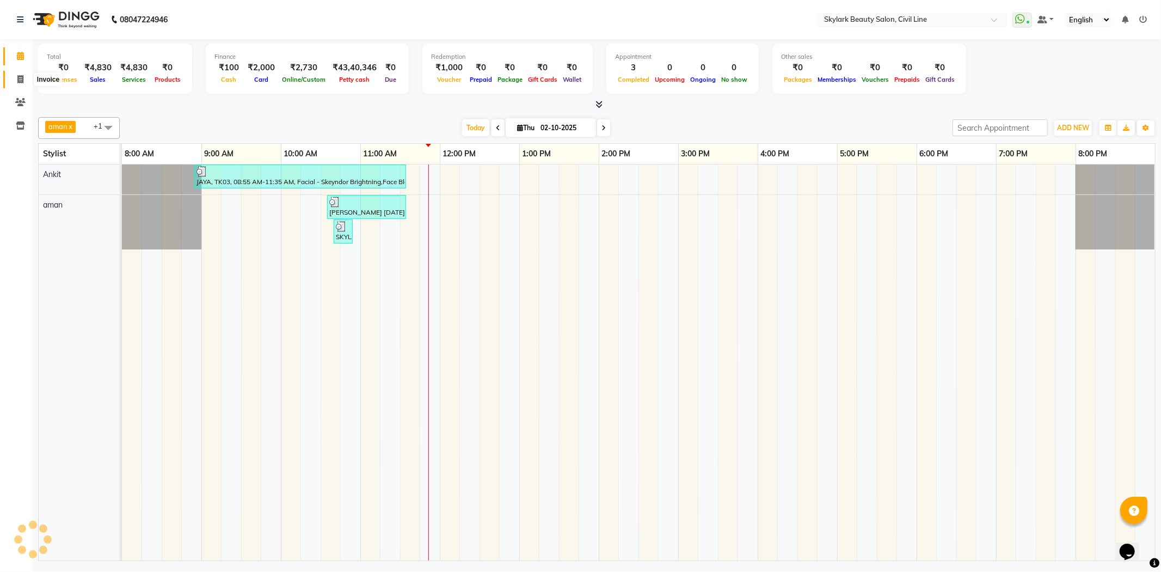
click at [17, 79] on icon at bounding box center [20, 79] width 6 height 8
select select "4588"
select select "service"
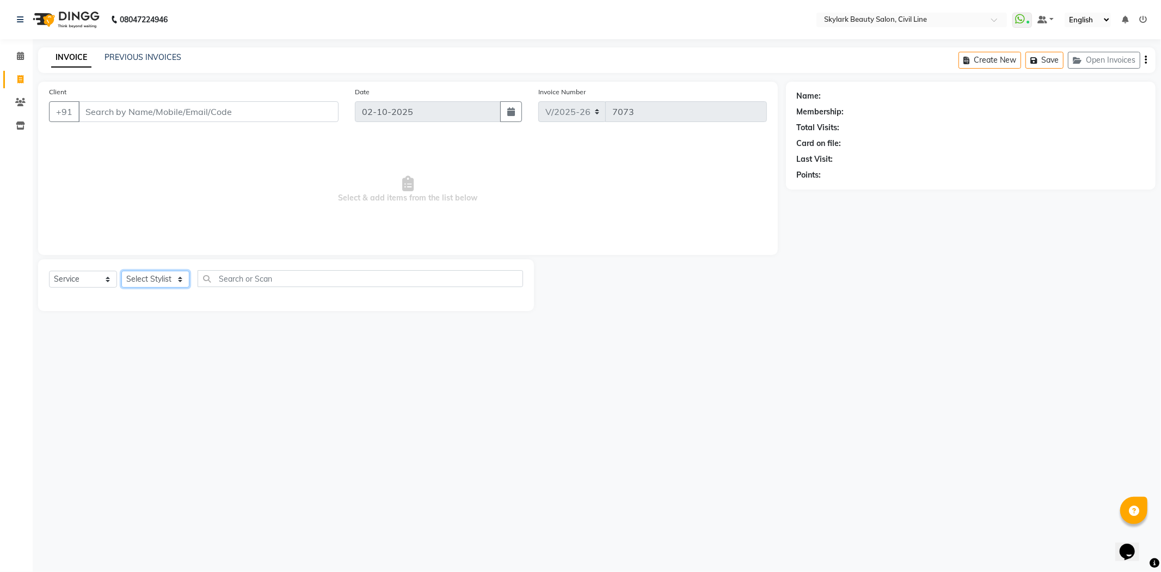
click at [156, 282] on select "Select Stylist" at bounding box center [155, 279] width 68 height 17
click at [249, 277] on input "text" at bounding box center [360, 278] width 325 height 17
click at [277, 284] on input "eye" at bounding box center [353, 278] width 310 height 17
type input "eye"
click at [183, 282] on select "Select Stylist [PERSON_NAME] [PERSON_NAME] [PERSON_NAME] WASU" at bounding box center [155, 279] width 68 height 17
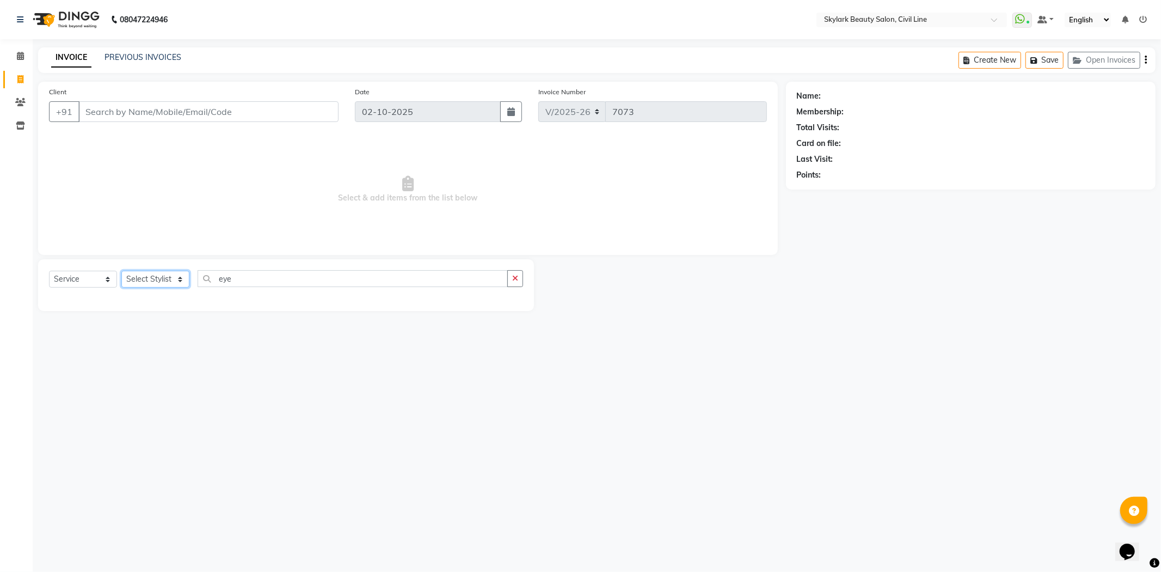
select select "85071"
click at [121, 271] on select "Select Stylist [PERSON_NAME] [PERSON_NAME] [PERSON_NAME] WASU" at bounding box center [155, 279] width 68 height 17
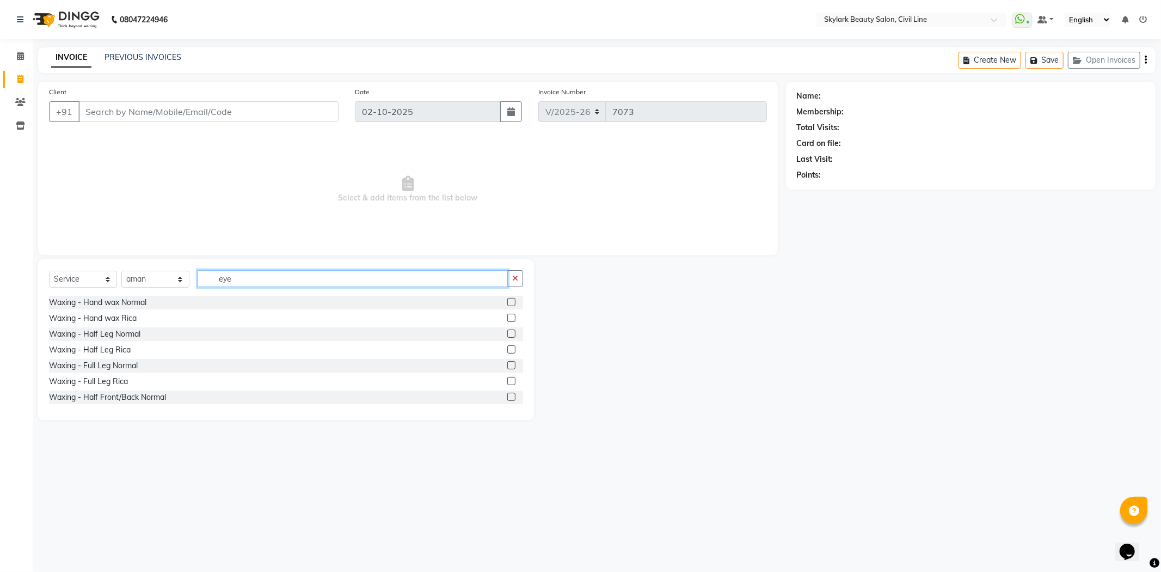
click at [347, 274] on input "eye" at bounding box center [353, 278] width 310 height 17
type input "ey"
click at [507, 300] on label at bounding box center [511, 302] width 8 height 8
click at [507, 300] on input "checkbox" at bounding box center [510, 302] width 7 height 7
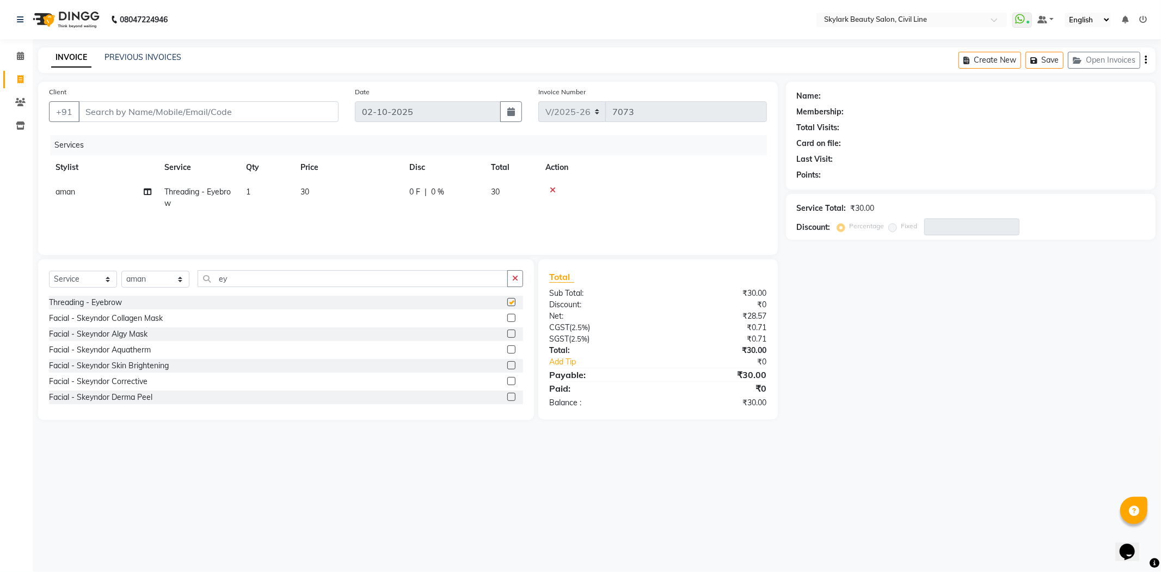
checkbox input "false"
click at [290, 100] on div "Client +91" at bounding box center [194, 108] width 306 height 45
click at [288, 107] on input "Client" at bounding box center [208, 111] width 260 height 21
type input "9"
type input "0"
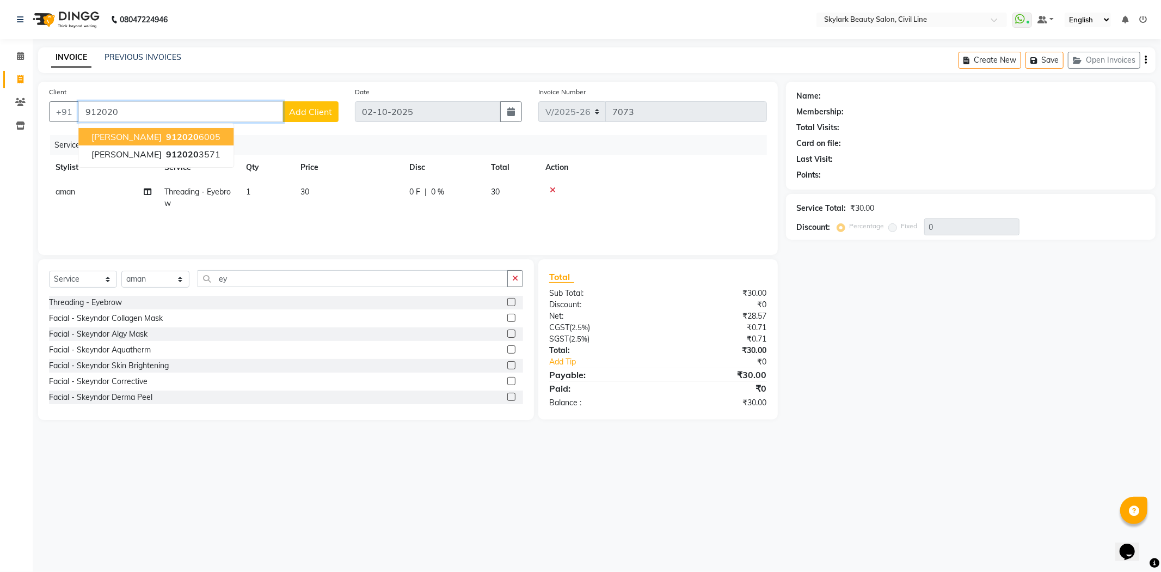
click at [164, 132] on ngb-highlight "912020 6005" at bounding box center [192, 136] width 57 height 11
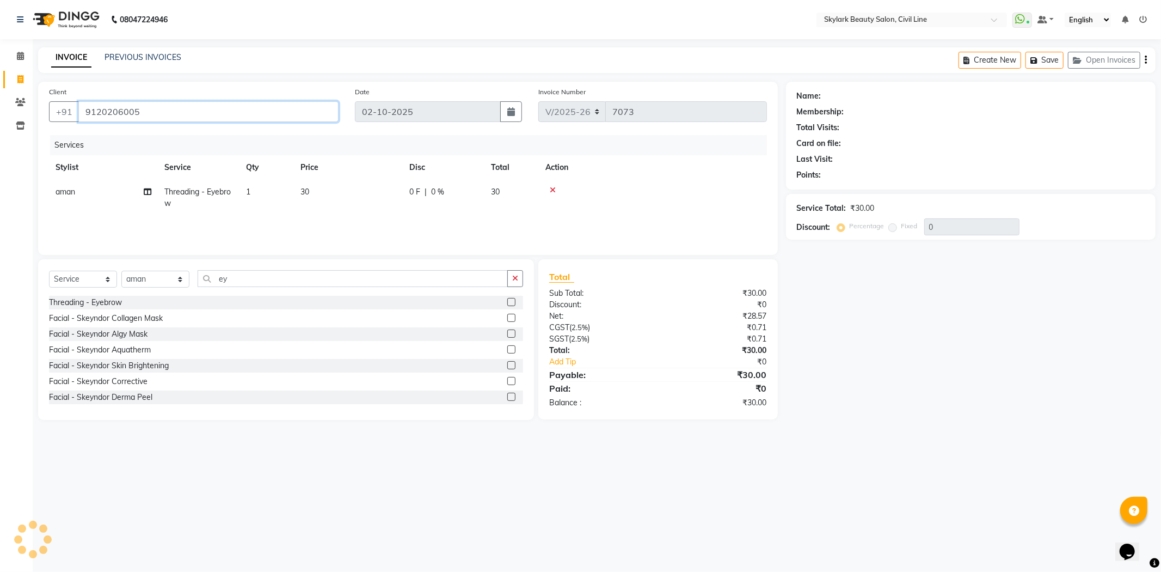
type input "9120206005"
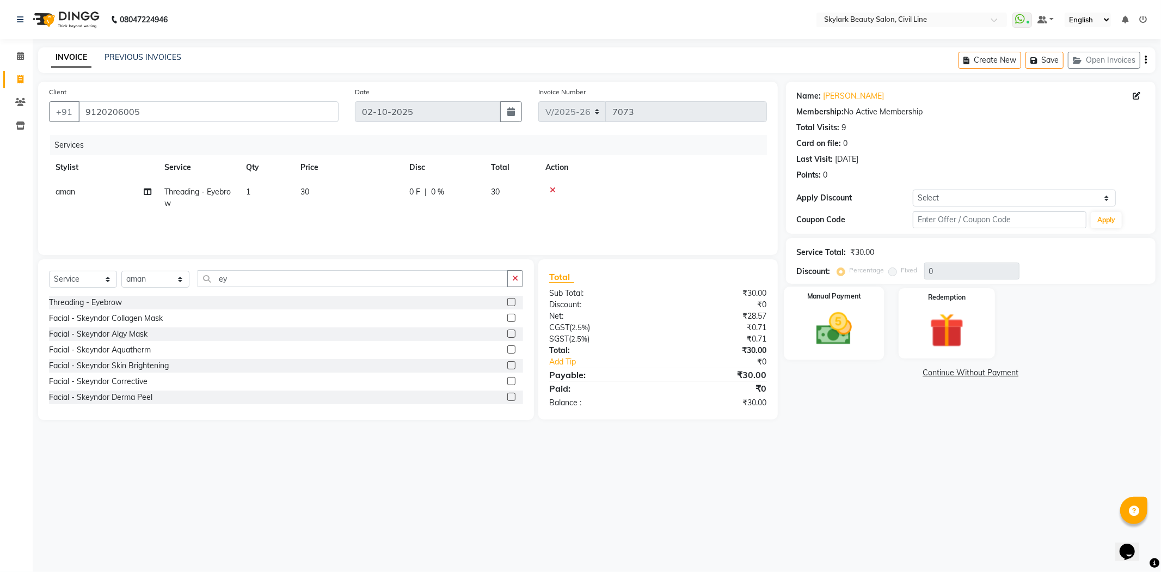
click at [815, 306] on div "Manual Payment" at bounding box center [834, 322] width 100 height 73
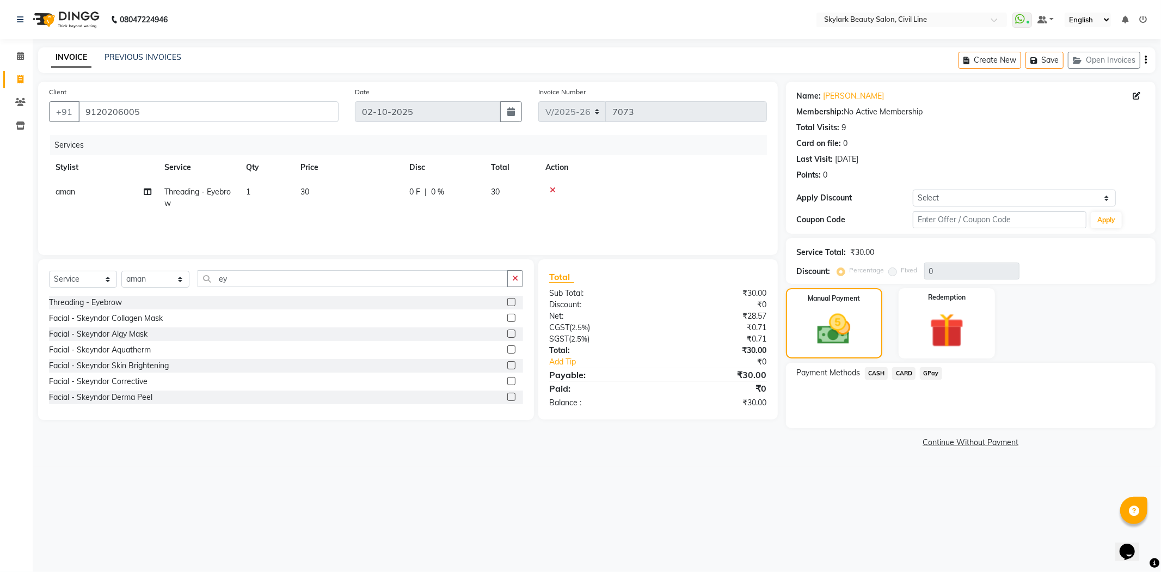
click at [879, 372] on span "CASH" at bounding box center [876, 373] width 23 height 13
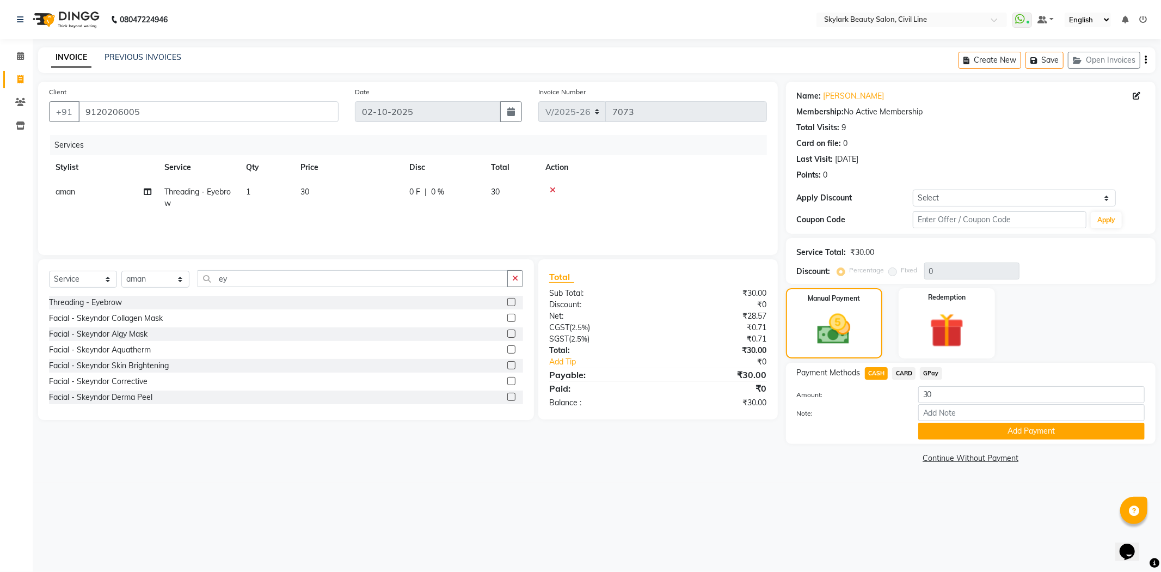
drag, startPoint x: 981, startPoint y: 384, endPoint x: 976, endPoint y: 387, distance: 5.9
click at [981, 384] on div "Payment Methods CASH CARD GPay Amount: 30 Note: Add Payment" at bounding box center [971, 403] width 348 height 72
click at [972, 391] on input "30" at bounding box center [1031, 394] width 226 height 17
type input "3"
click at [934, 371] on span "GPay" at bounding box center [931, 373] width 22 height 13
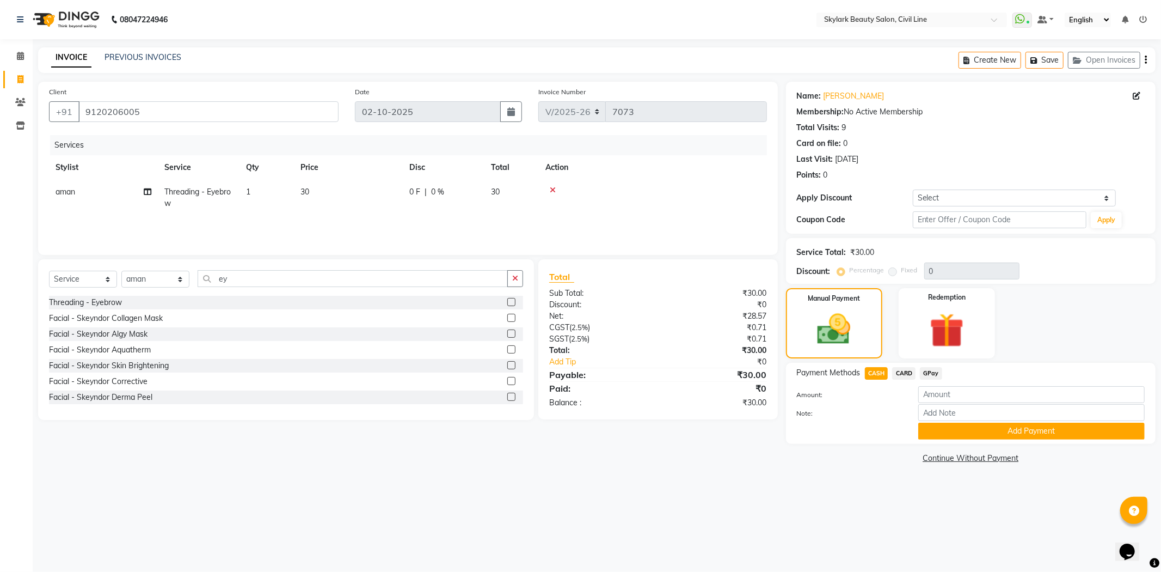
type input "30"
click at [964, 428] on button "Add Payment" at bounding box center [1031, 430] width 226 height 17
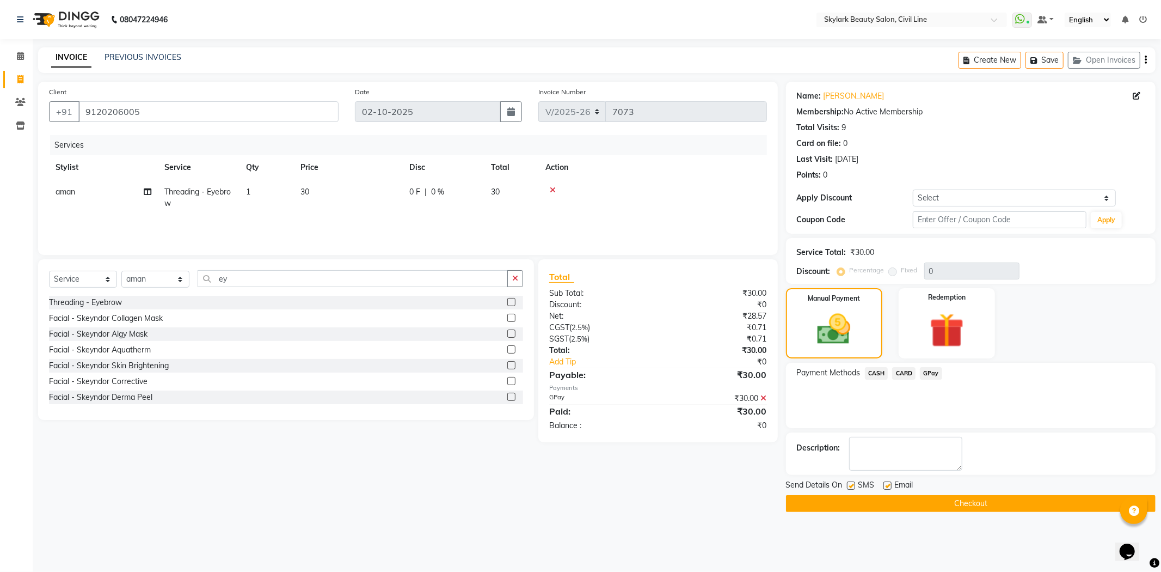
click at [862, 508] on button "Checkout" at bounding box center [971, 503] width 370 height 17
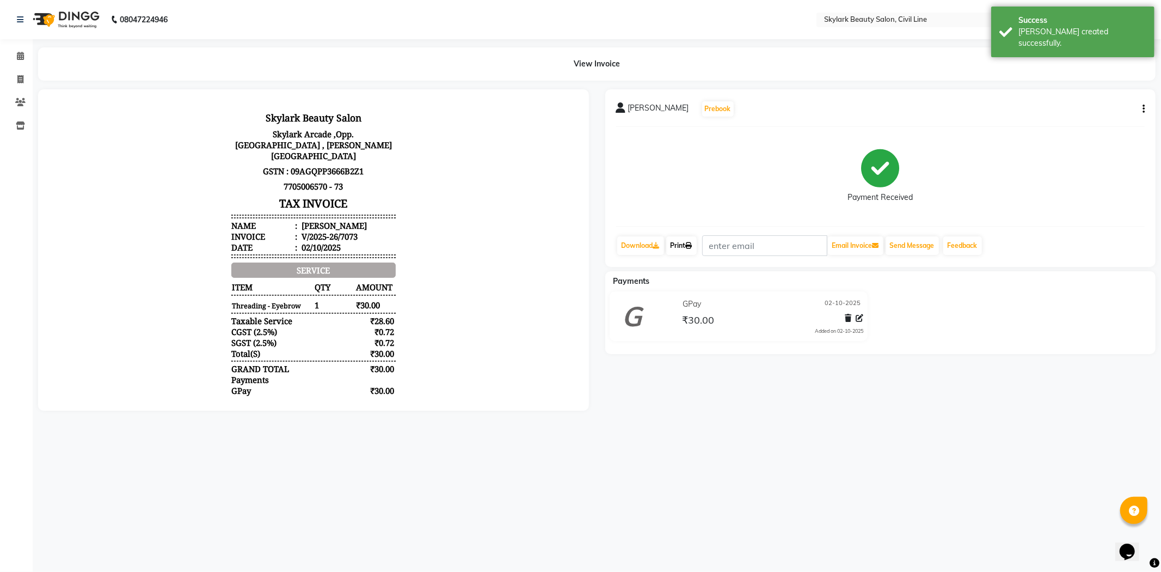
click at [690, 242] on icon at bounding box center [689, 245] width 7 height 7
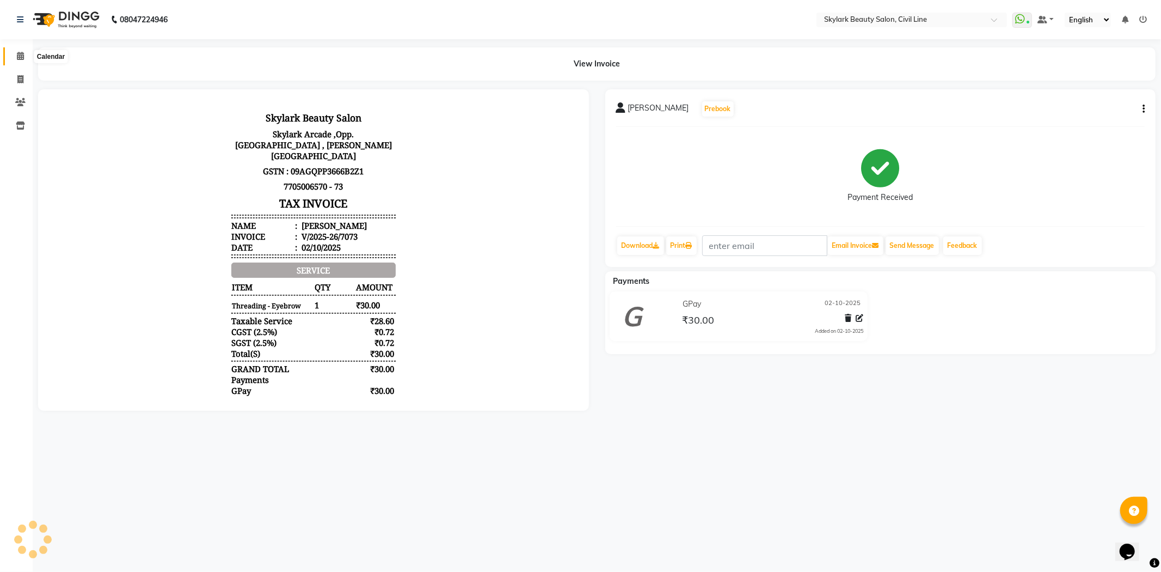
click at [22, 58] on icon at bounding box center [20, 56] width 7 height 8
